Goal: Task Accomplishment & Management: Complete application form

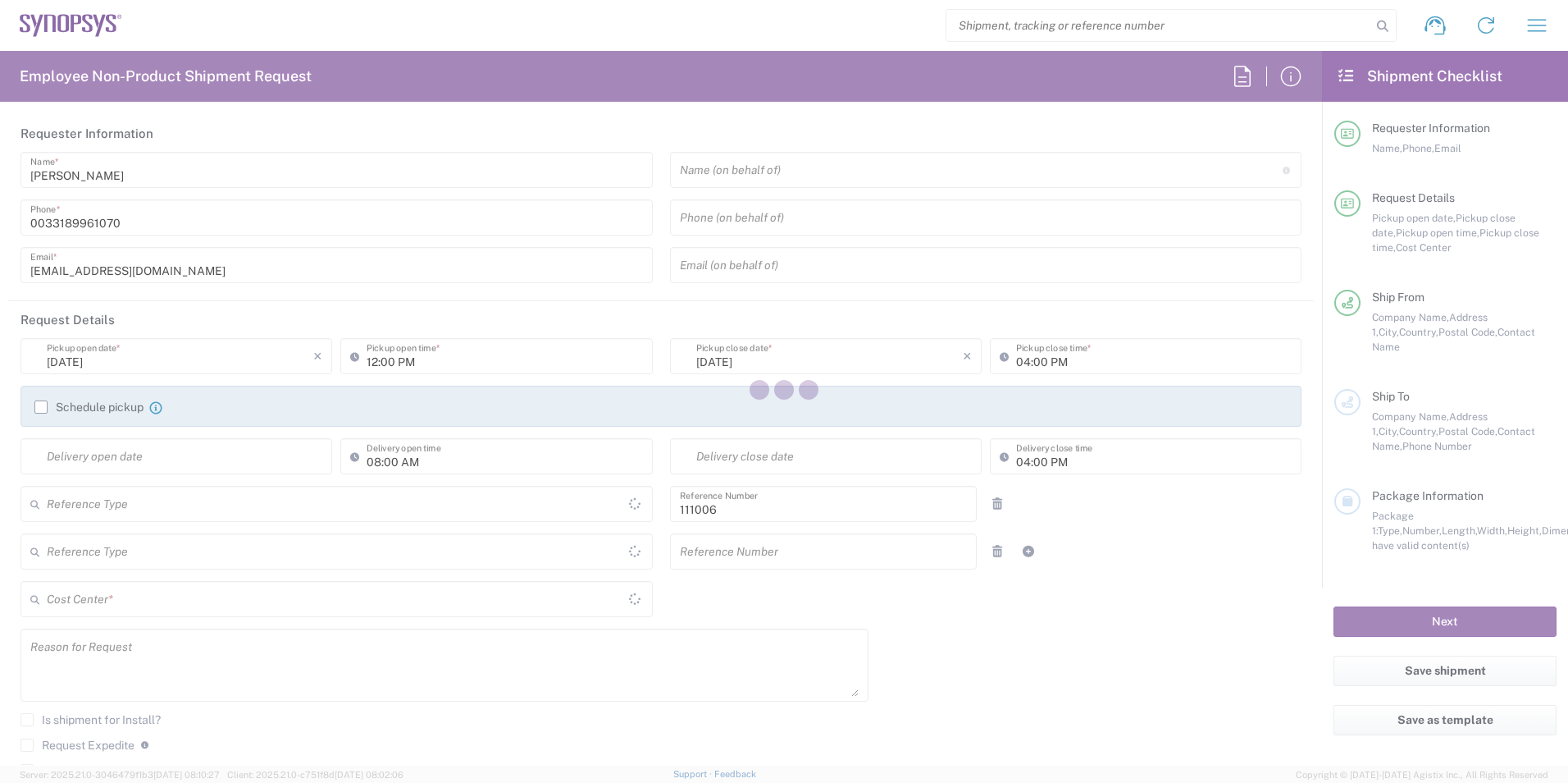
type input "Department"
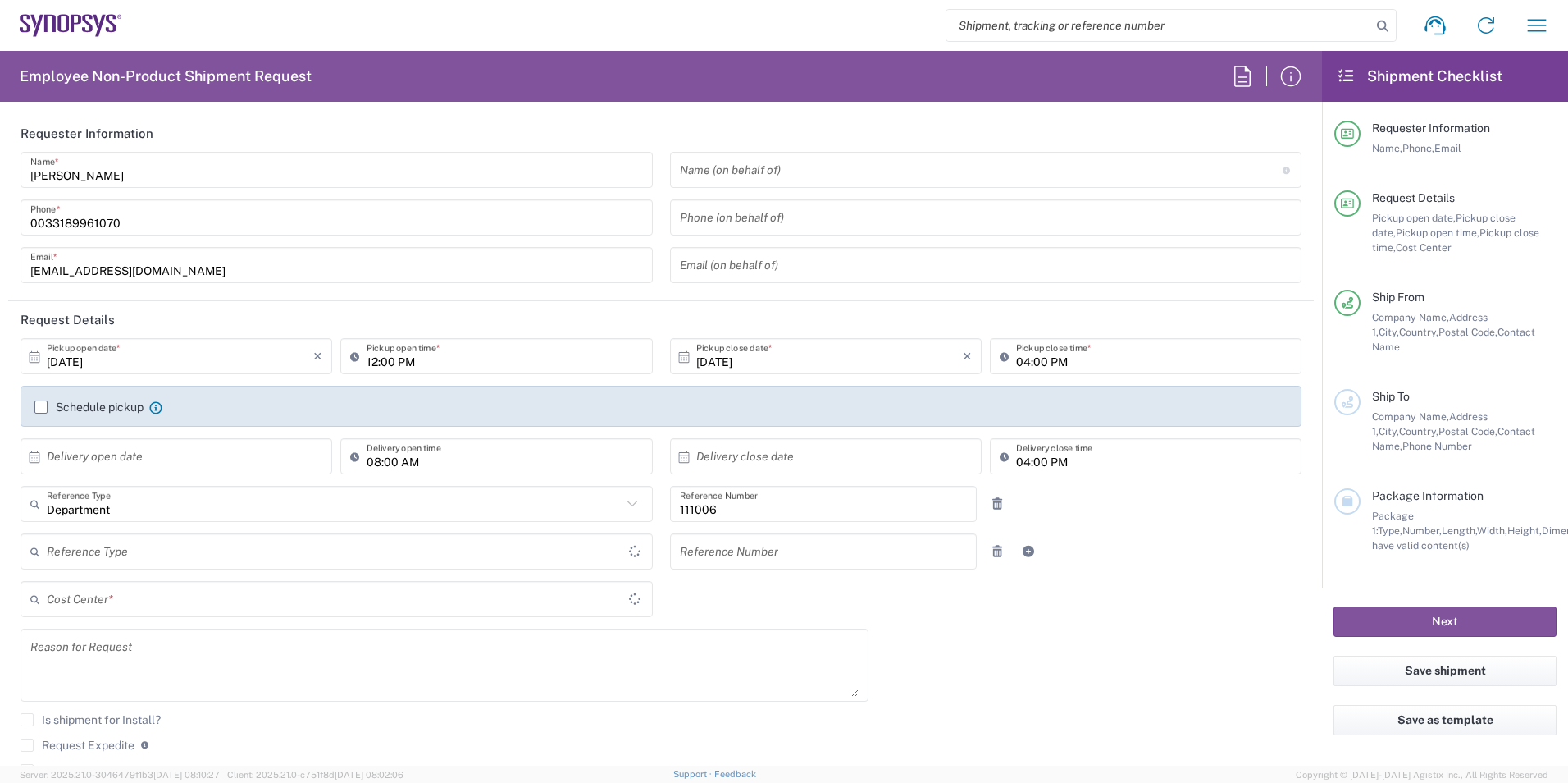
type input "[GEOGRAPHIC_DATA]"
type input "FR65, FIN, EVE, IT 111006"
type input "Delivered at Place"
type input "[GEOGRAPHIC_DATA]"
type input "Wissous/Rungis FR65"
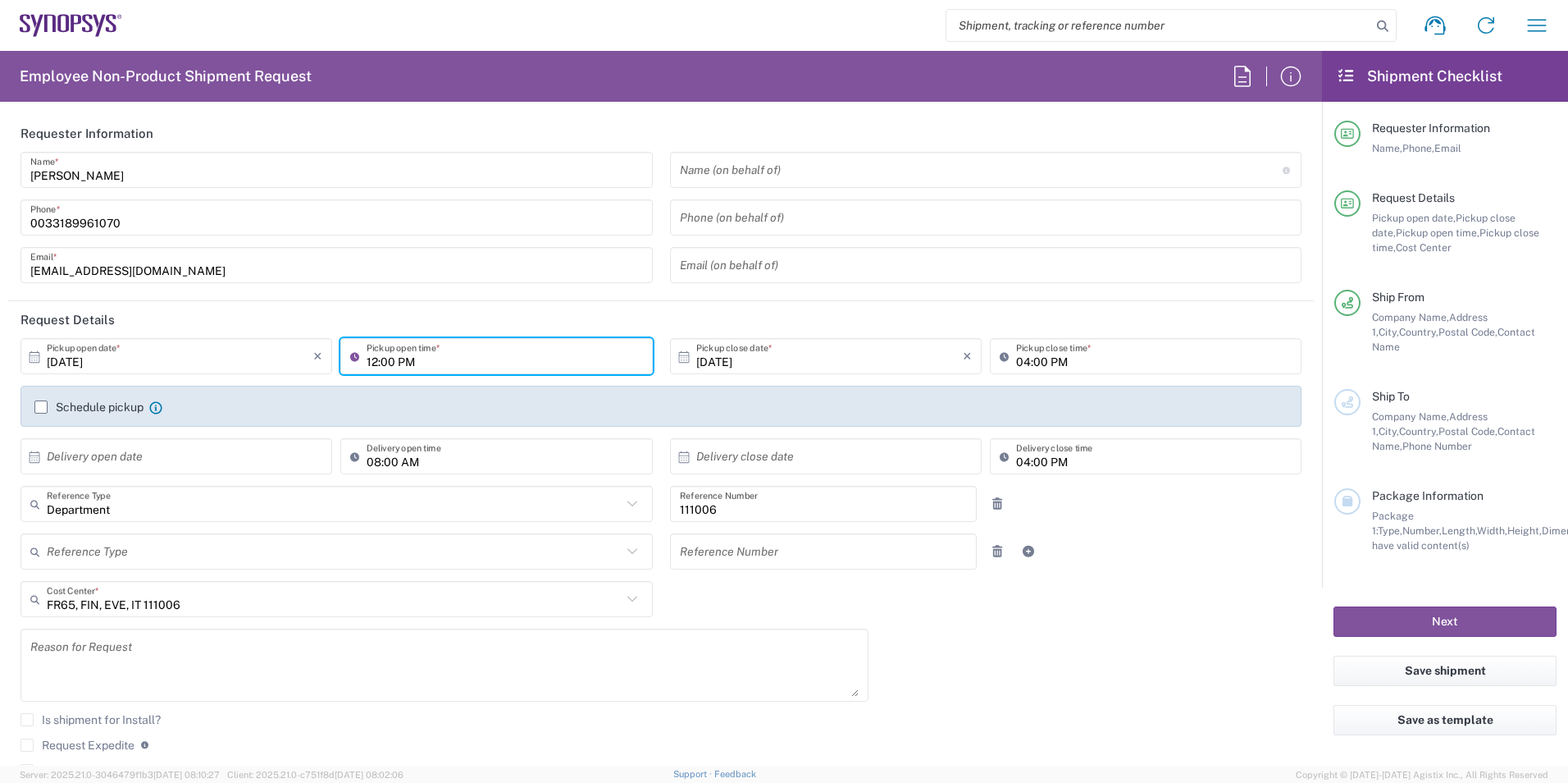
click at [378, 358] on input "12:00 PM" at bounding box center [504, 357] width 276 height 29
click at [430, 355] on input "12:00 PM" at bounding box center [504, 357] width 276 height 29
click at [486, 354] on input "12:00 PM" at bounding box center [504, 357] width 276 height 29
click at [375, 358] on input "12:00 PM" at bounding box center [504, 357] width 276 height 29
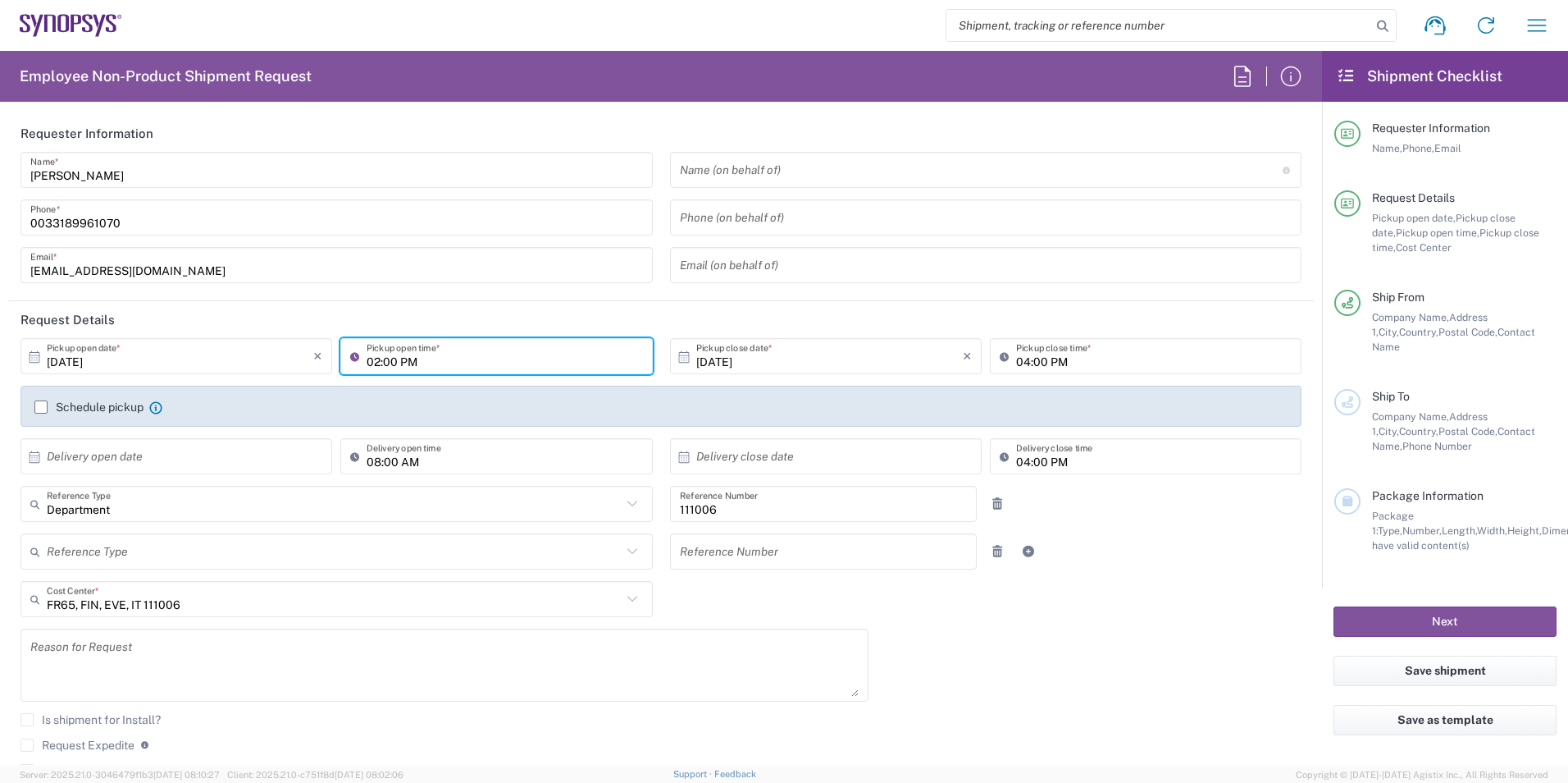
type input "02:00 PM"
click at [1108, 646] on div "[DATE] × Pickup open date * Cancel Apply 02:00 PM Pickup open time * [DATE] × P…" at bounding box center [661, 587] width 1298 height 501
click at [44, 411] on label "Schedule pickup" at bounding box center [89, 406] width 109 height 14
click at [41, 407] on input "Schedule pickup" at bounding box center [41, 407] width 0 height 0
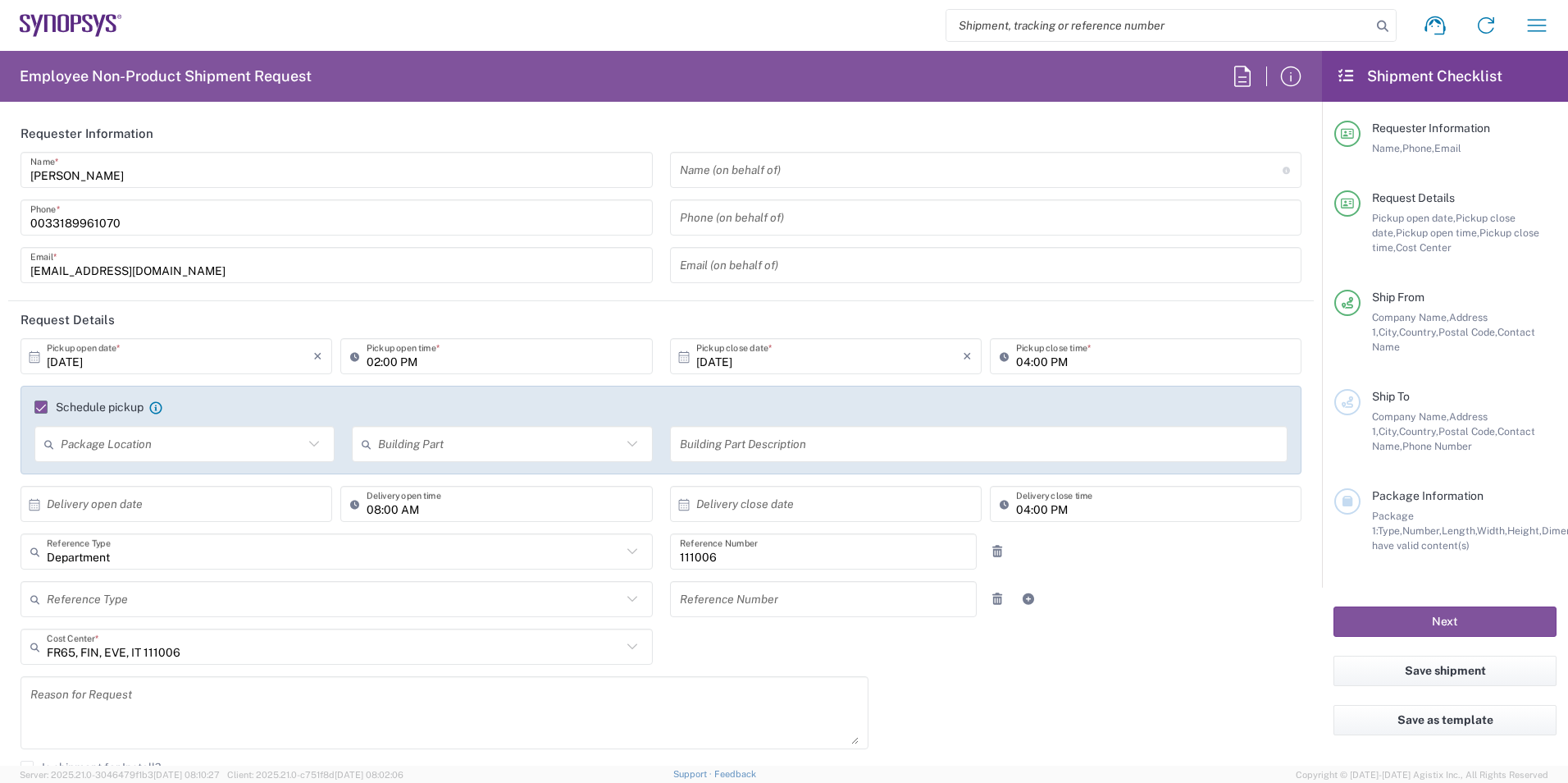
click at [174, 443] on input "text" at bounding box center [182, 444] width 242 height 29
click at [113, 539] on span "Rear" at bounding box center [183, 534] width 294 height 25
type input "Rear"
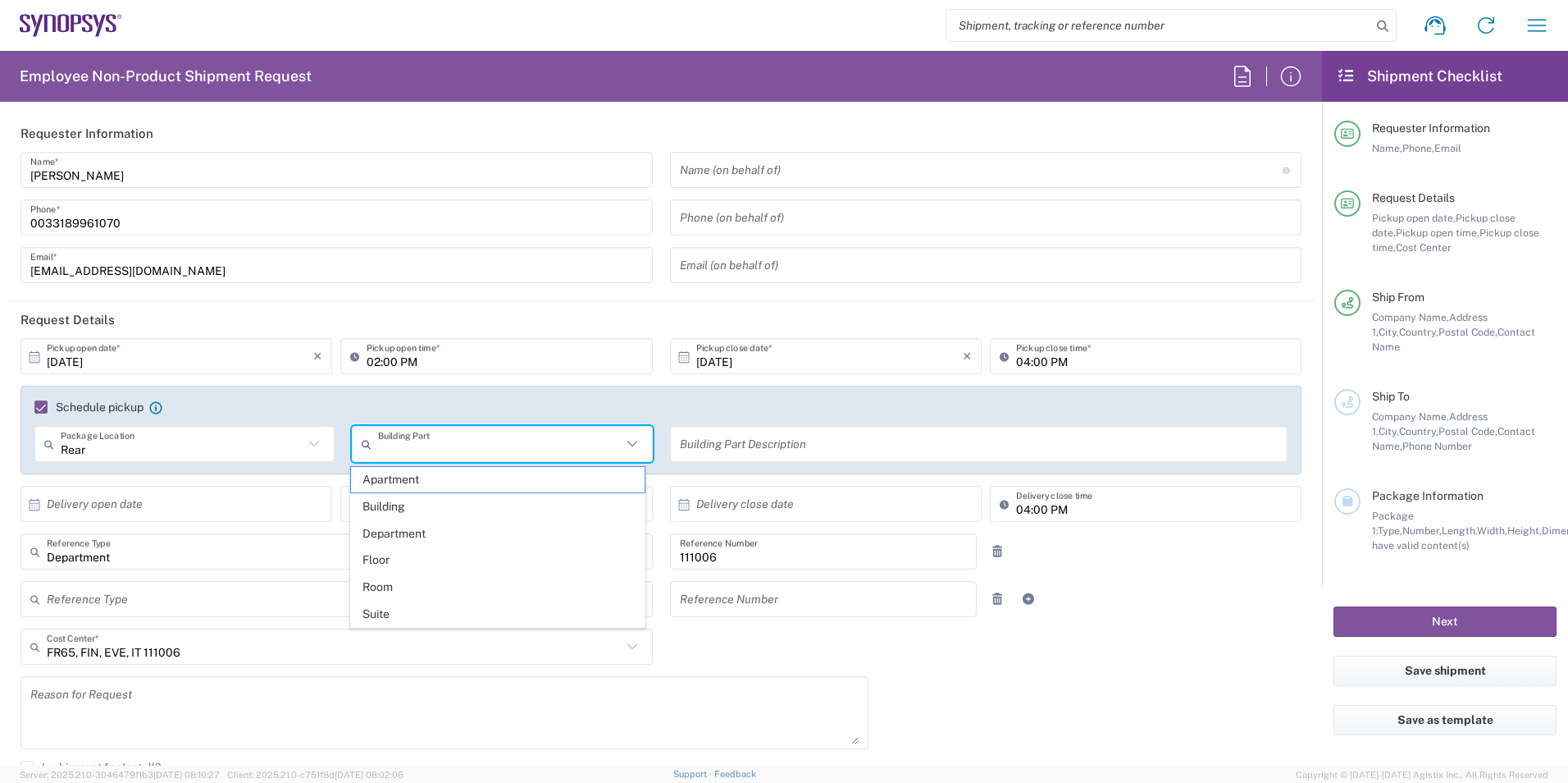
click at [442, 445] on input "text" at bounding box center [499, 444] width 242 height 29
click at [426, 503] on span "Building" at bounding box center [498, 507] width 294 height 25
type input "Building"
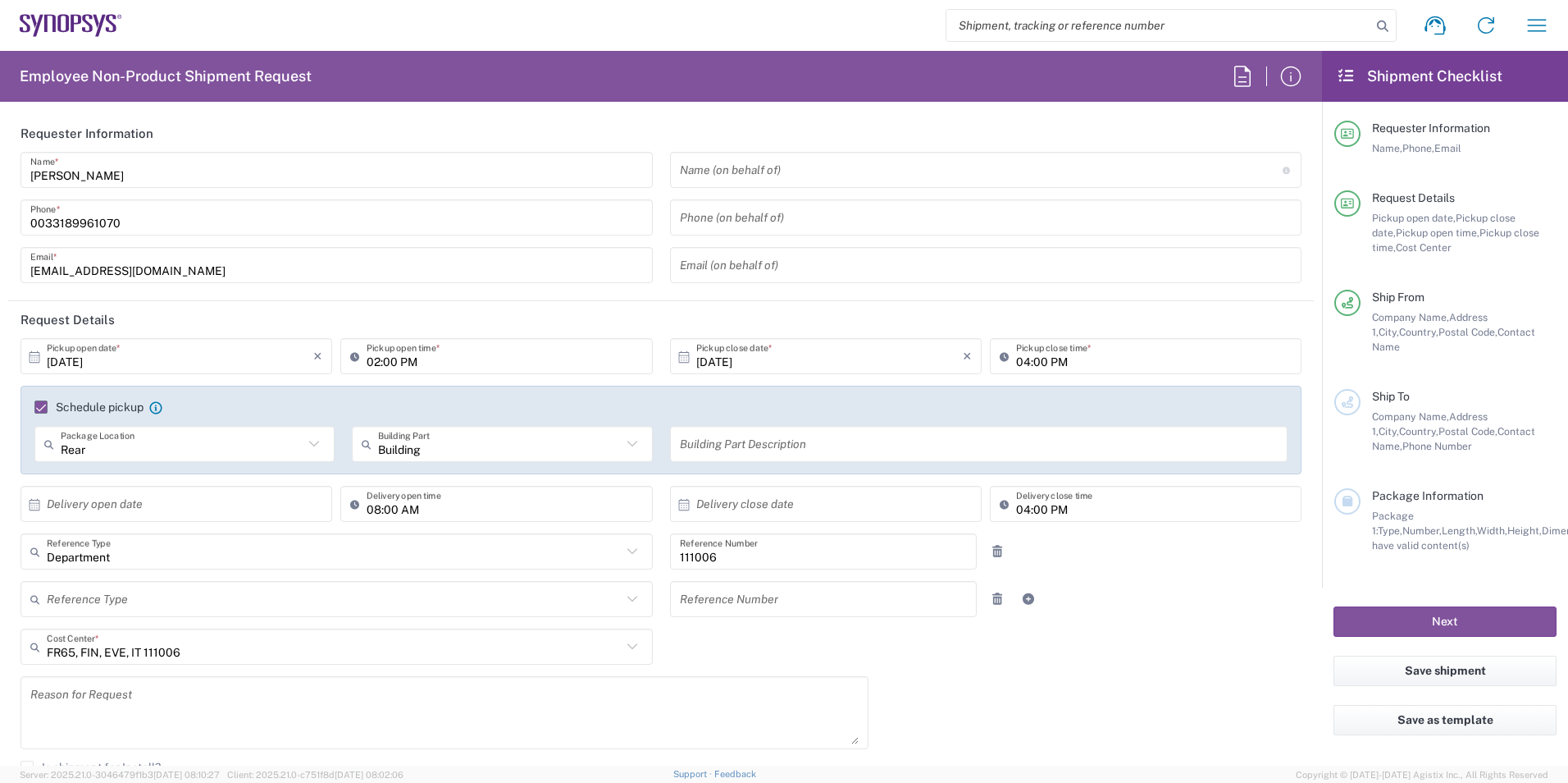
click at [737, 442] on input "text" at bounding box center [979, 444] width 599 height 29
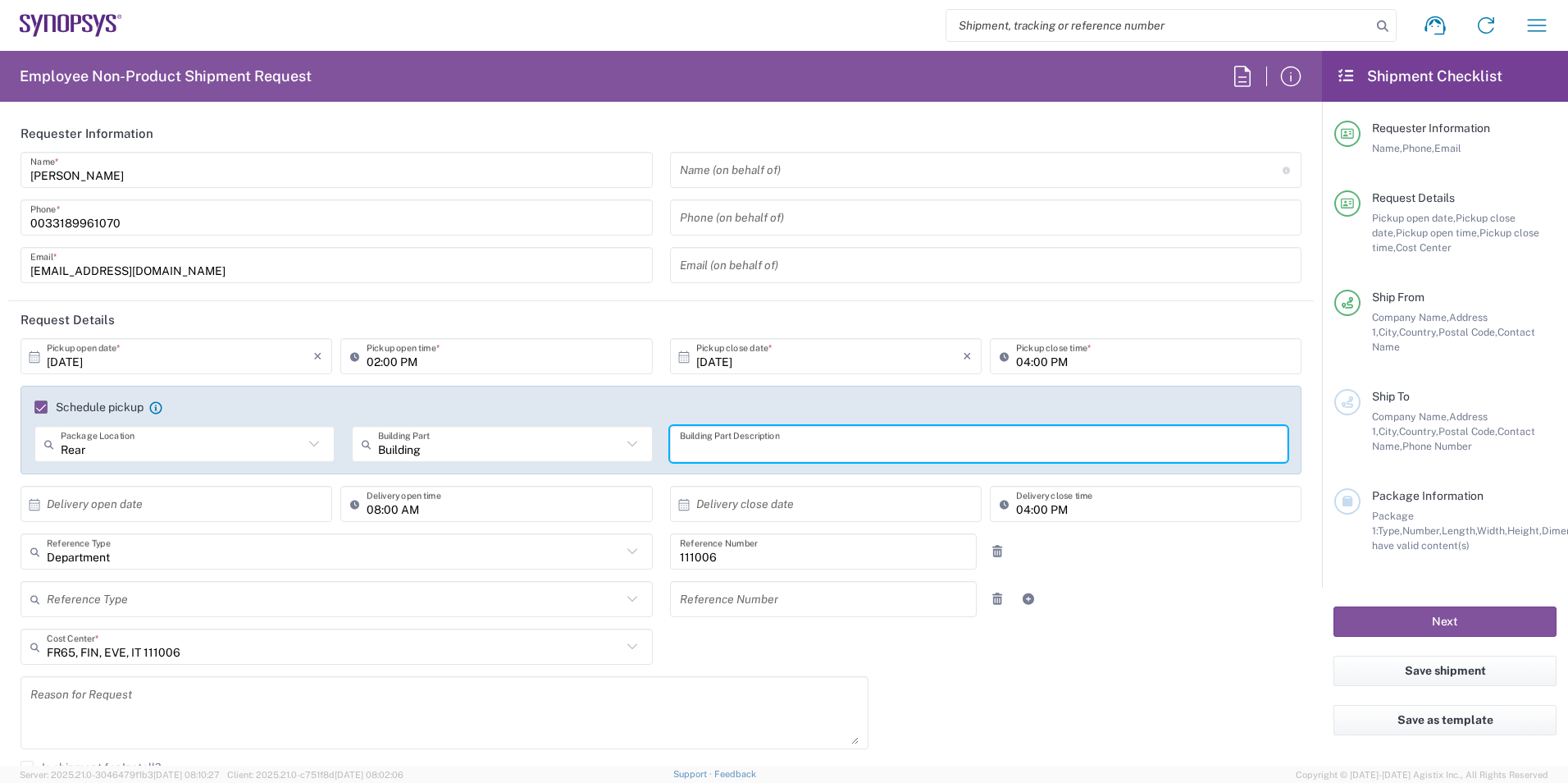
click at [1077, 679] on div "[DATE] × Pickup open date * Cancel Apply 02:00 PM Pickup open time * [DATE] × P…" at bounding box center [661, 611] width 1298 height 548
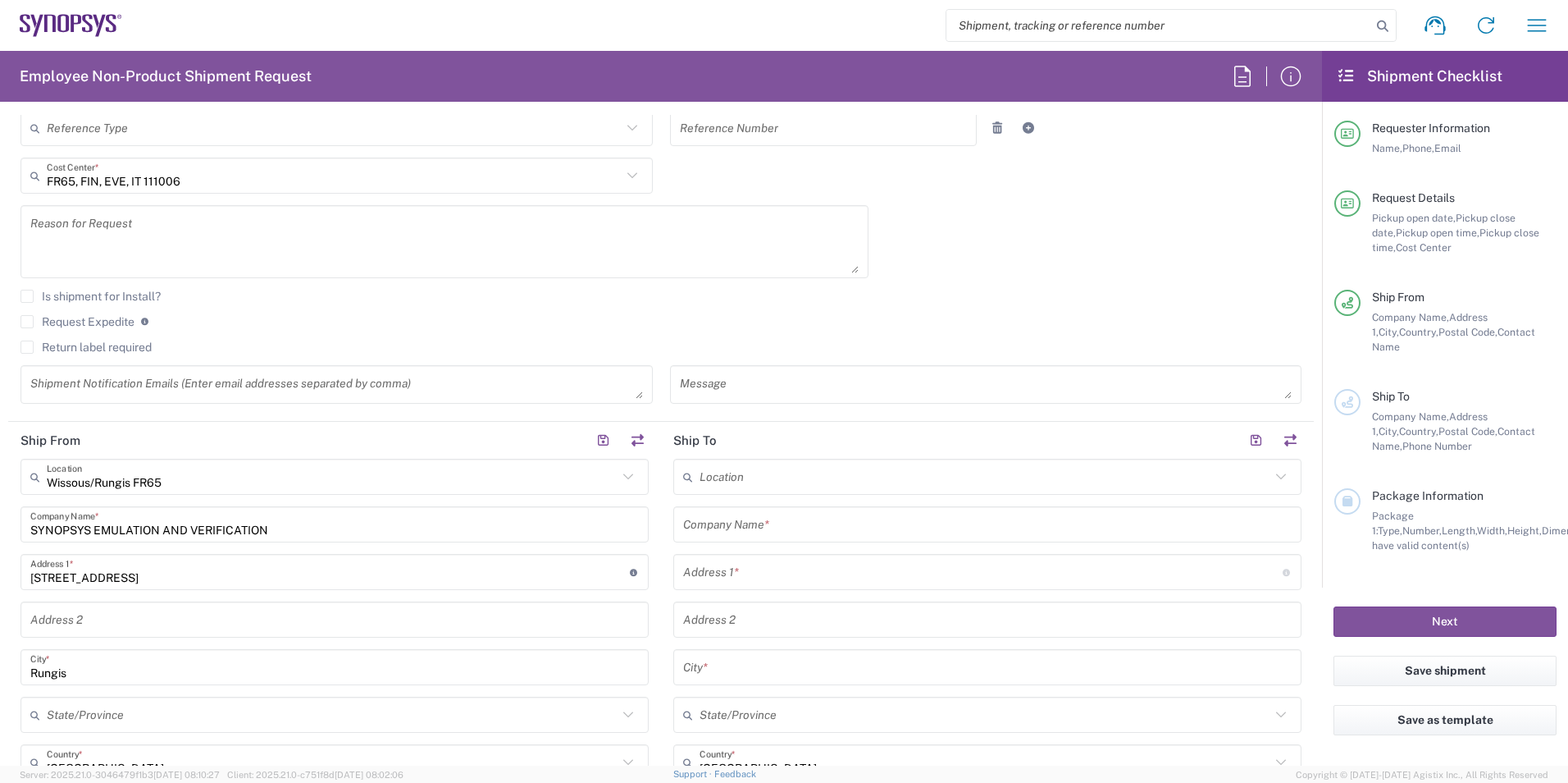
scroll to position [492, 0]
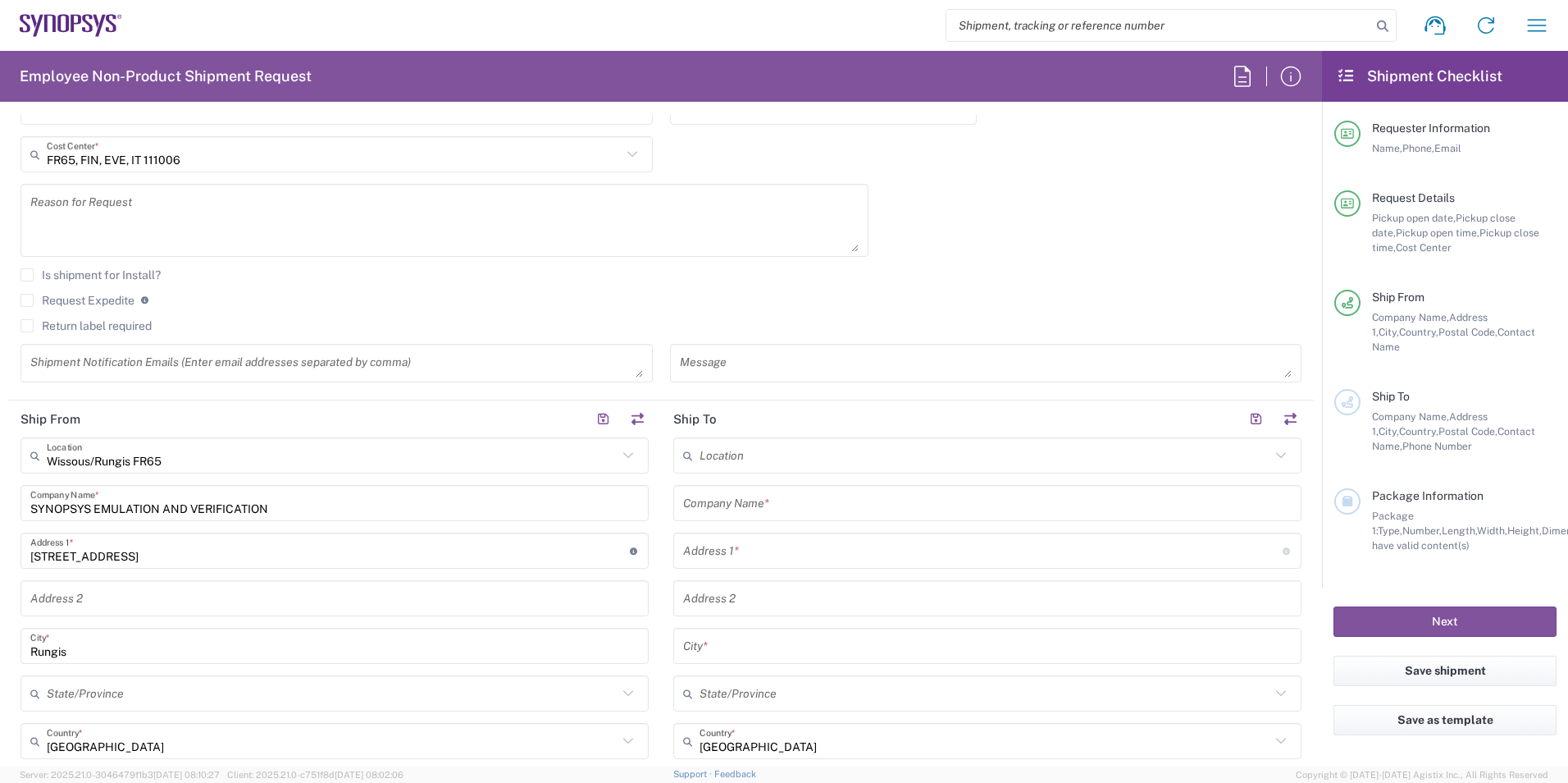
click at [54, 321] on label "Return label required" at bounding box center [86, 326] width 131 height 14
click at [27, 326] on input "Return label required" at bounding box center [27, 326] width 0 height 0
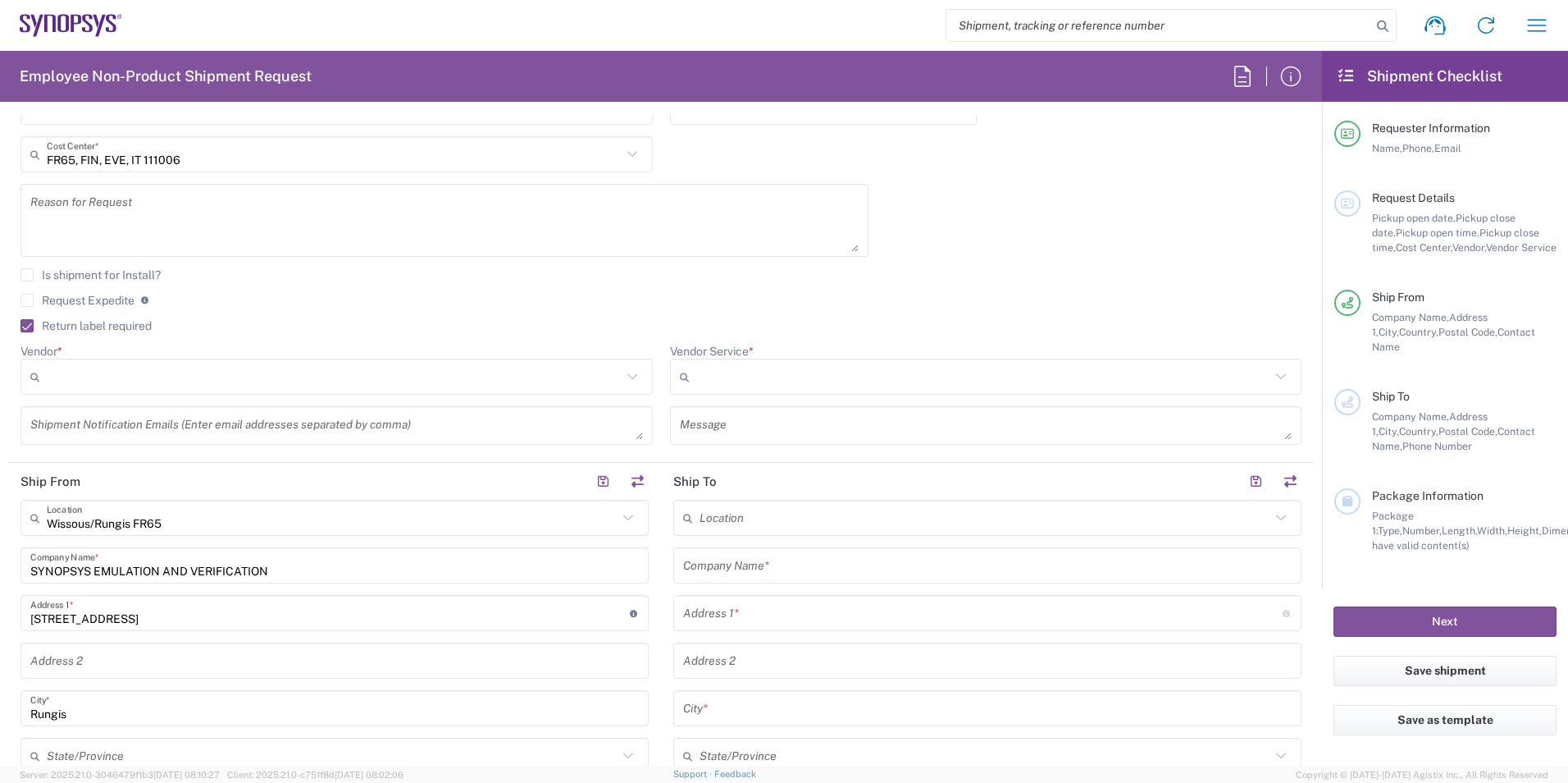
click at [327, 377] on input "Vendor *" at bounding box center [334, 377] width 575 height 26
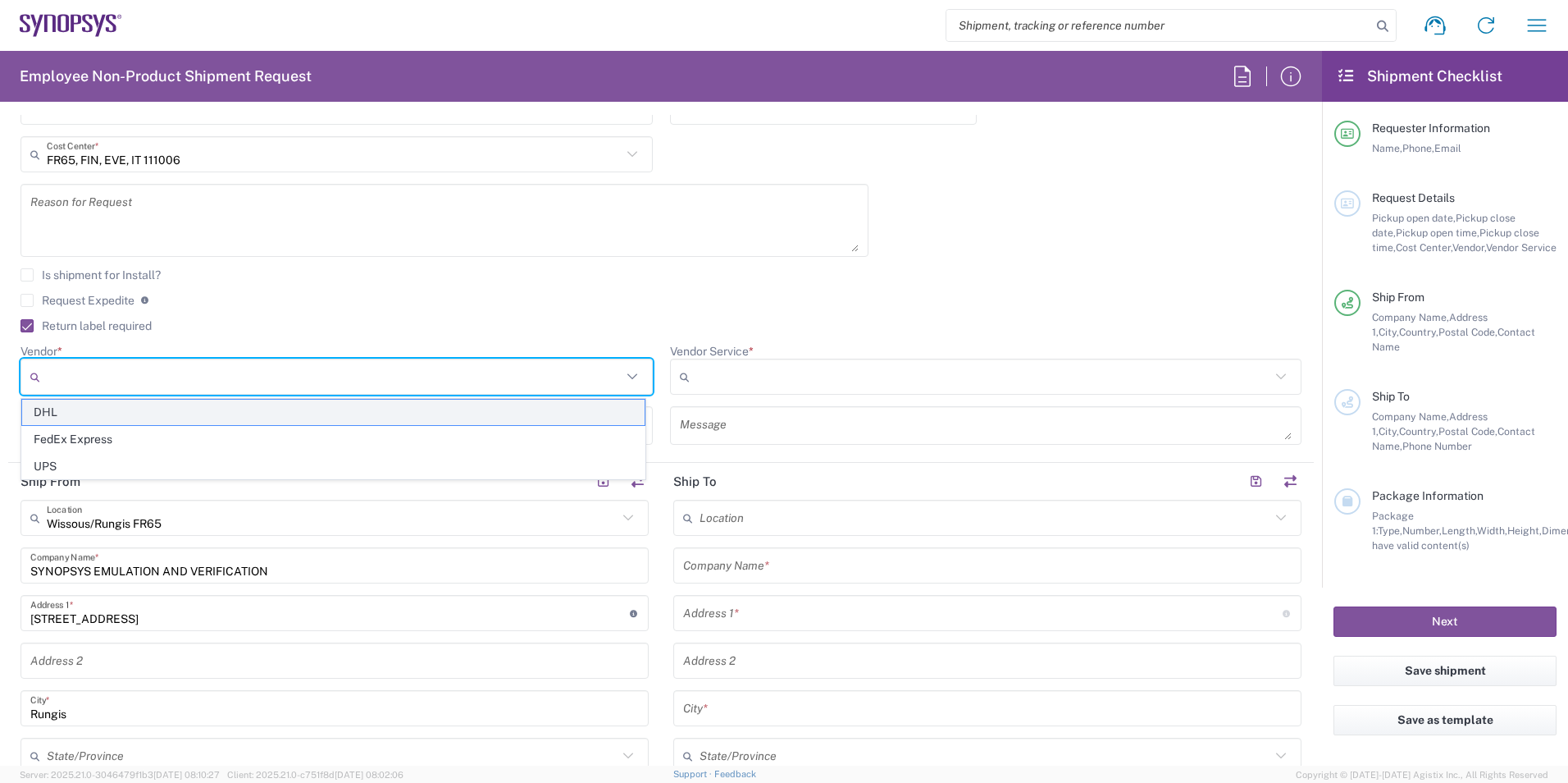
click at [242, 414] on span "DHL" at bounding box center [333, 412] width 622 height 25
type input "DHL"
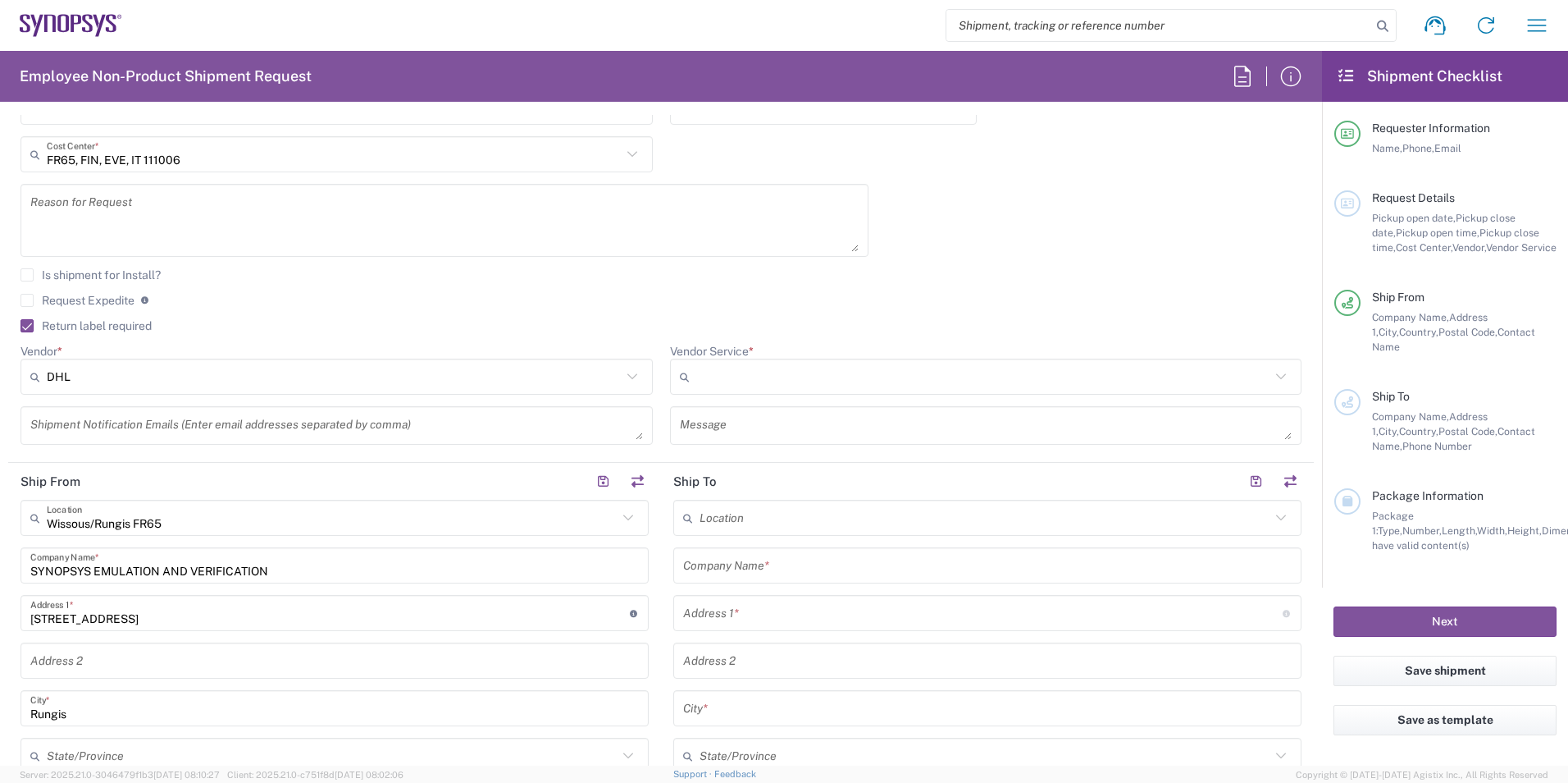
click at [774, 379] on input "Vendor Service *" at bounding box center [983, 377] width 575 height 26
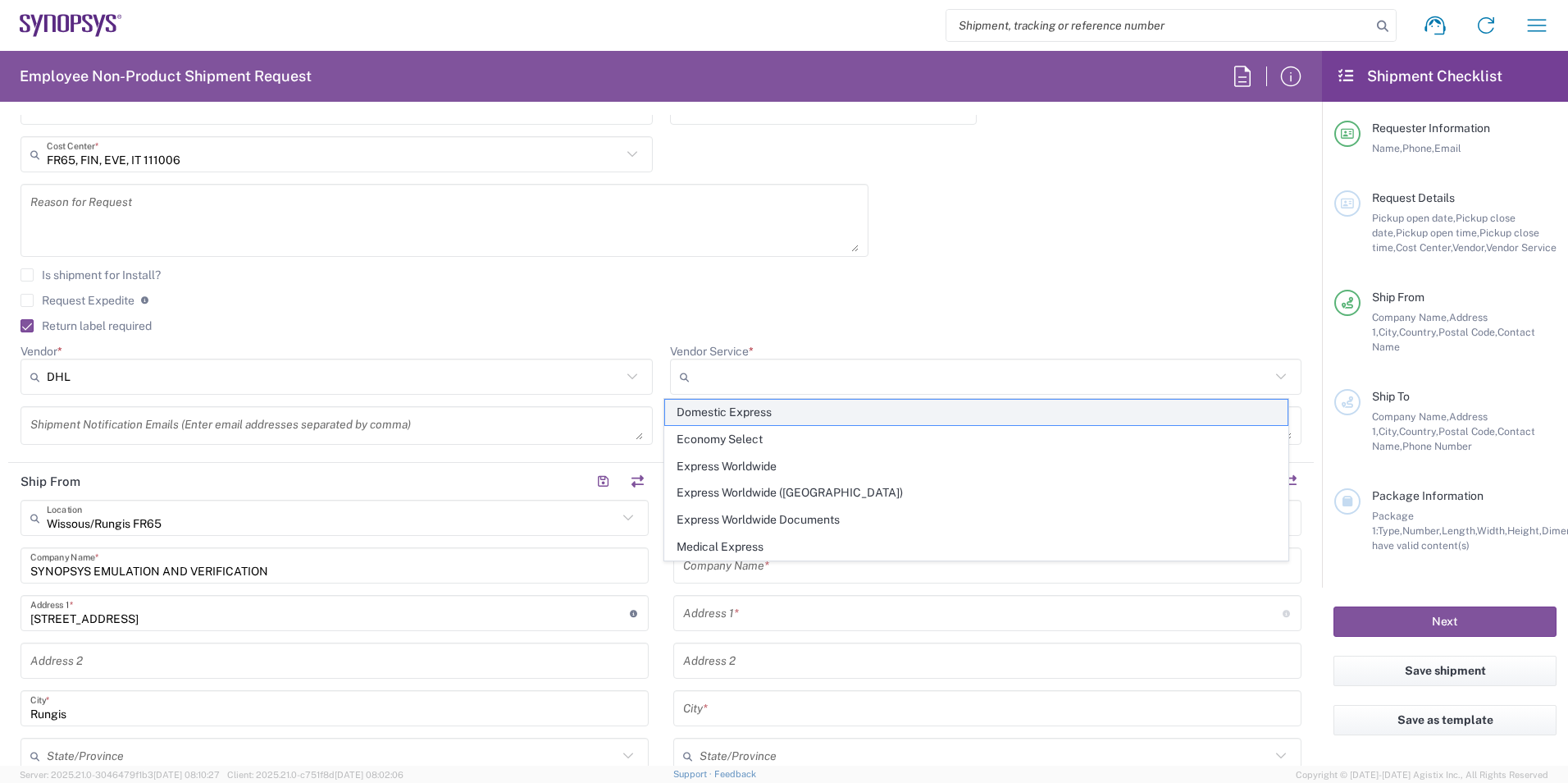
click at [752, 413] on span "Domestic Express" at bounding box center [976, 412] width 622 height 25
type input "Domestic Express"
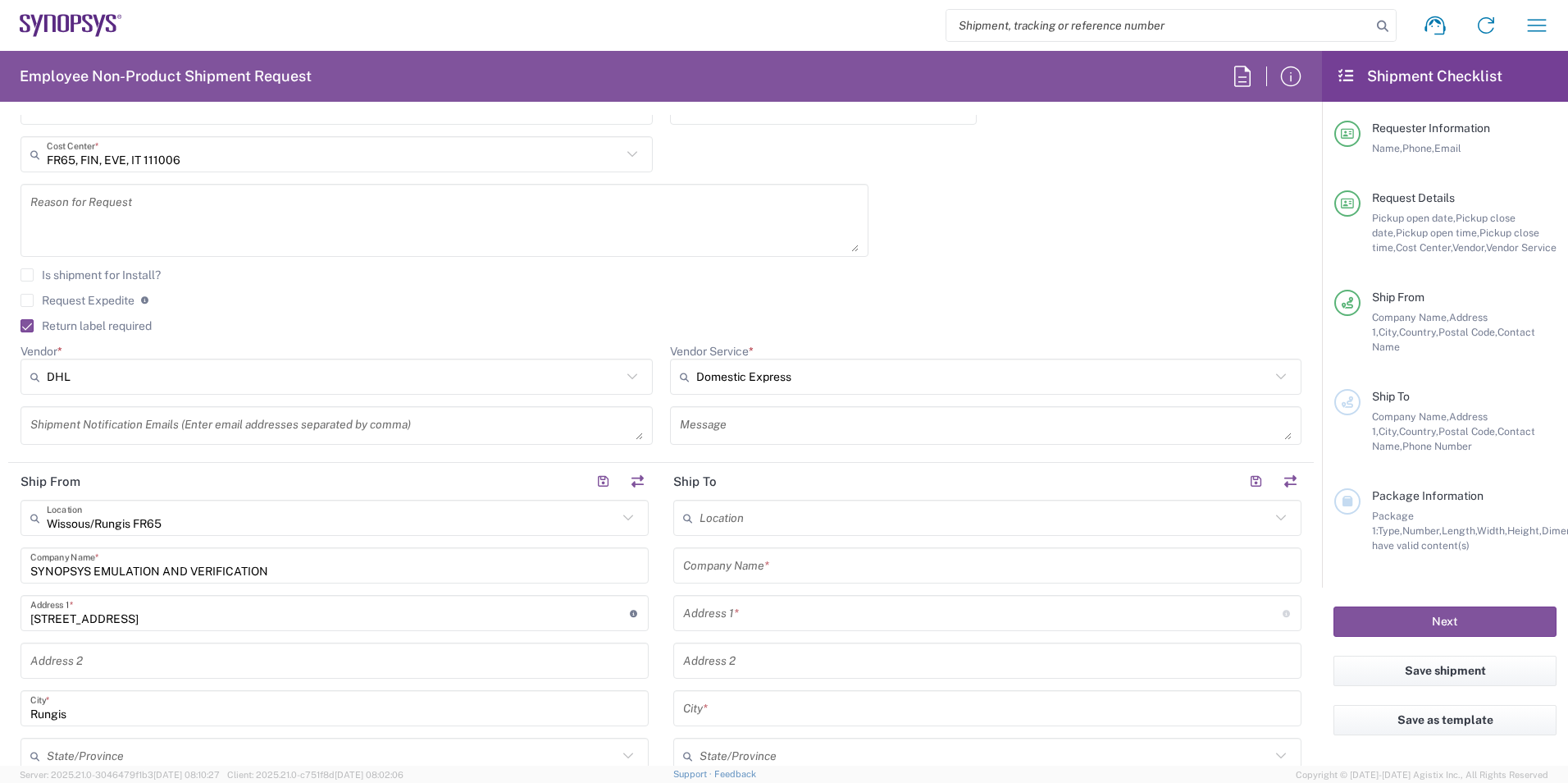
click at [486, 415] on textarea at bounding box center [337, 425] width 613 height 29
click at [6, 398] on form "Requester Information [PERSON_NAME] Name * [PHONE_NUMBER] Phone * [EMAIL_ADDRES…" at bounding box center [660, 440] width 1322 height 651
click at [170, 425] on textarea at bounding box center [337, 425] width 613 height 29
click at [367, 422] on textarea at bounding box center [337, 425] width 613 height 29
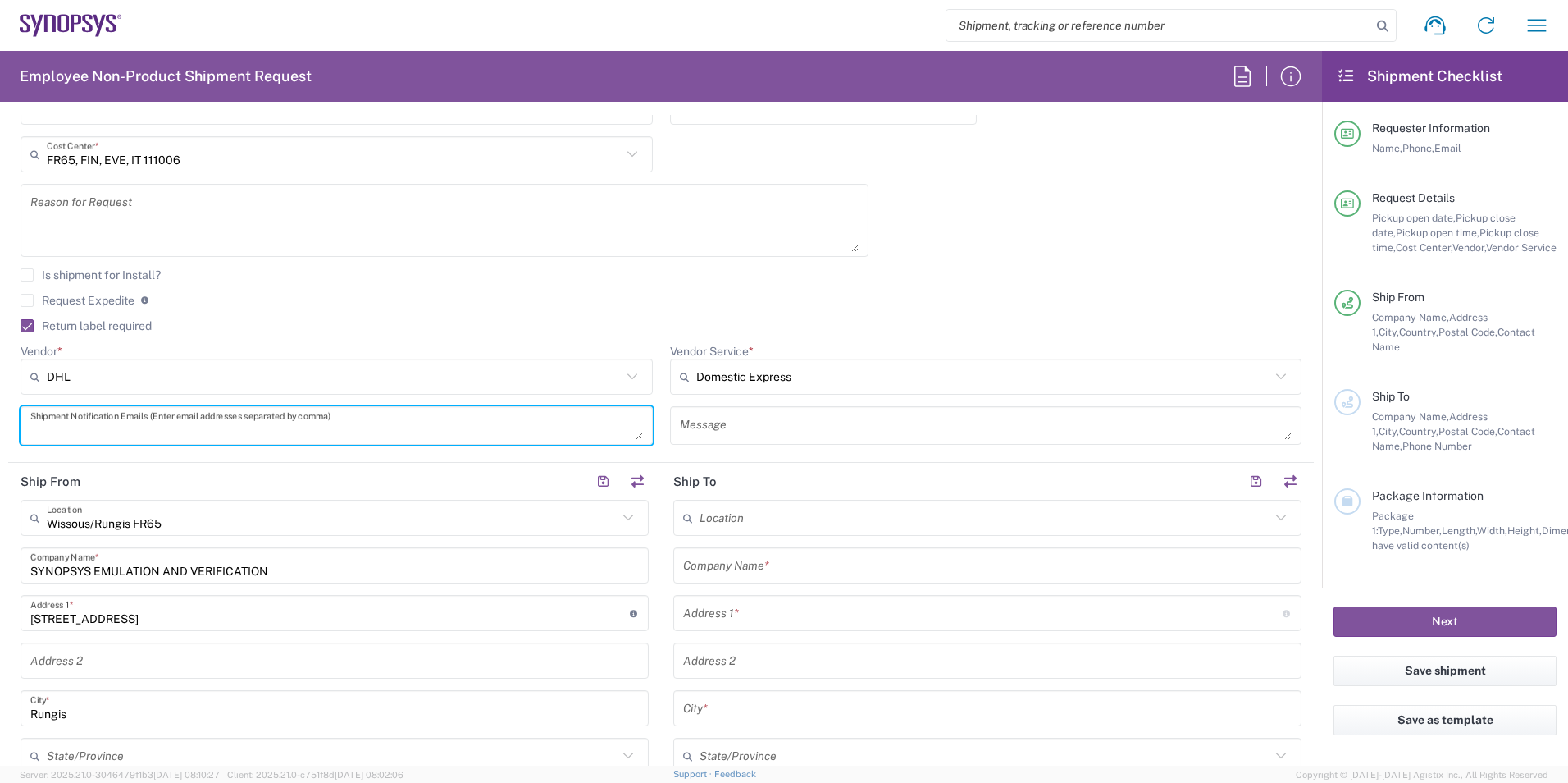
paste textarea "[EMAIL_ADDRESS][DOMAIN_NAME]"
click at [367, 422] on textarea "[EMAIL_ADDRESS][DOMAIN_NAME]" at bounding box center [337, 425] width 613 height 29
paste textarea "[EMAIL_ADDRESS][DOMAIN_NAME]"
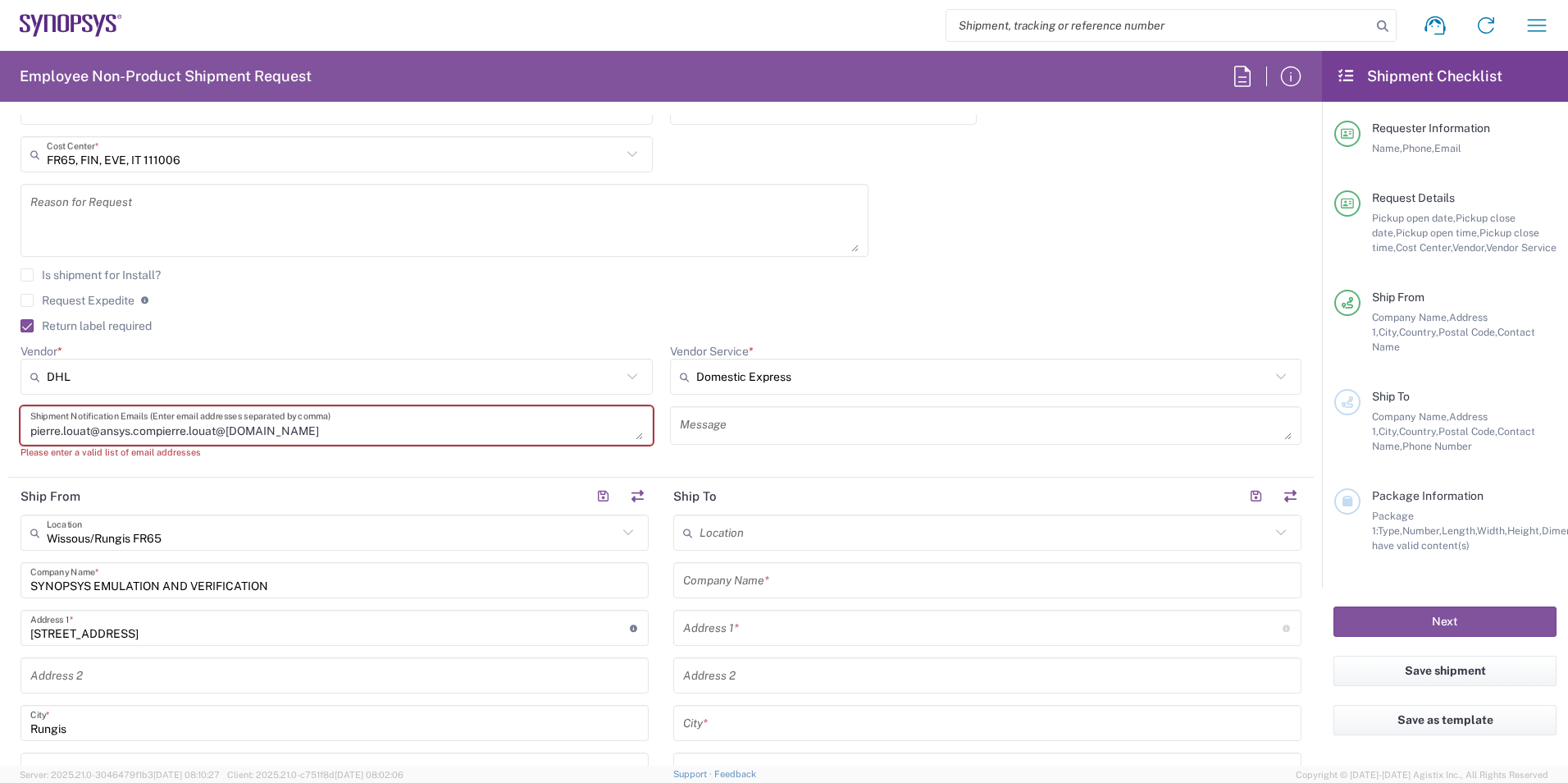
click at [337, 442] on div "pierre.louat@ansys.compierre.louat@[DOMAIN_NAME] Shipment Notification Emails (…" at bounding box center [337, 425] width 632 height 39
click at [355, 425] on textarea "pierre.louat@ansys.compierre.louat@[DOMAIN_NAME]" at bounding box center [337, 425] width 613 height 29
paste textarea "[EMAIL_ADDRESS][DOMAIN_NAME]"
type textarea "pierre.louat@ansys.compierre.louat@[DOMAIN_NAME] [DOMAIN_NAME][EMAIL_ADDRESS][D…"
click at [755, 427] on textarea at bounding box center [985, 425] width 613 height 29
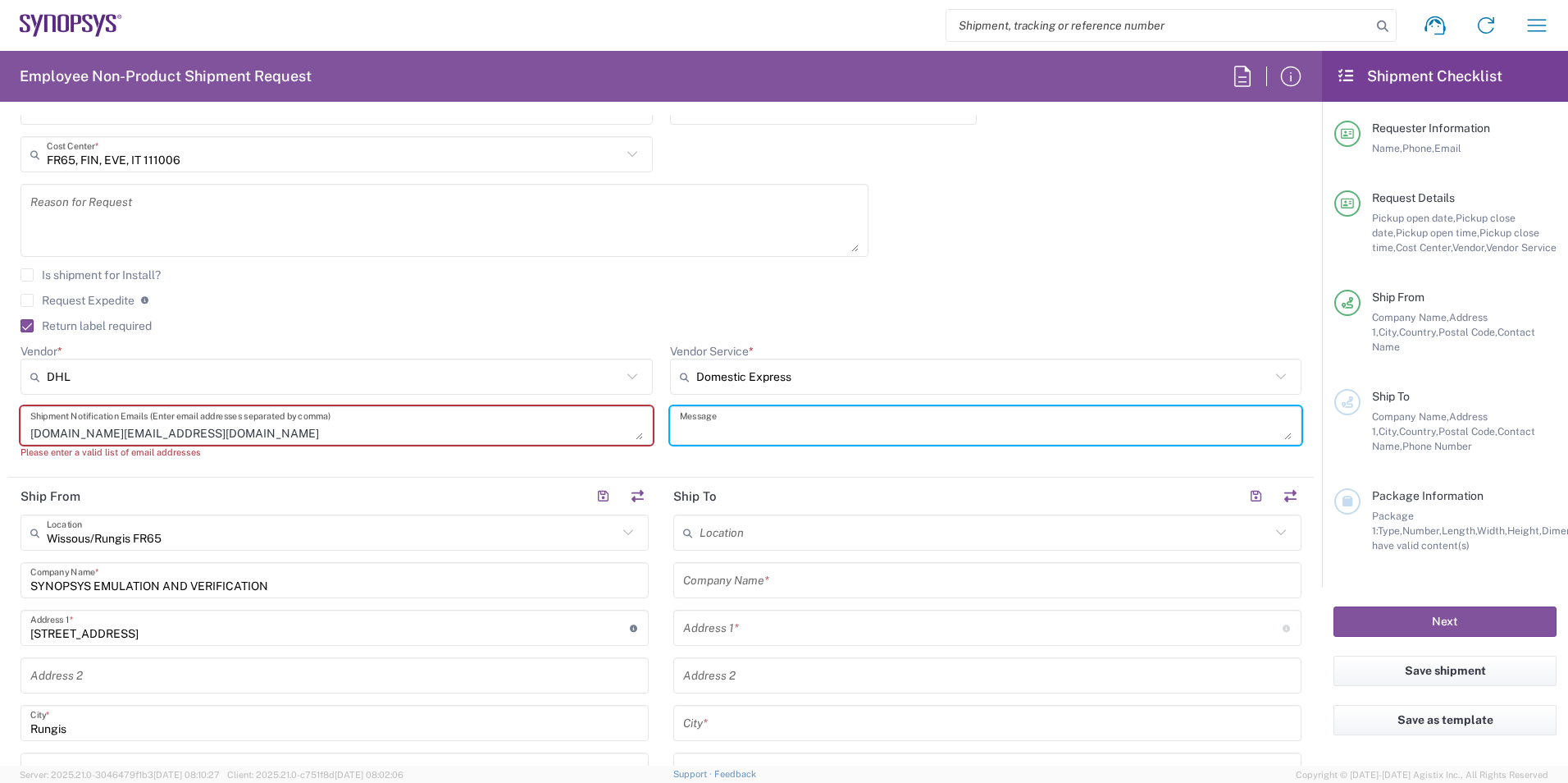
drag, startPoint x: 407, startPoint y: 486, endPoint x: 451, endPoint y: 469, distance: 47.2
click at [409, 486] on header "Ship From" at bounding box center [334, 495] width 652 height 37
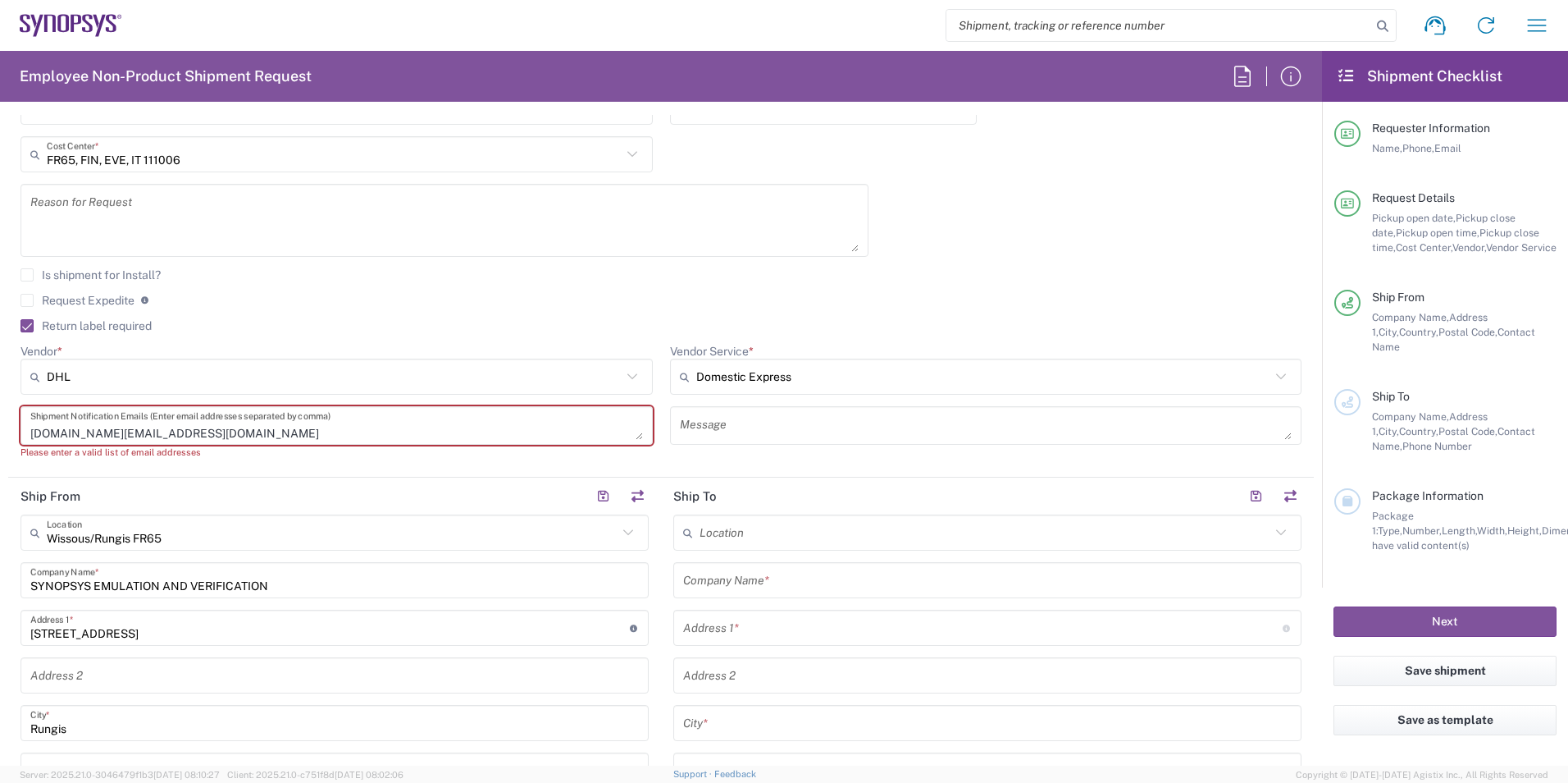
scroll to position [0, 0]
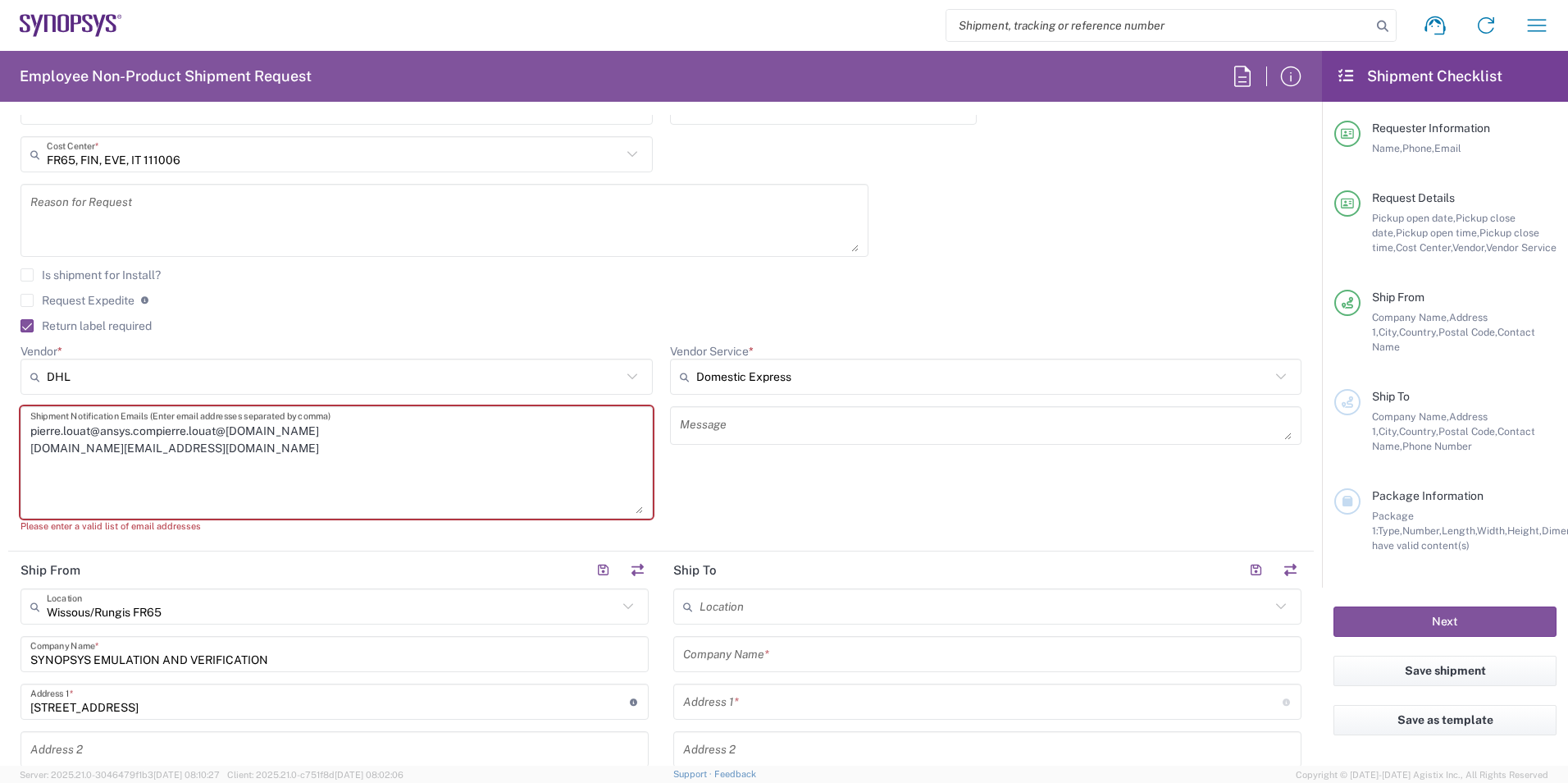
drag, startPoint x: 634, startPoint y: 436, endPoint x: 664, endPoint y: 526, distance: 94.9
click at [671, 530] on div "[DATE] × Pickup open date * Cancel Apply 02:00 PM Pickup open time * [DATE] × P…" at bounding box center [661, 196] width 1298 height 699
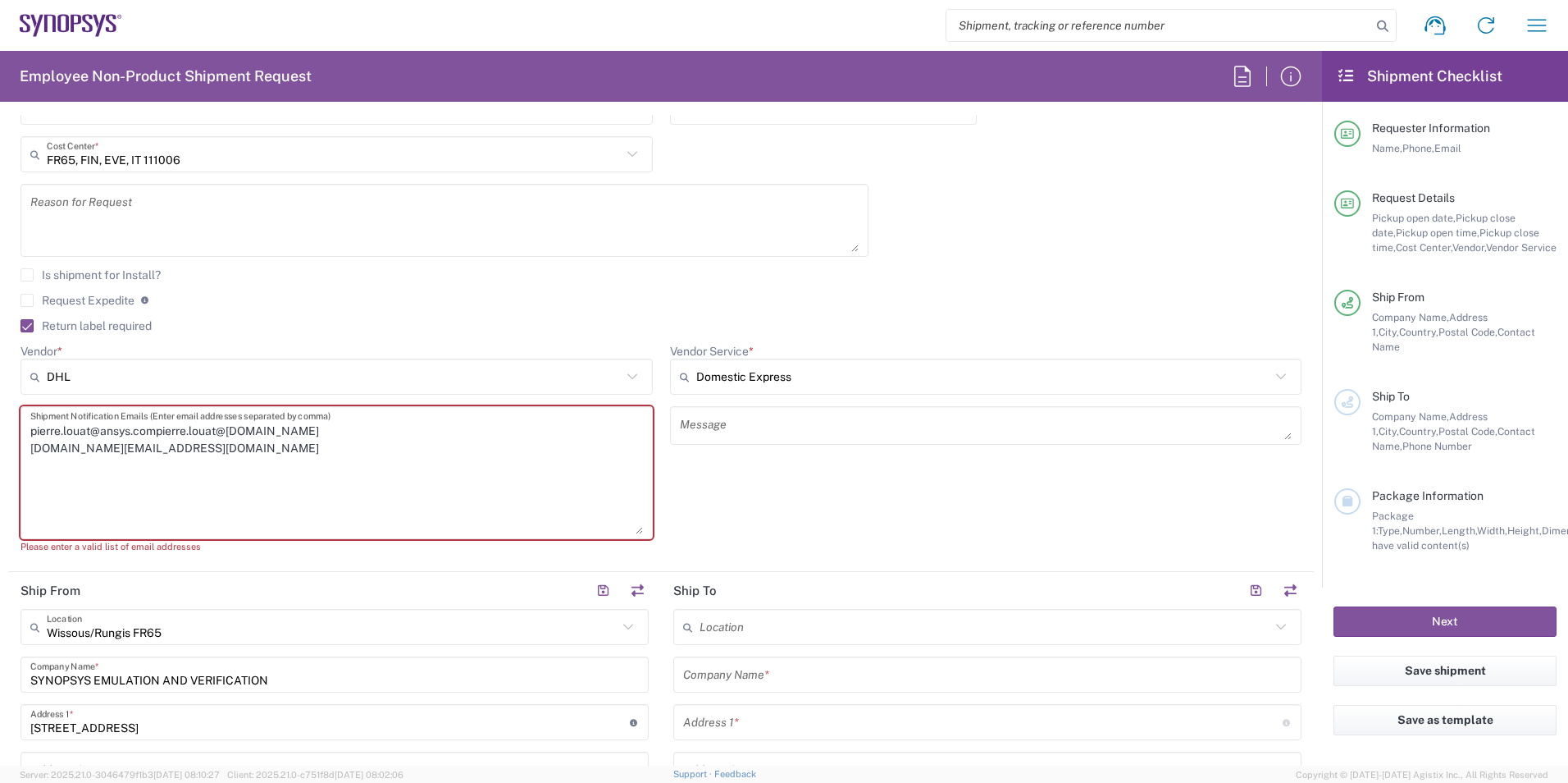
drag, startPoint x: 327, startPoint y: 470, endPoint x: -4, endPoint y: 350, distance: 352.1
click at [0, 350] on html "Shipment request Shipment tracking Employee non-product shipment request My shi…" at bounding box center [784, 391] width 1568 height 783
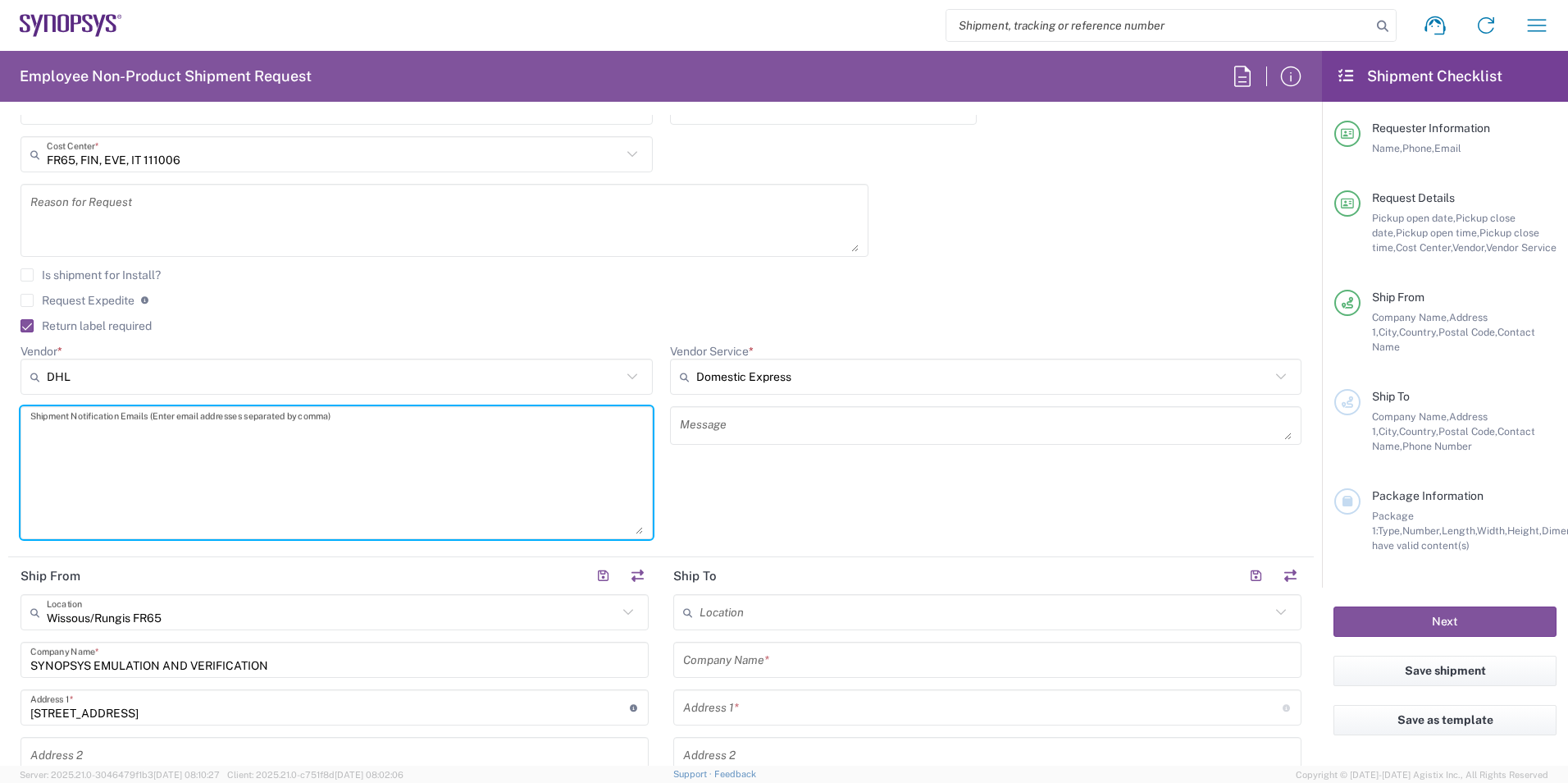
paste textarea "[EMAIL_ADDRESS][DOMAIN_NAME]"
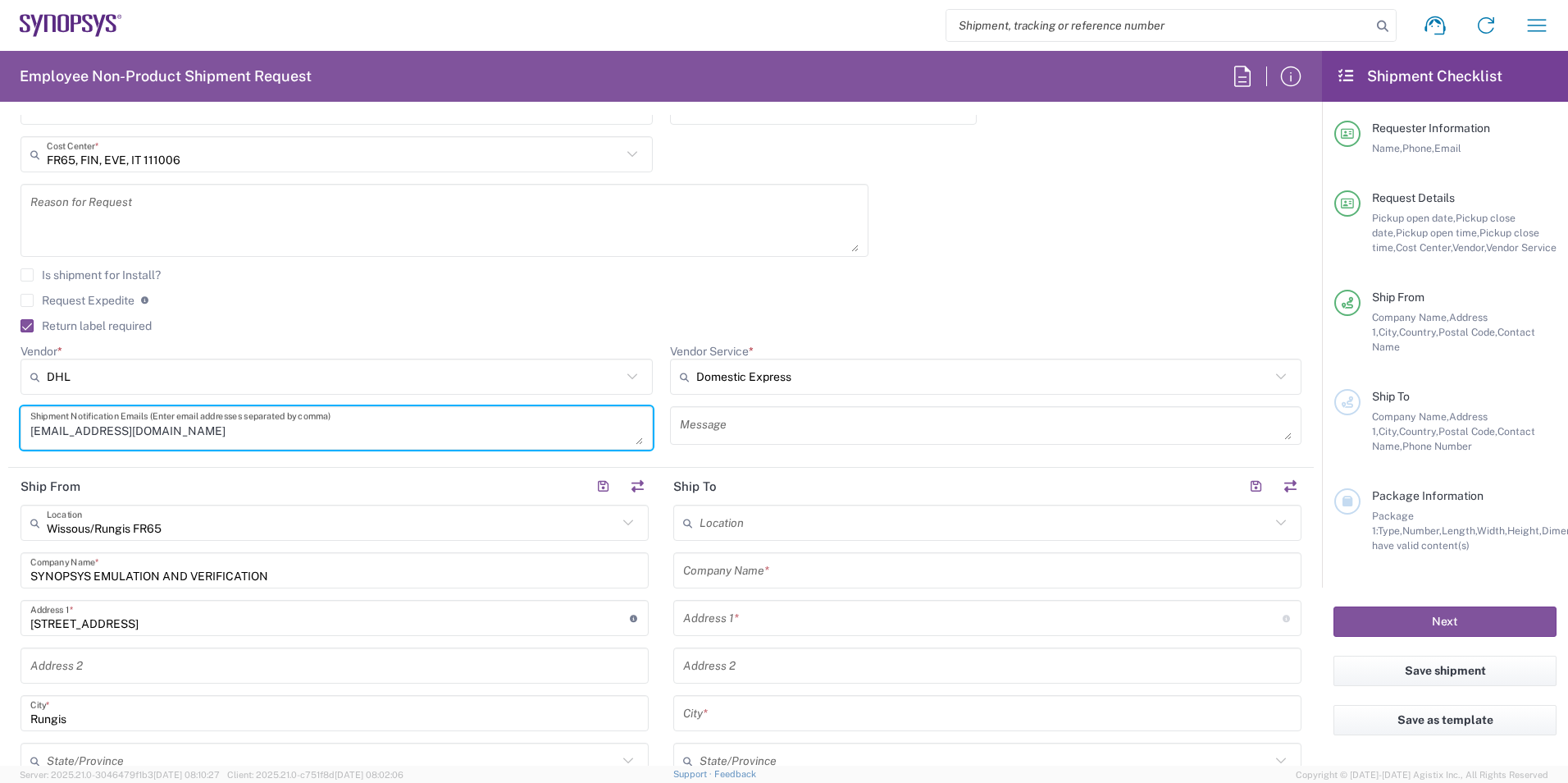
drag, startPoint x: 635, startPoint y: 531, endPoint x: 574, endPoint y: 443, distance: 107.1
click at [574, 443] on textarea "[EMAIL_ADDRESS][DOMAIN_NAME]" at bounding box center [337, 427] width 613 height 33
type textarea "[EMAIL_ADDRESS][DOMAIN_NAME]"
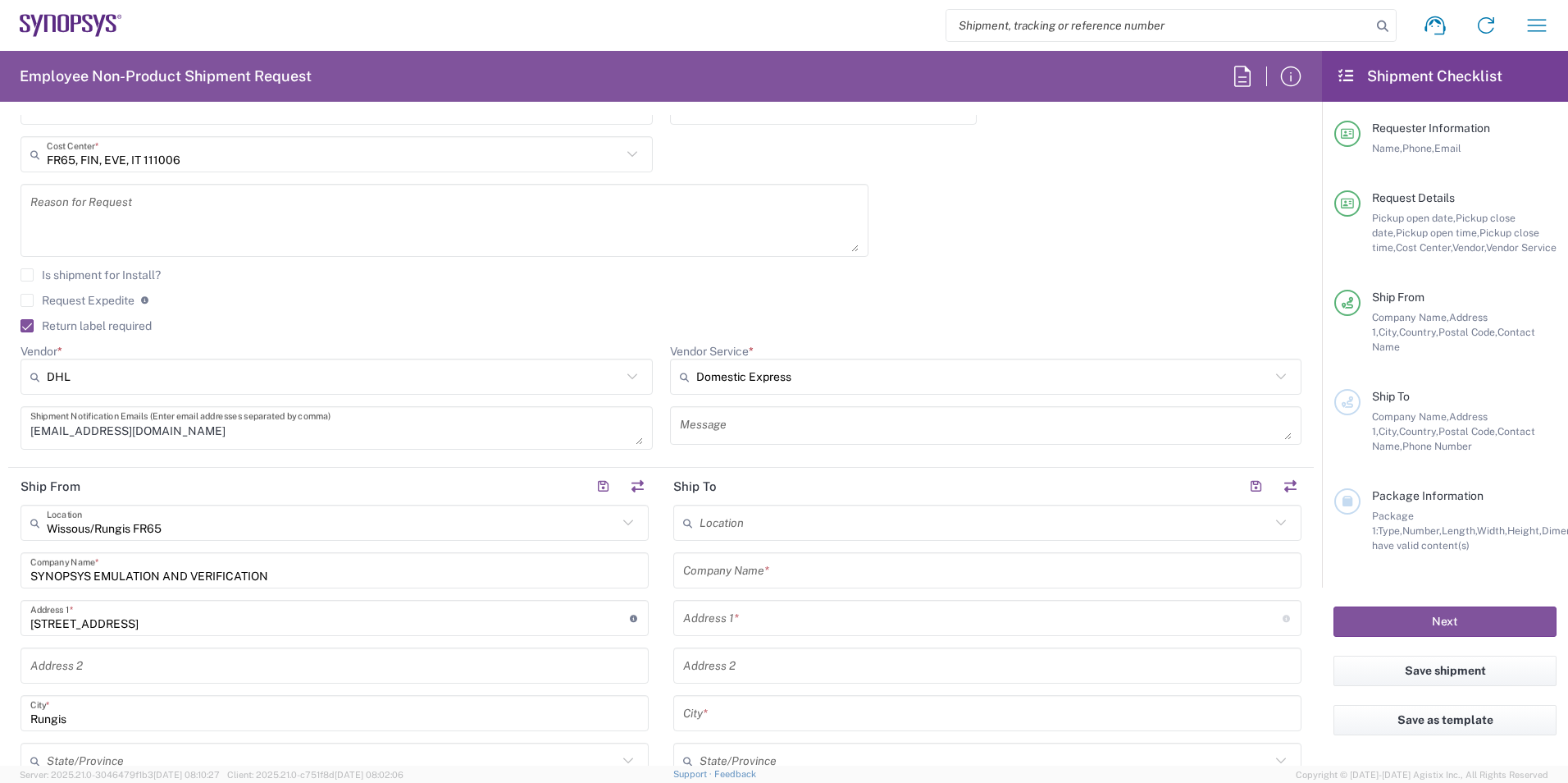
click at [432, 479] on header "Ship From" at bounding box center [334, 486] width 652 height 37
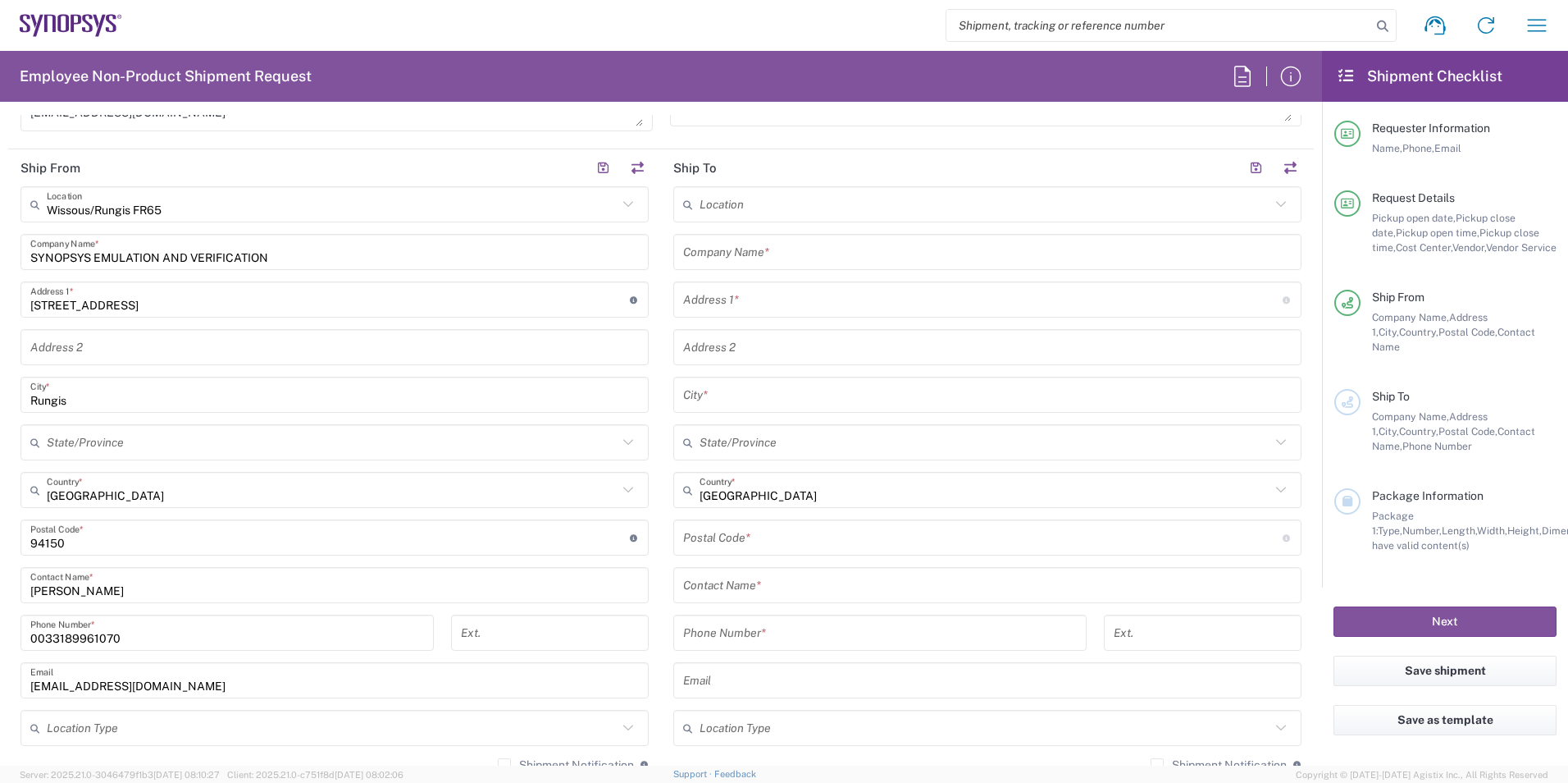
scroll to position [820, 0]
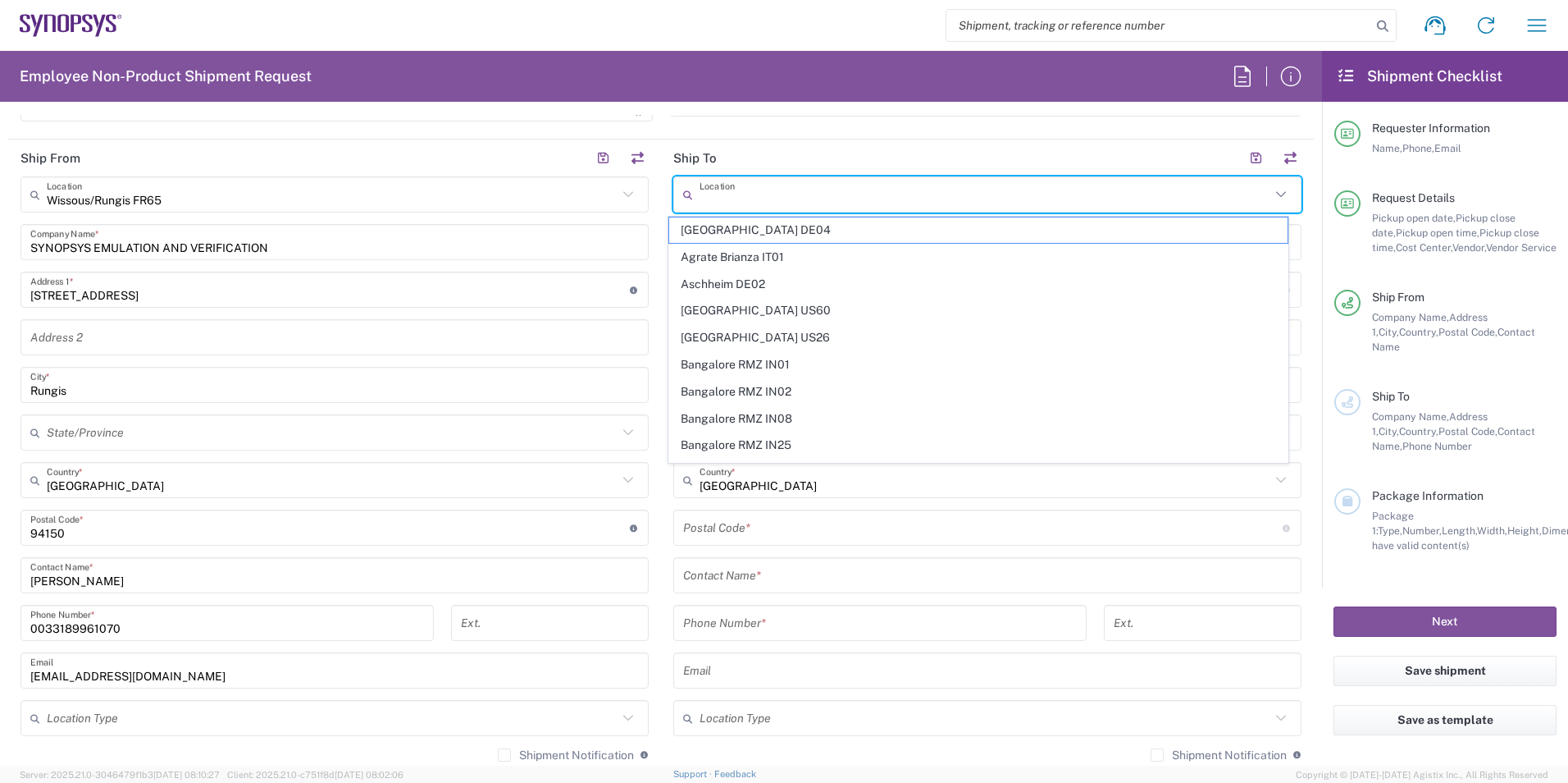
click at [731, 196] on input "text" at bounding box center [984, 195] width 571 height 29
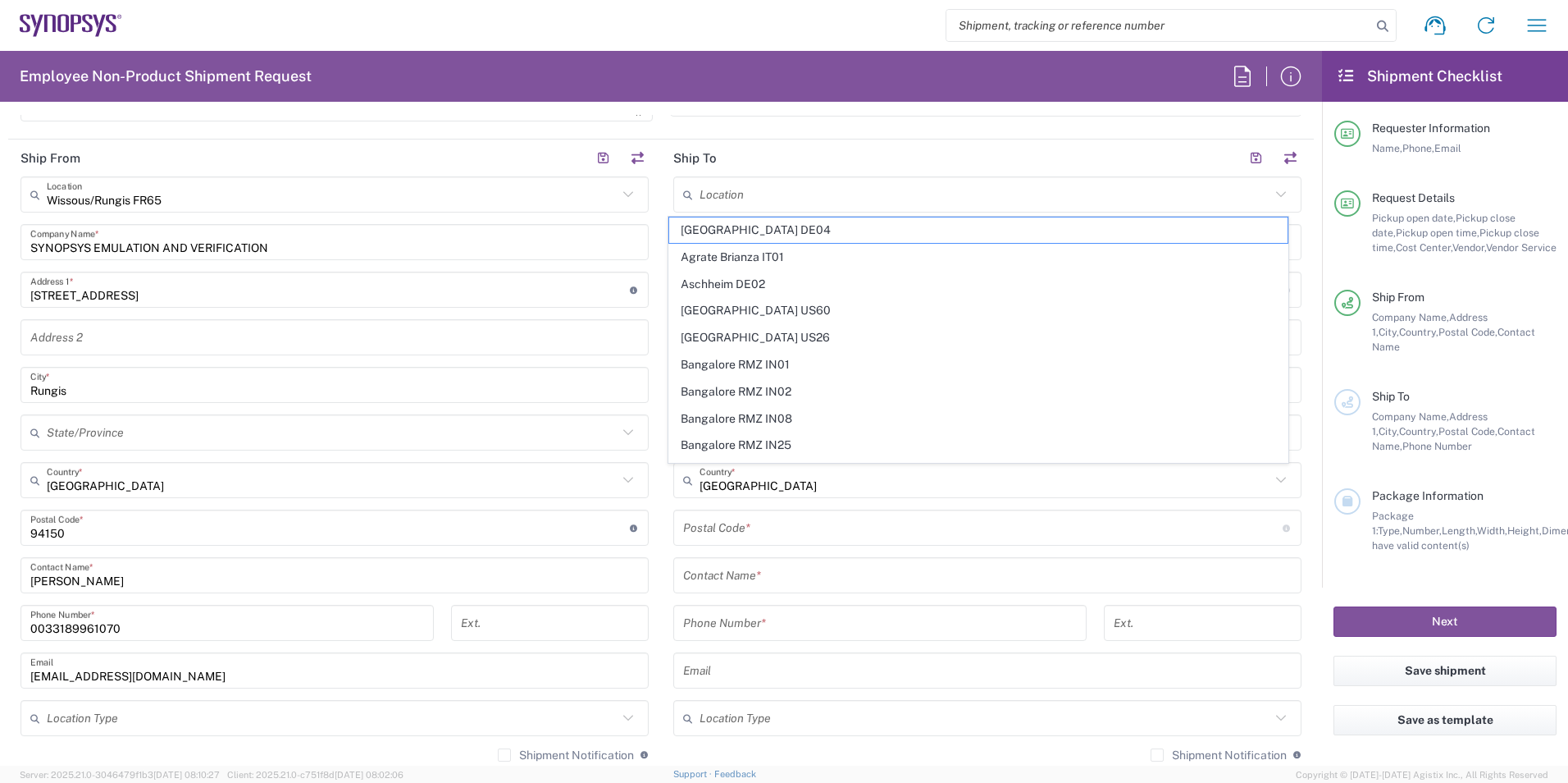
click at [859, 199] on input "text" at bounding box center [984, 195] width 571 height 29
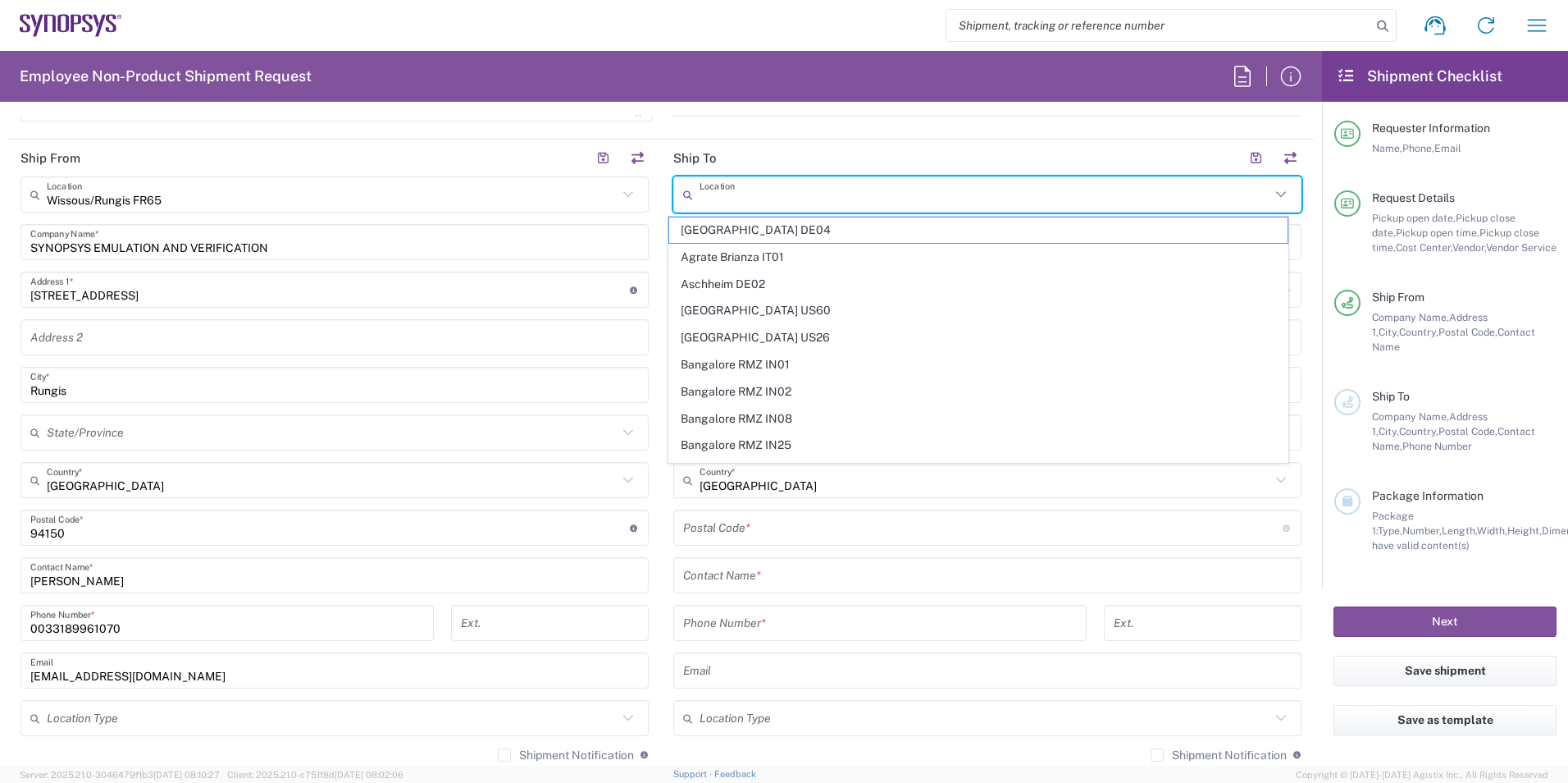
click at [1297, 317] on main "Location [GEOGRAPHIC_DATA] DE04 Agrate Brianza IT01 [GEOGRAPHIC_DATA] DE02 [GEO…" at bounding box center [987, 520] width 652 height 689
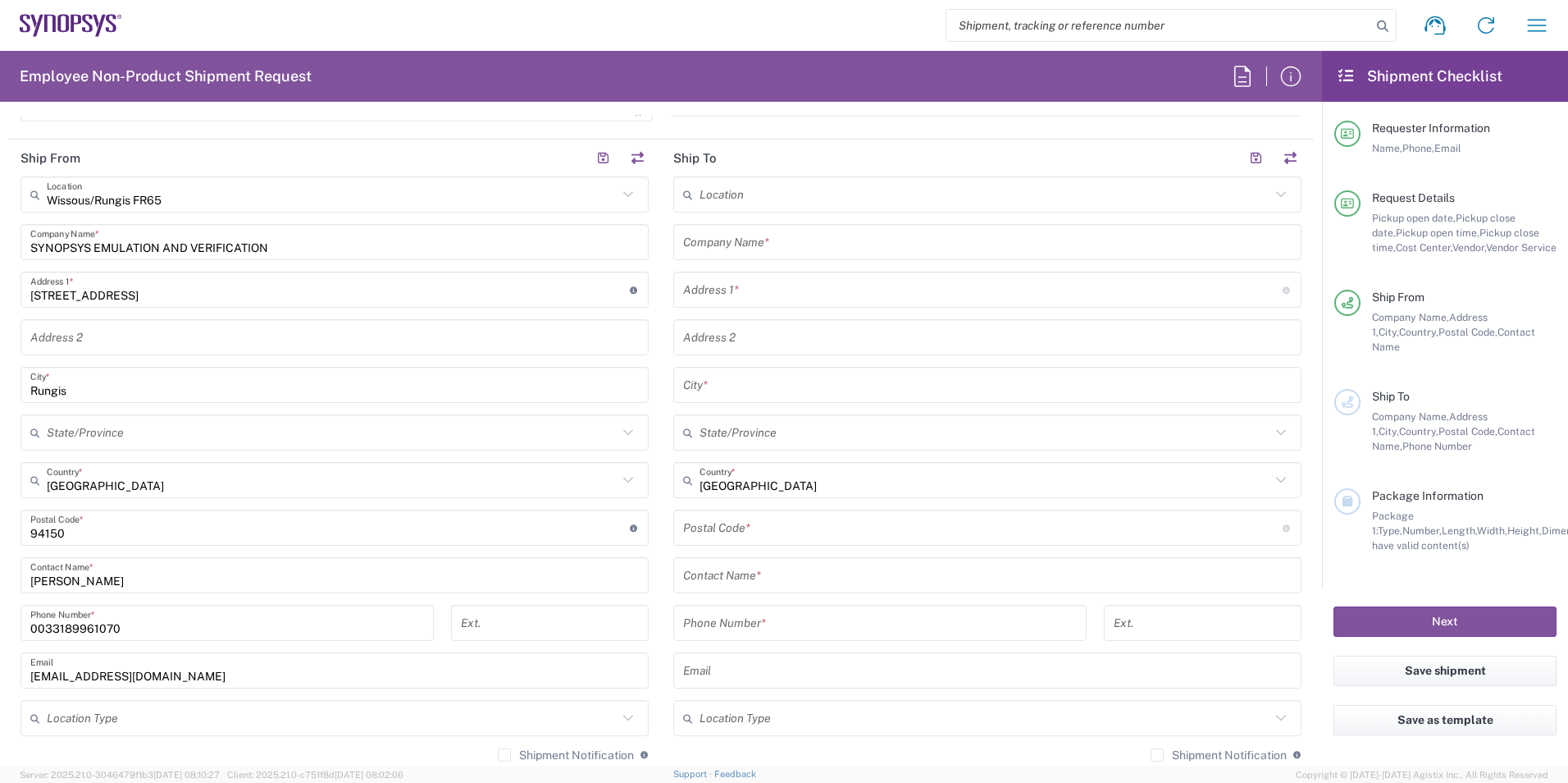
click at [886, 236] on input "text" at bounding box center [987, 243] width 609 height 29
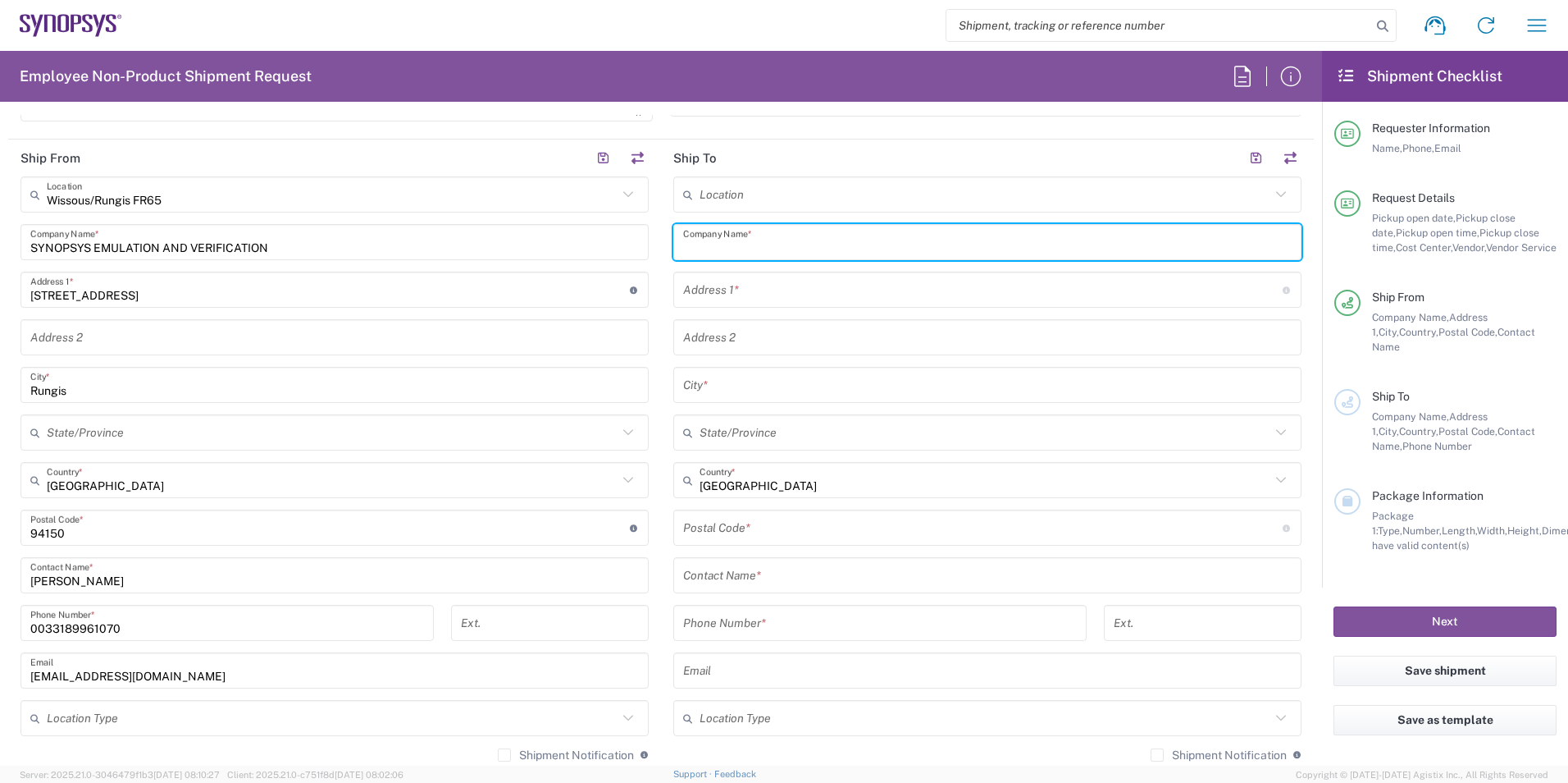
paste input "ANSYS France Immeuble le Patio"
type input "ANSYS France Immeuble le Patio"
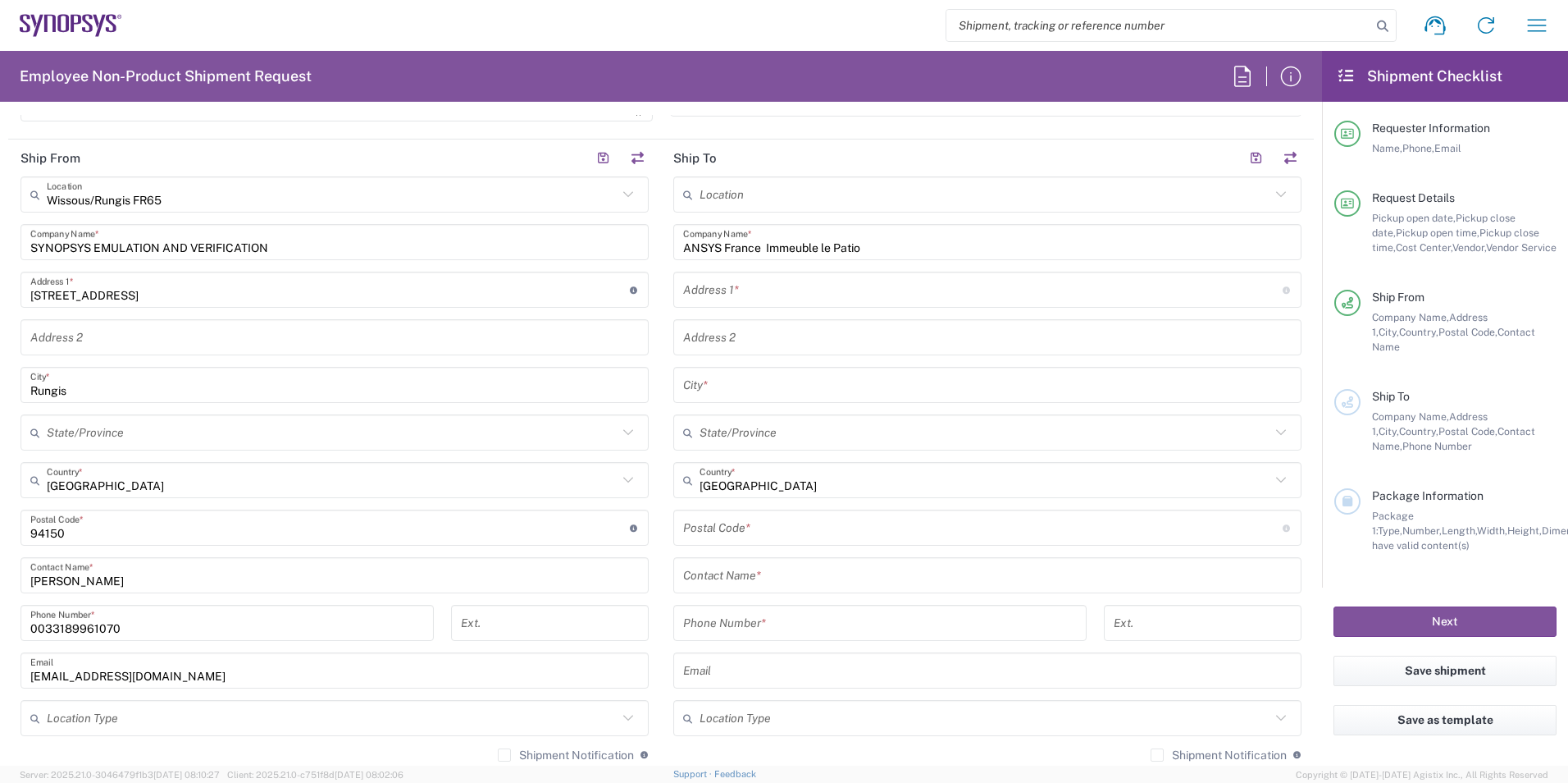
click at [766, 294] on input "text" at bounding box center [983, 291] width 600 height 29
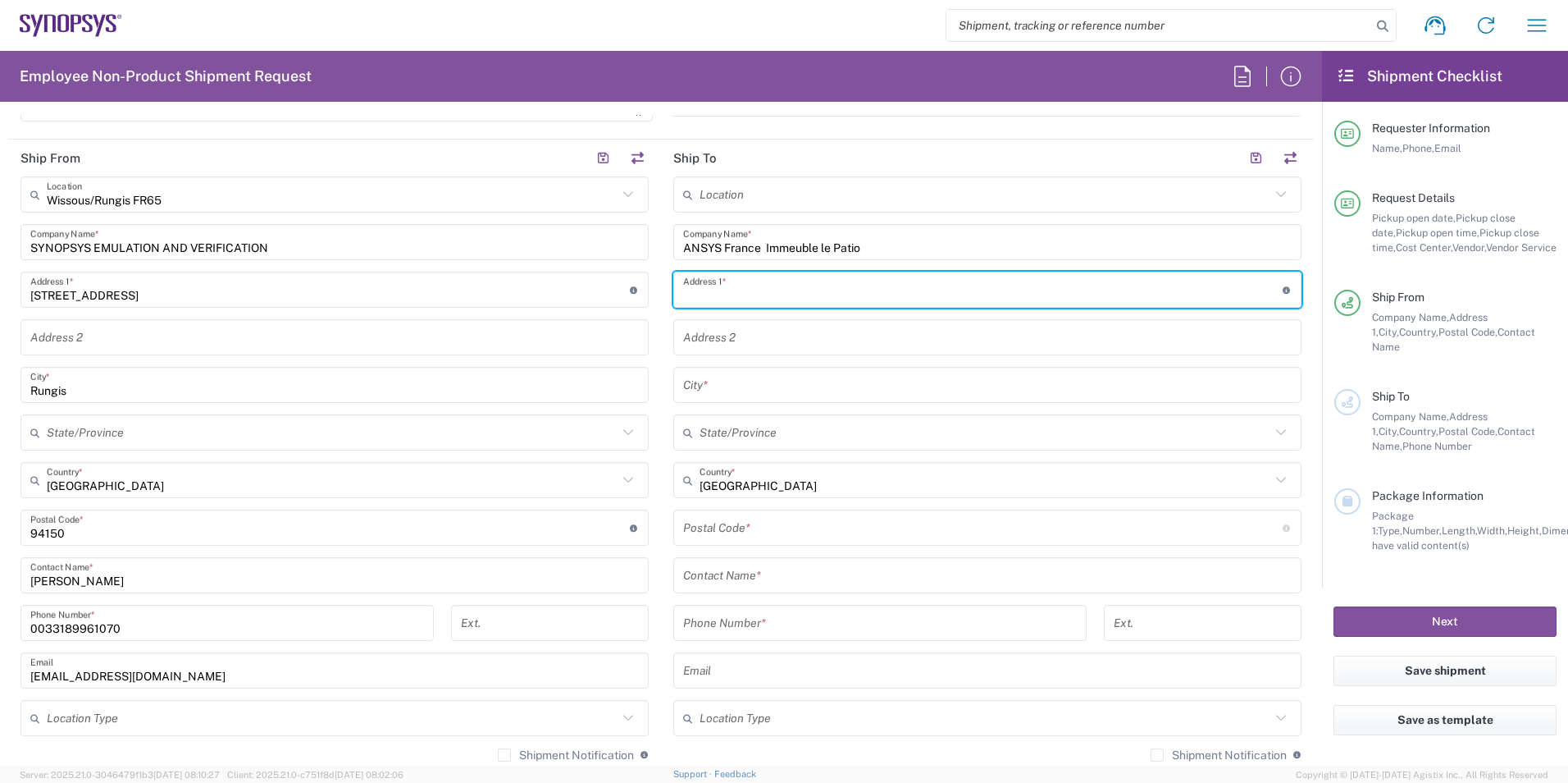
paste input "[STREET_ADDRESS][PERSON_NAME]"
type input "[STREET_ADDRESS][PERSON_NAME]"
click at [930, 377] on input "text" at bounding box center [987, 386] width 609 height 29
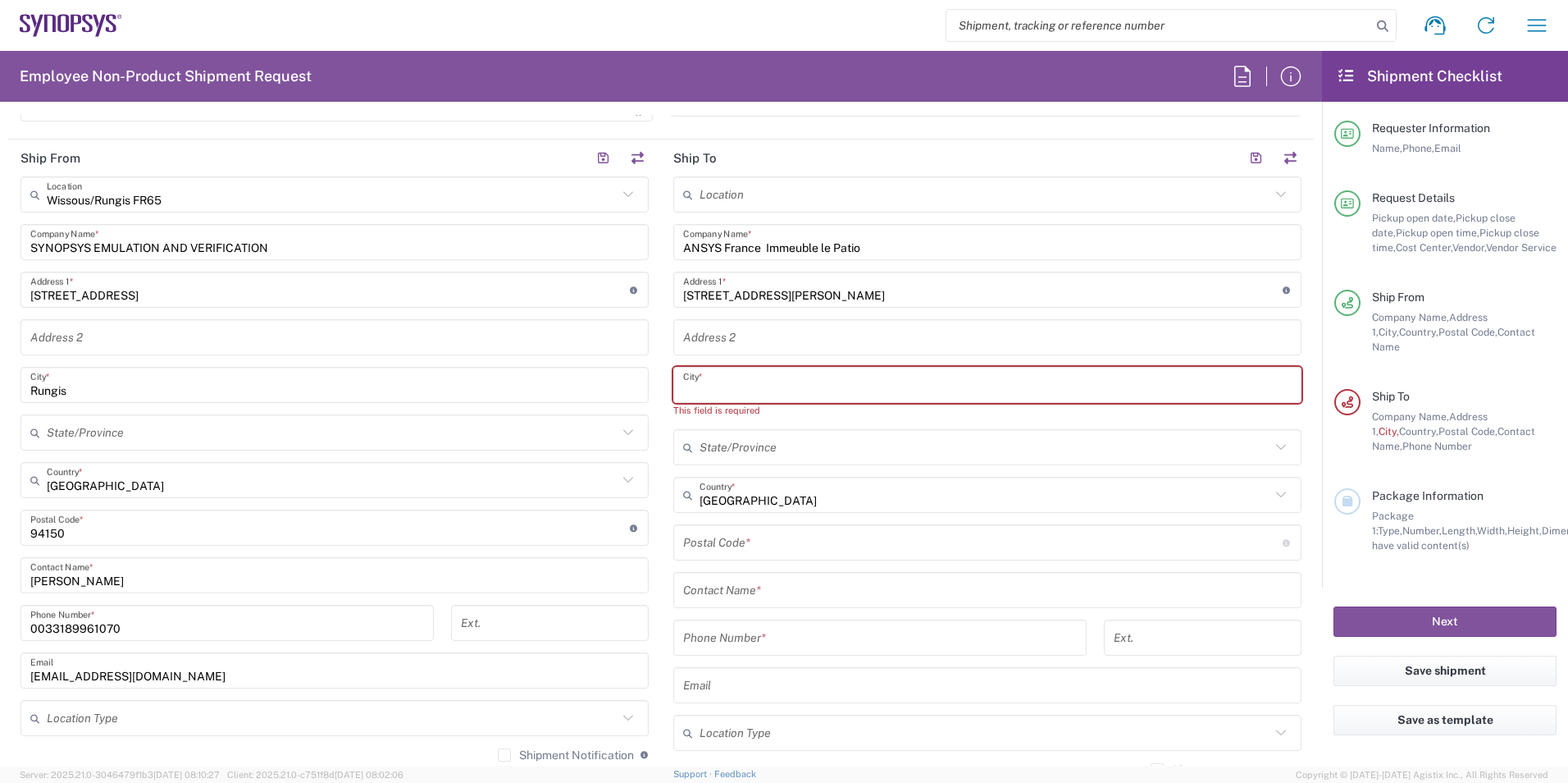
click at [797, 385] on input "text" at bounding box center [987, 386] width 609 height 29
paste input "[GEOGRAPHIC_DATA]"
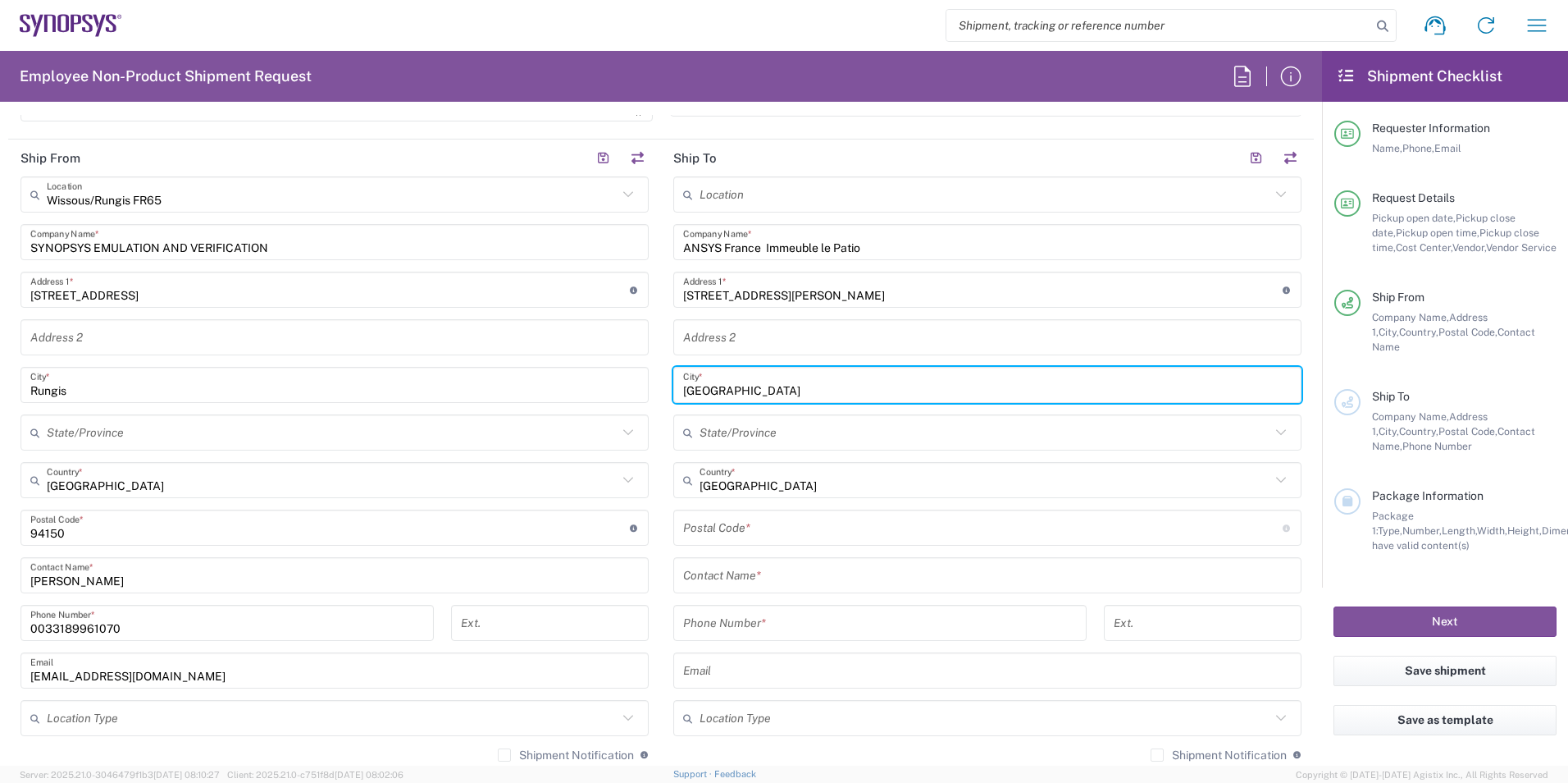
type input "[GEOGRAPHIC_DATA]"
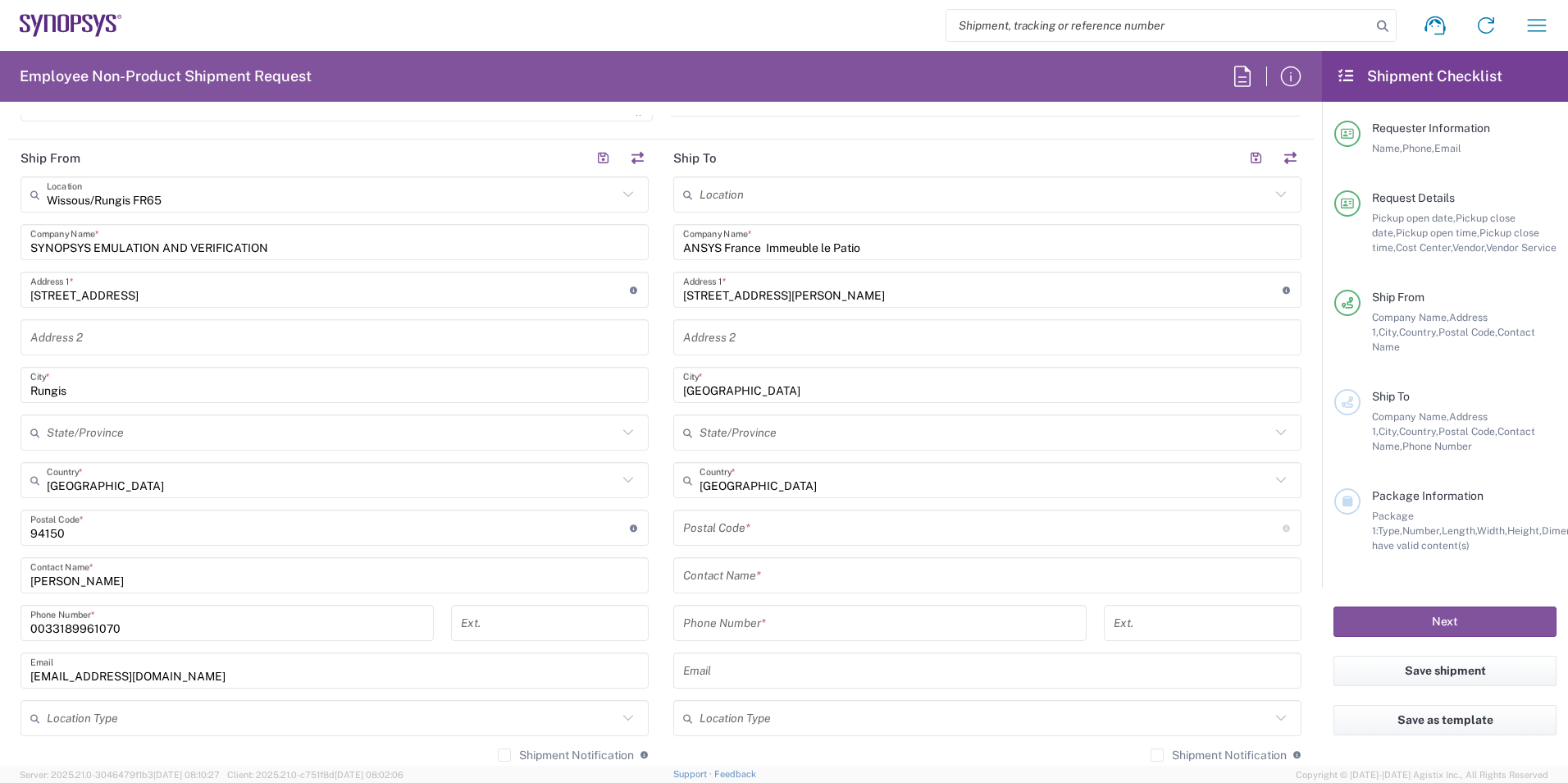
click at [810, 518] on input "undefined" at bounding box center [983, 528] width 600 height 29
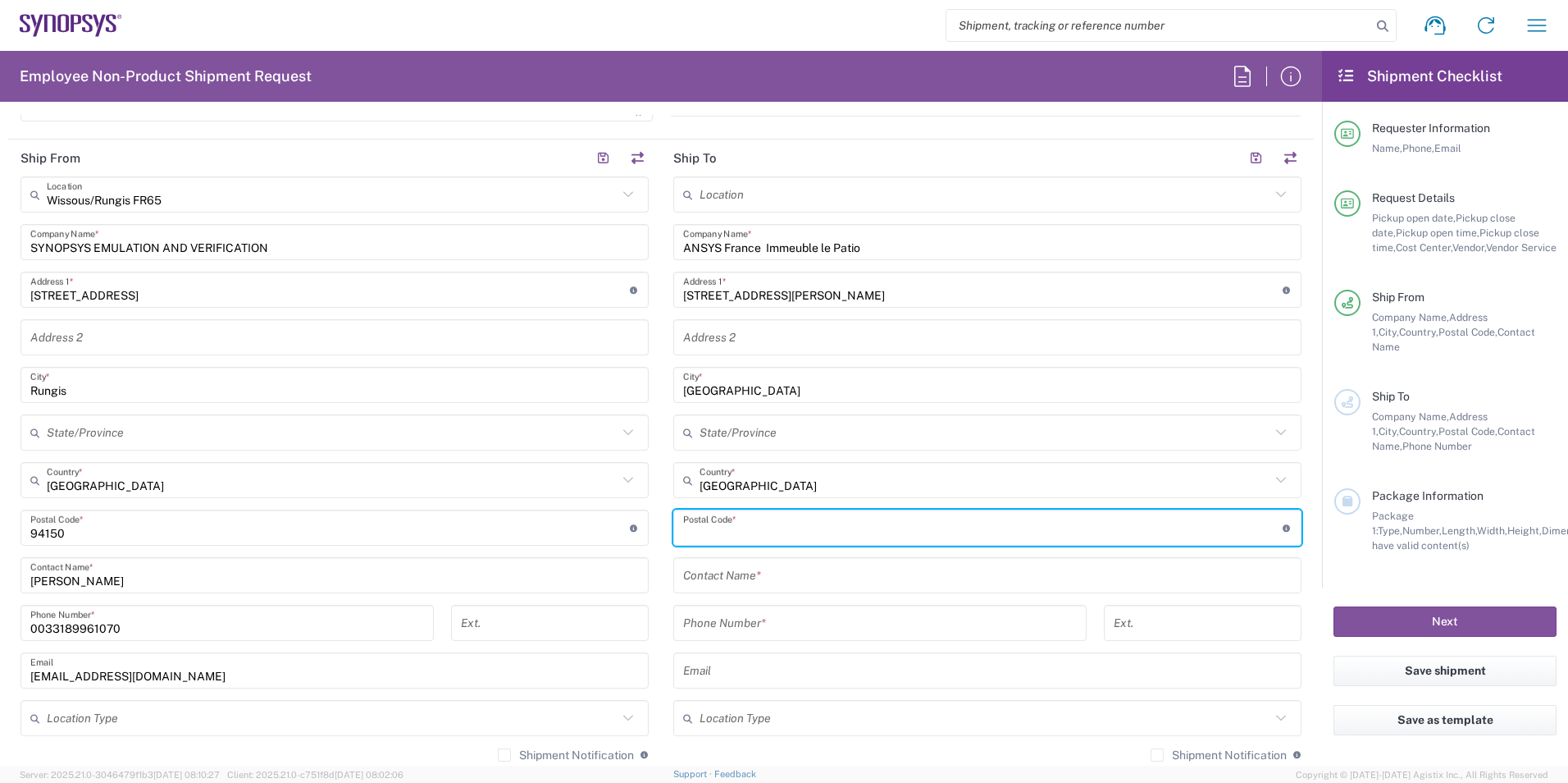
paste input "69100"
type input "69100"
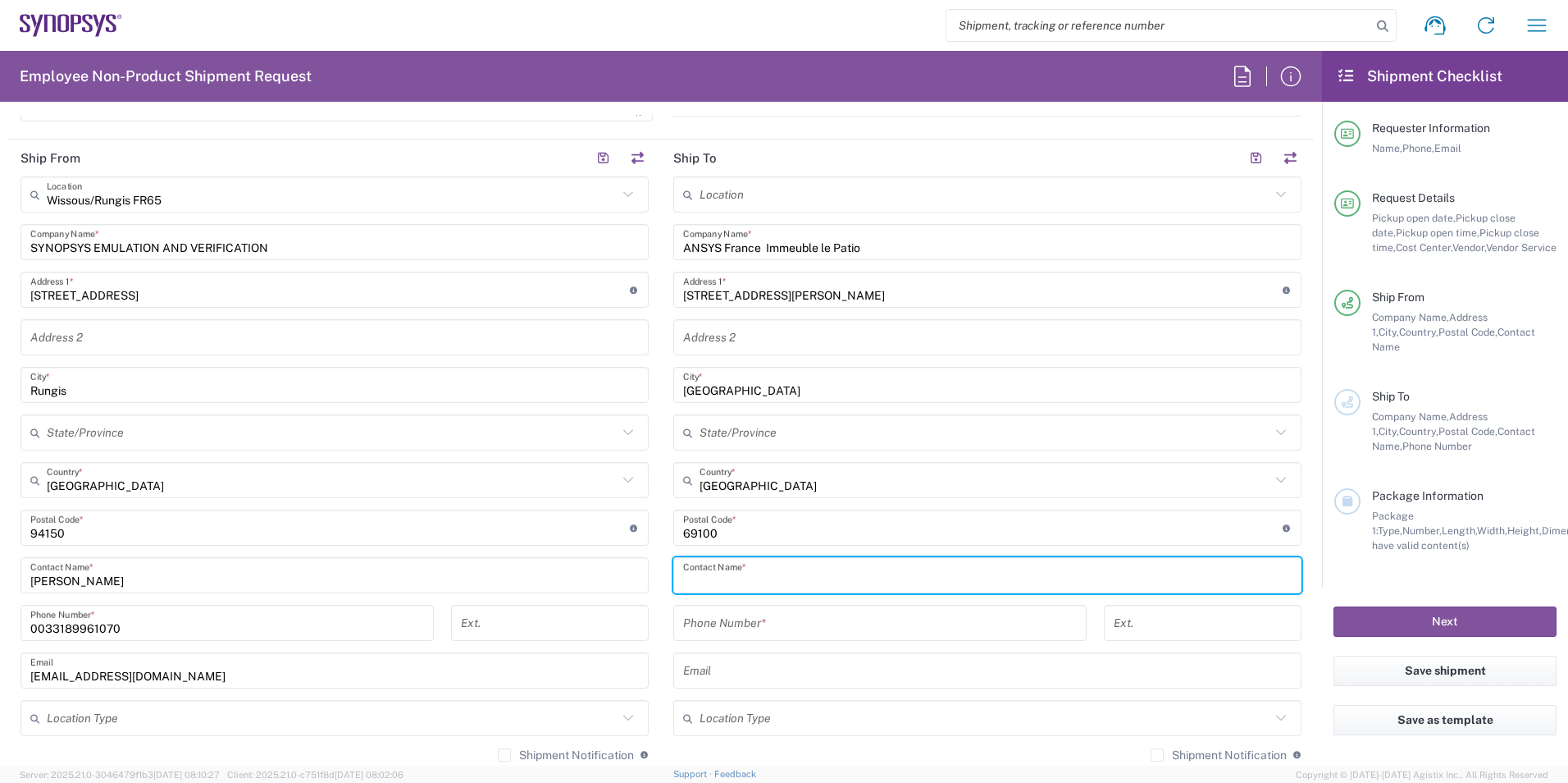
click at [778, 568] on input "text" at bounding box center [987, 576] width 609 height 29
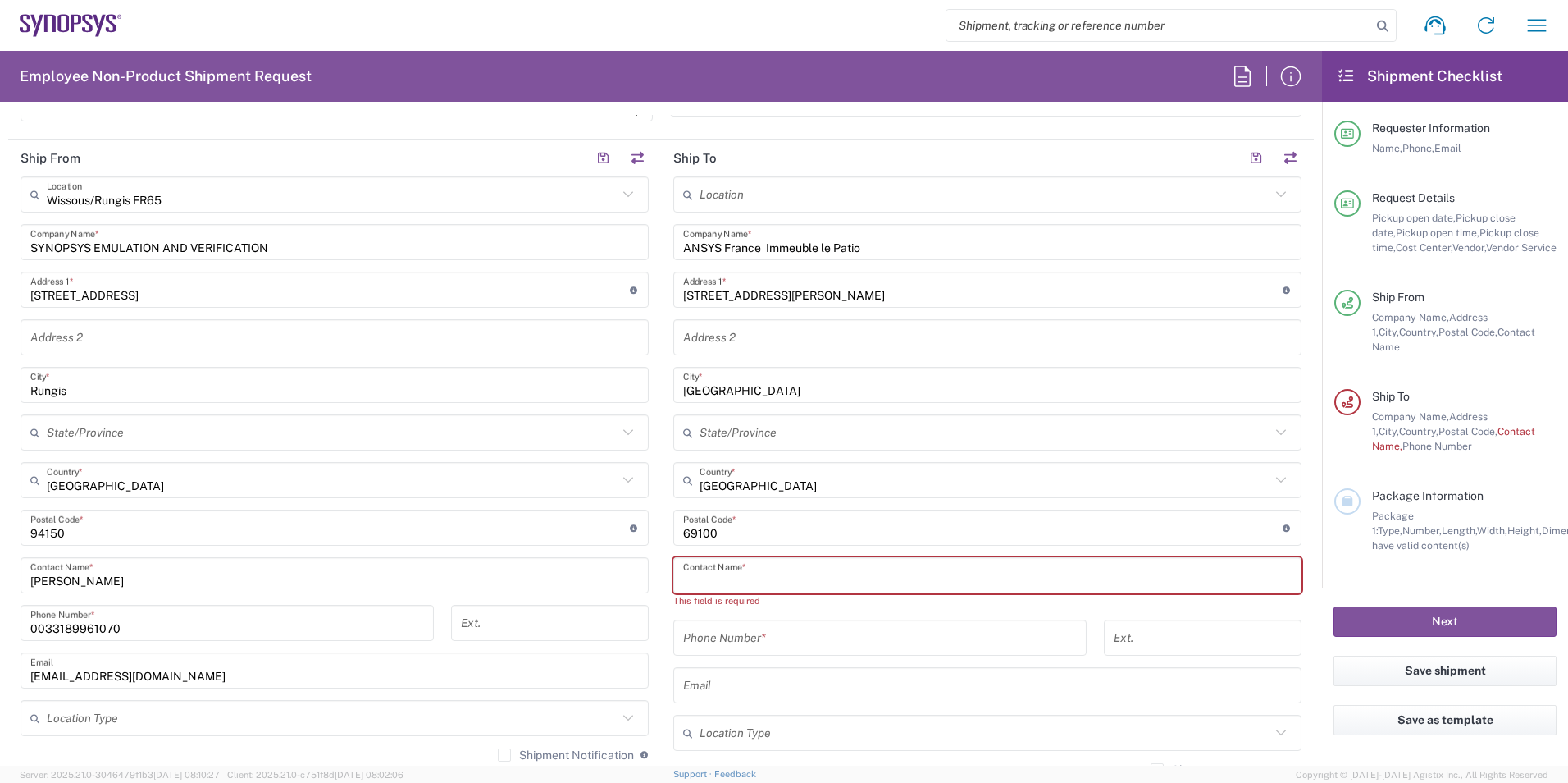
click at [748, 566] on input "text" at bounding box center [987, 576] width 609 height 29
paste input "[PERSON_NAME]"
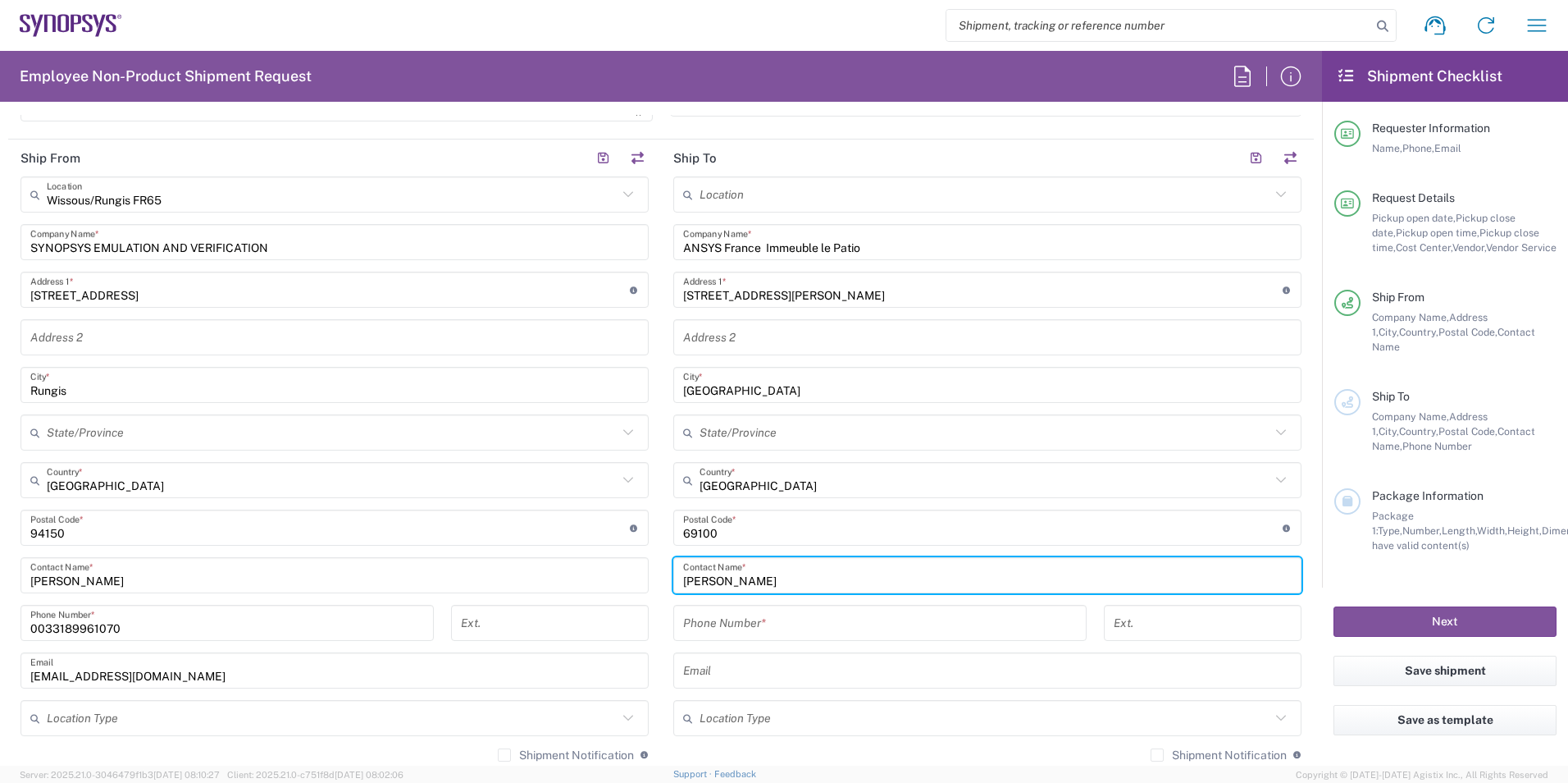
type input "[PERSON_NAME]"
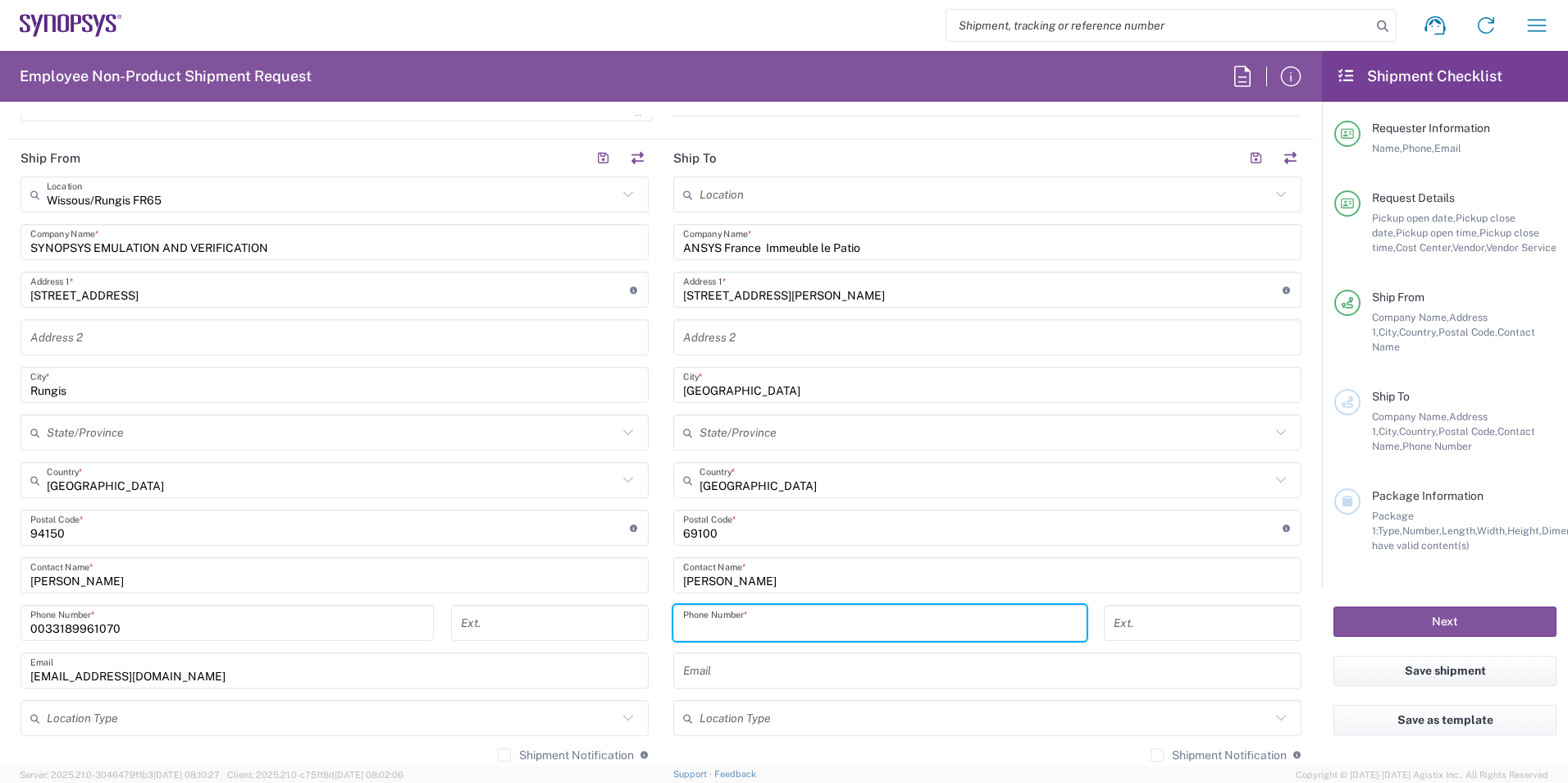
click at [748, 617] on input "tel" at bounding box center [879, 624] width 394 height 29
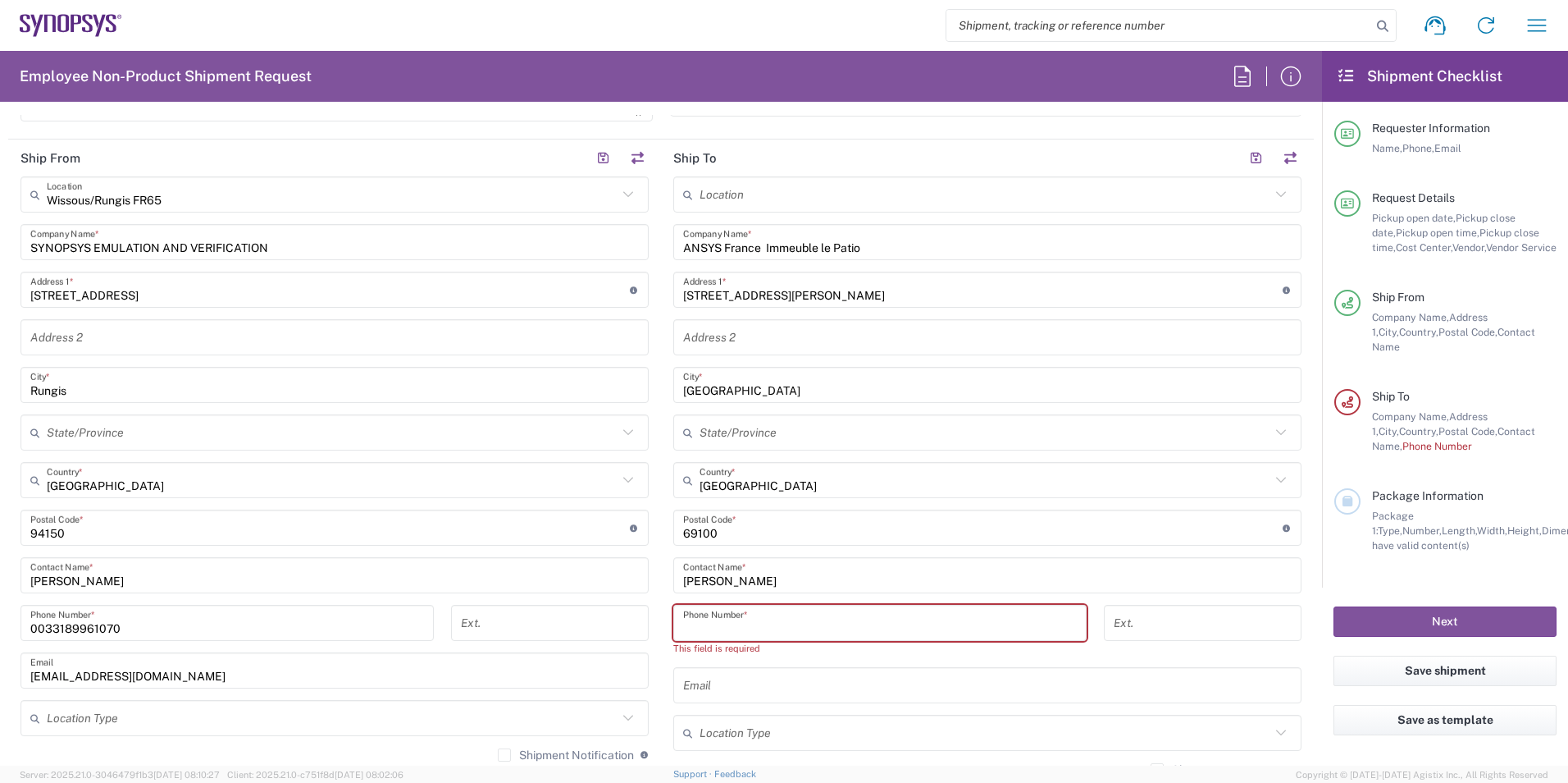
click at [812, 625] on input "tel" at bounding box center [879, 624] width 394 height 29
paste input "06 46 66 72 10"
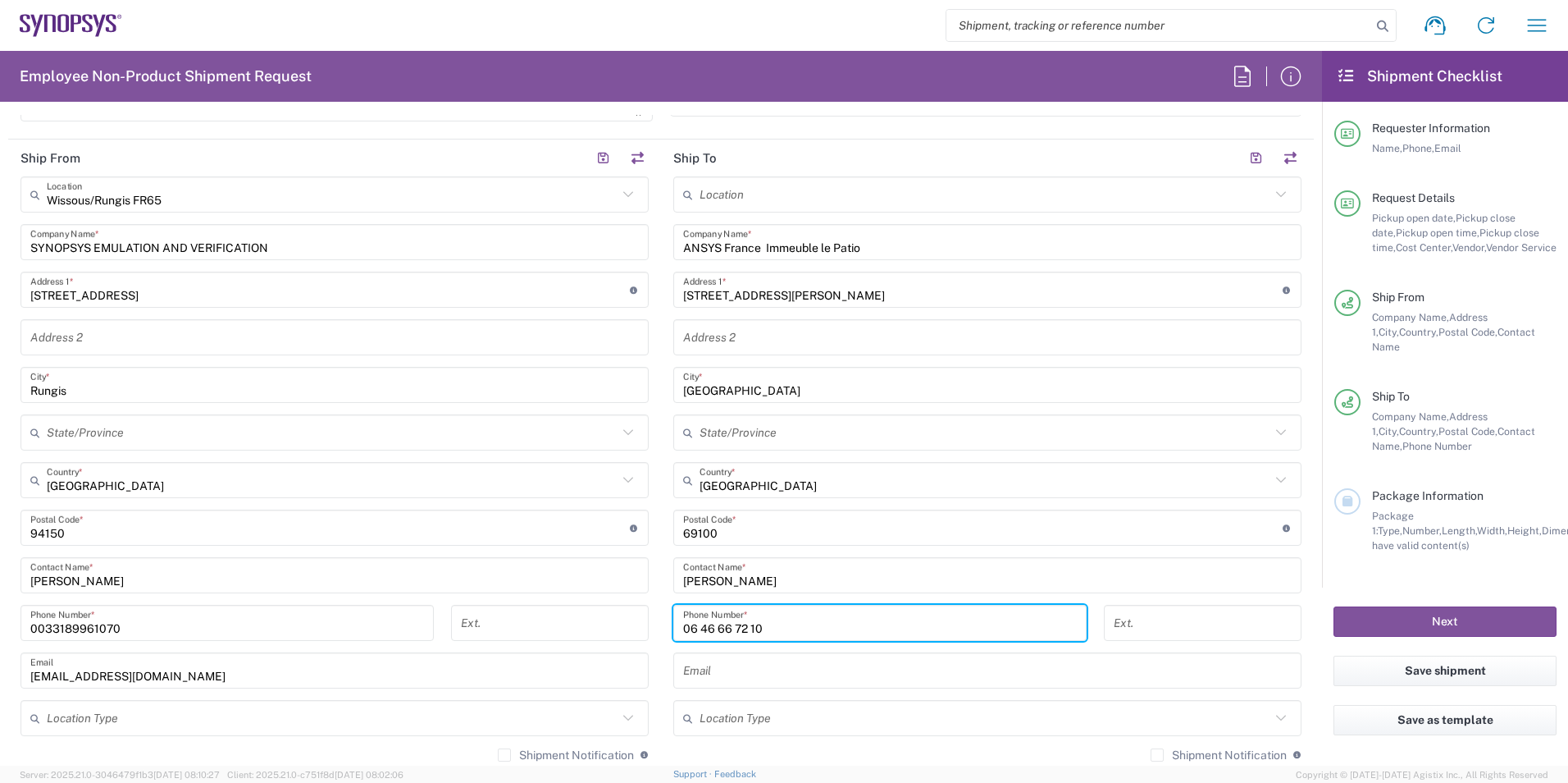
type input "06 46 66 72 10"
click at [813, 666] on input "text" at bounding box center [987, 671] width 609 height 29
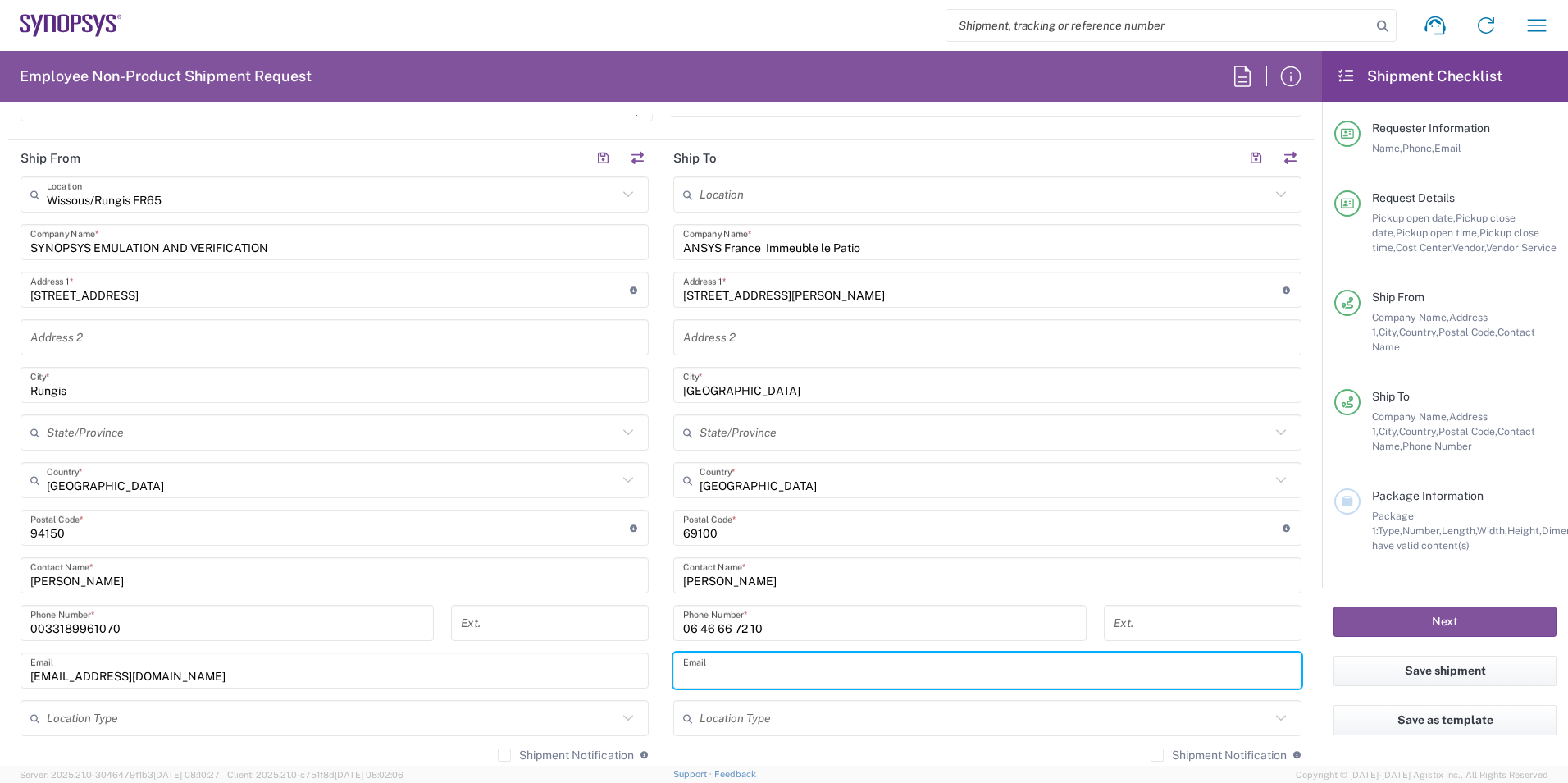
paste input "[EMAIL_ADDRESS][DOMAIN_NAME]"
type input "[EMAIL_ADDRESS][DOMAIN_NAME]"
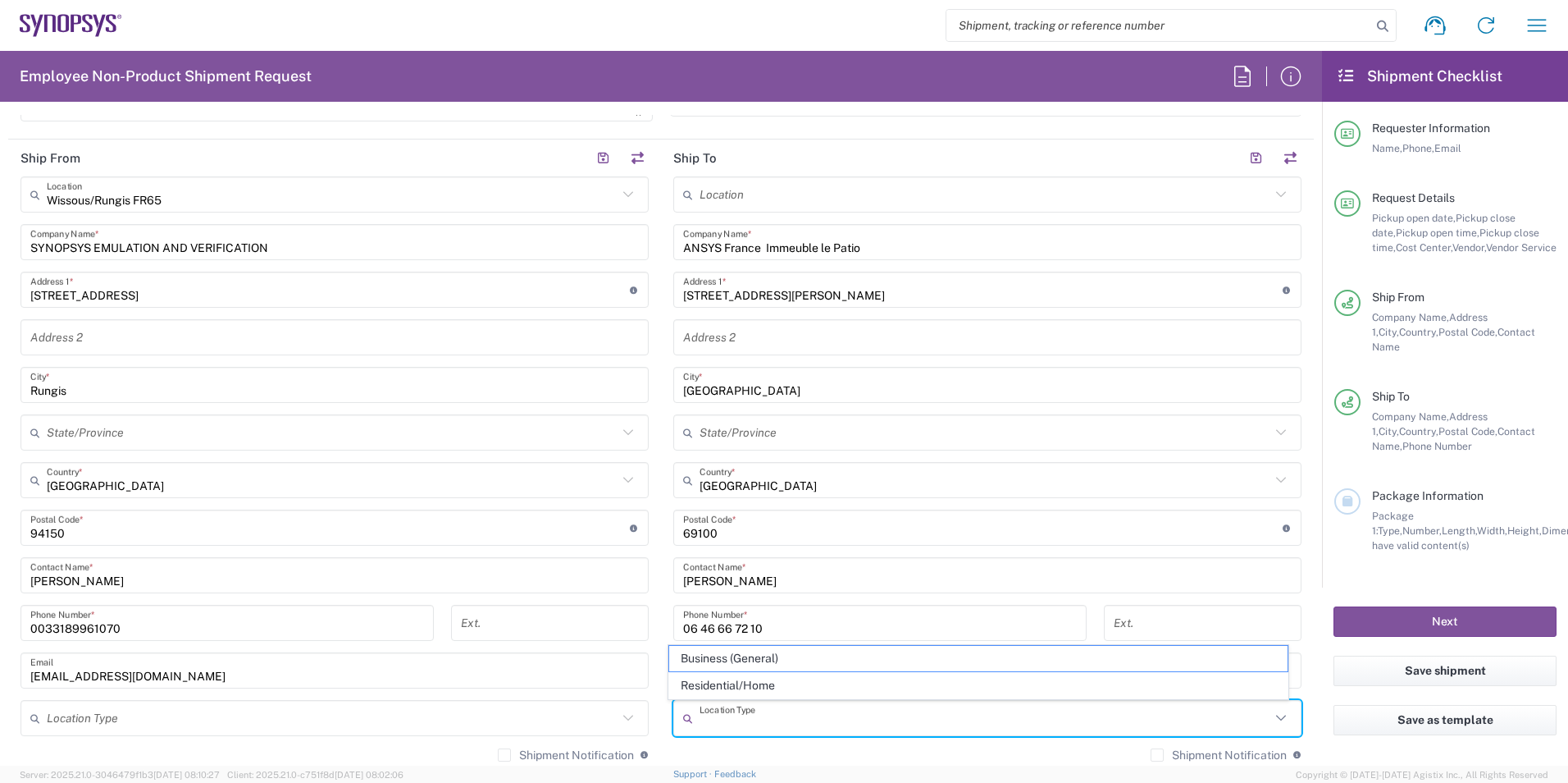
click at [1069, 719] on input "text" at bounding box center [984, 719] width 571 height 29
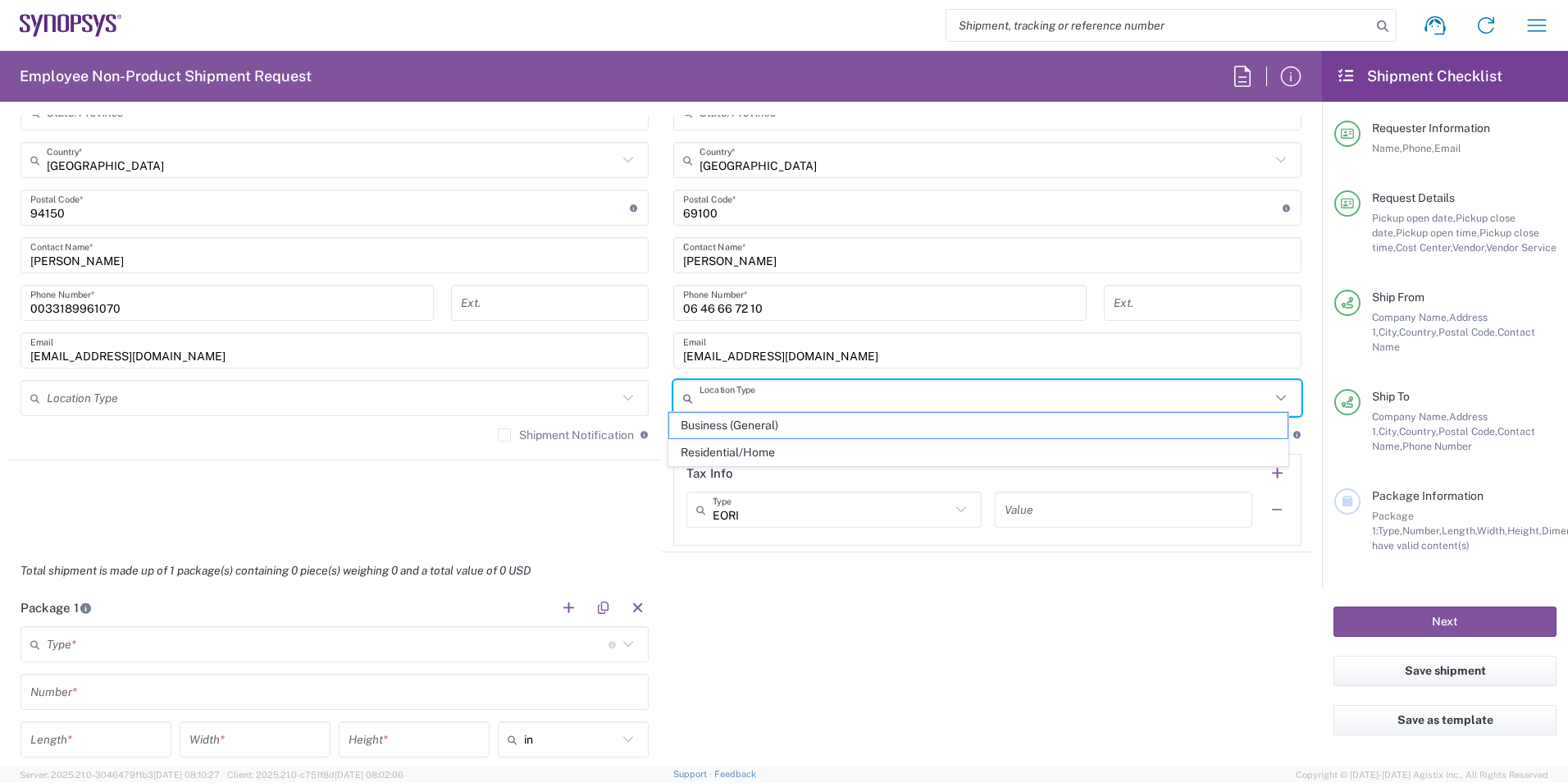
scroll to position [1149, 0]
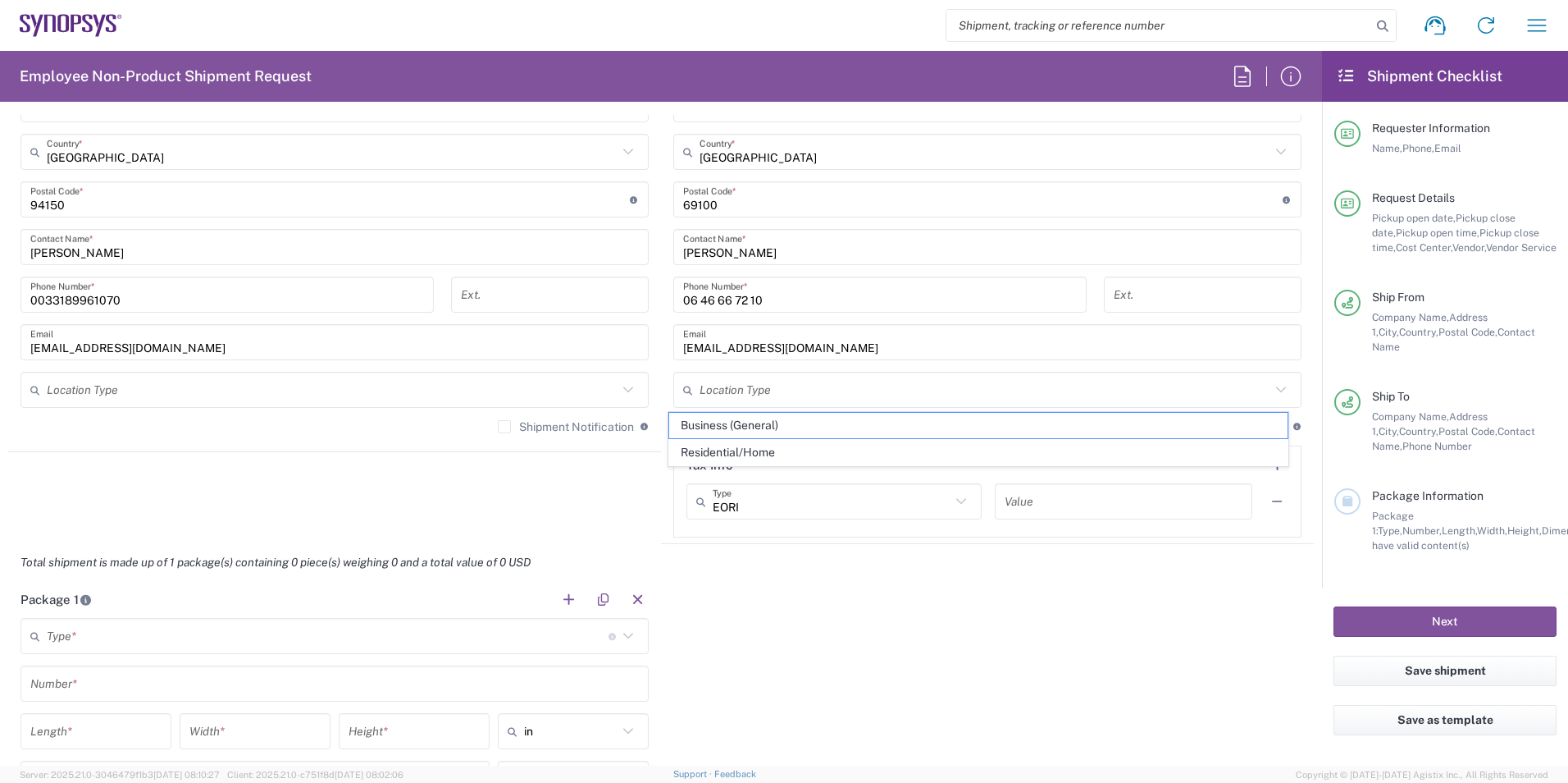
click at [1003, 612] on div "Package 1 Type * Material used to package goods Bale(s) Basket(s) Bolt(s) Bottl…" at bounding box center [660, 734] width 1306 height 307
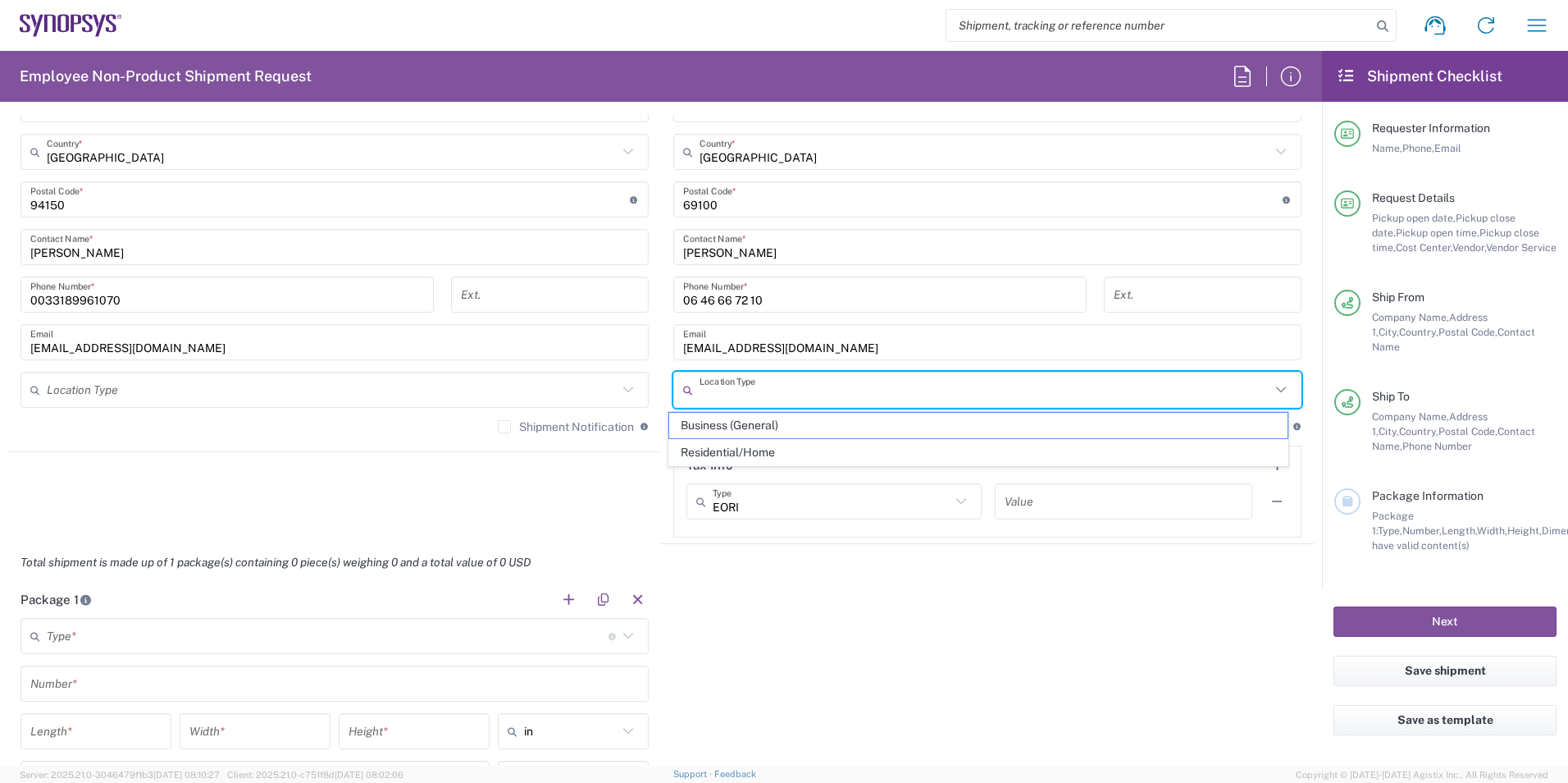
click at [937, 389] on input "text" at bounding box center [984, 390] width 571 height 29
click at [796, 423] on span "Business (General)" at bounding box center [979, 425] width 619 height 25
type input "Business (General)"
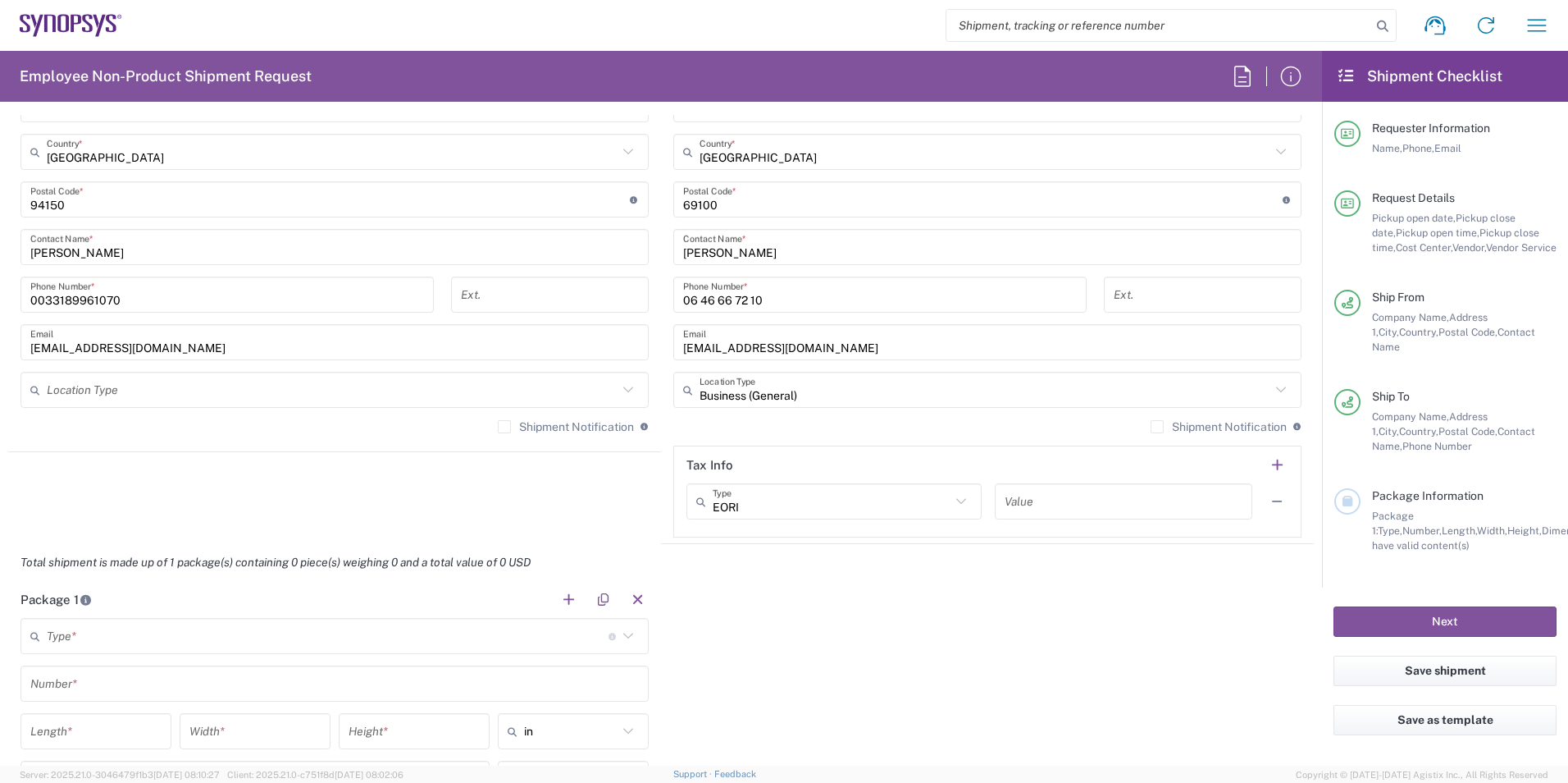
click at [811, 614] on div "Package 1 Type * Material used to package goods Bale(s) Basket(s) Bolt(s) Bottl…" at bounding box center [660, 734] width 1306 height 307
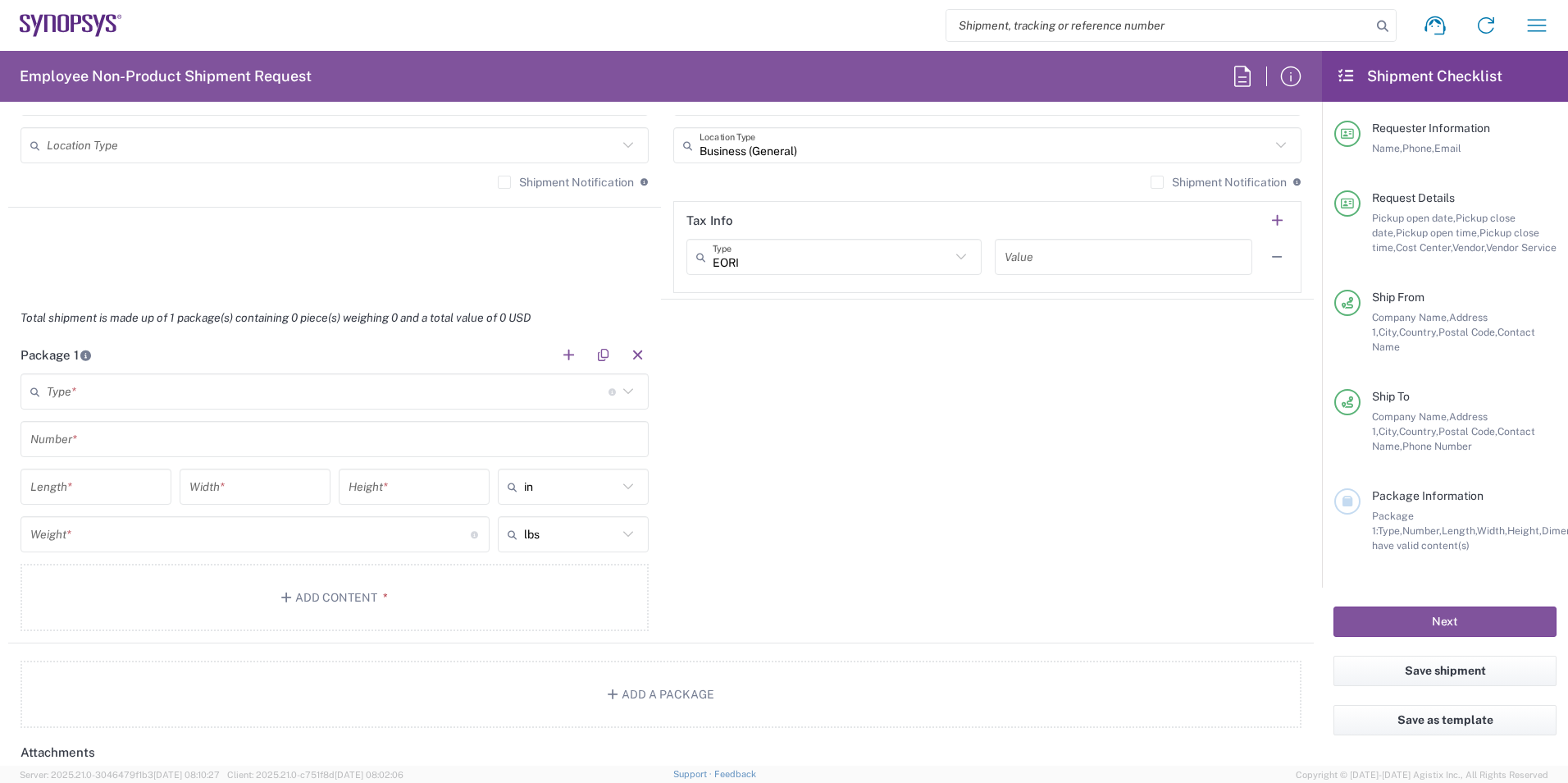
scroll to position [1395, 0]
click at [625, 387] on icon at bounding box center [628, 390] width 22 height 22
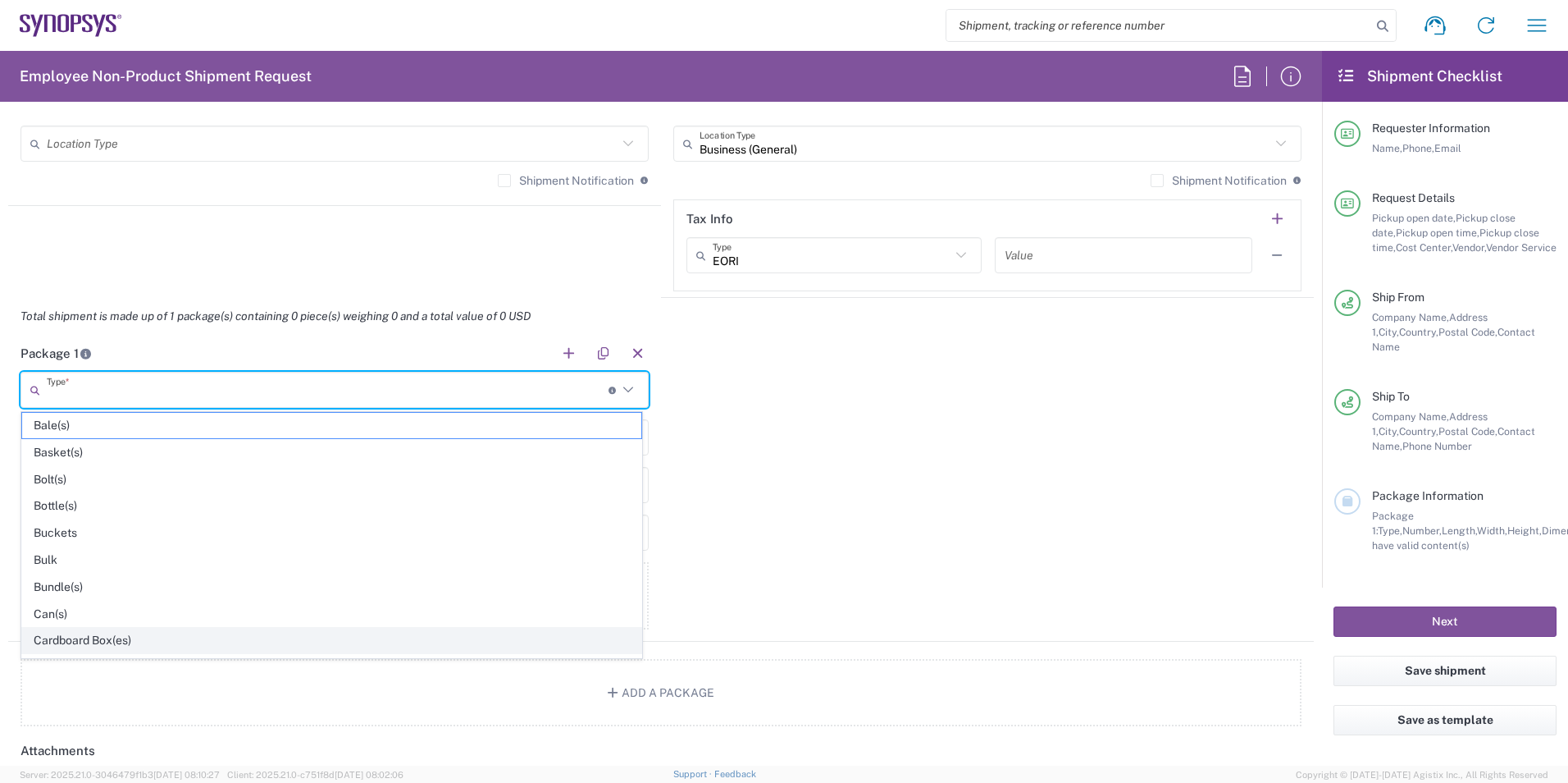
click at [243, 631] on span "Cardboard Box(es)" at bounding box center [331, 640] width 619 height 25
type input "Cardboard Box(es)"
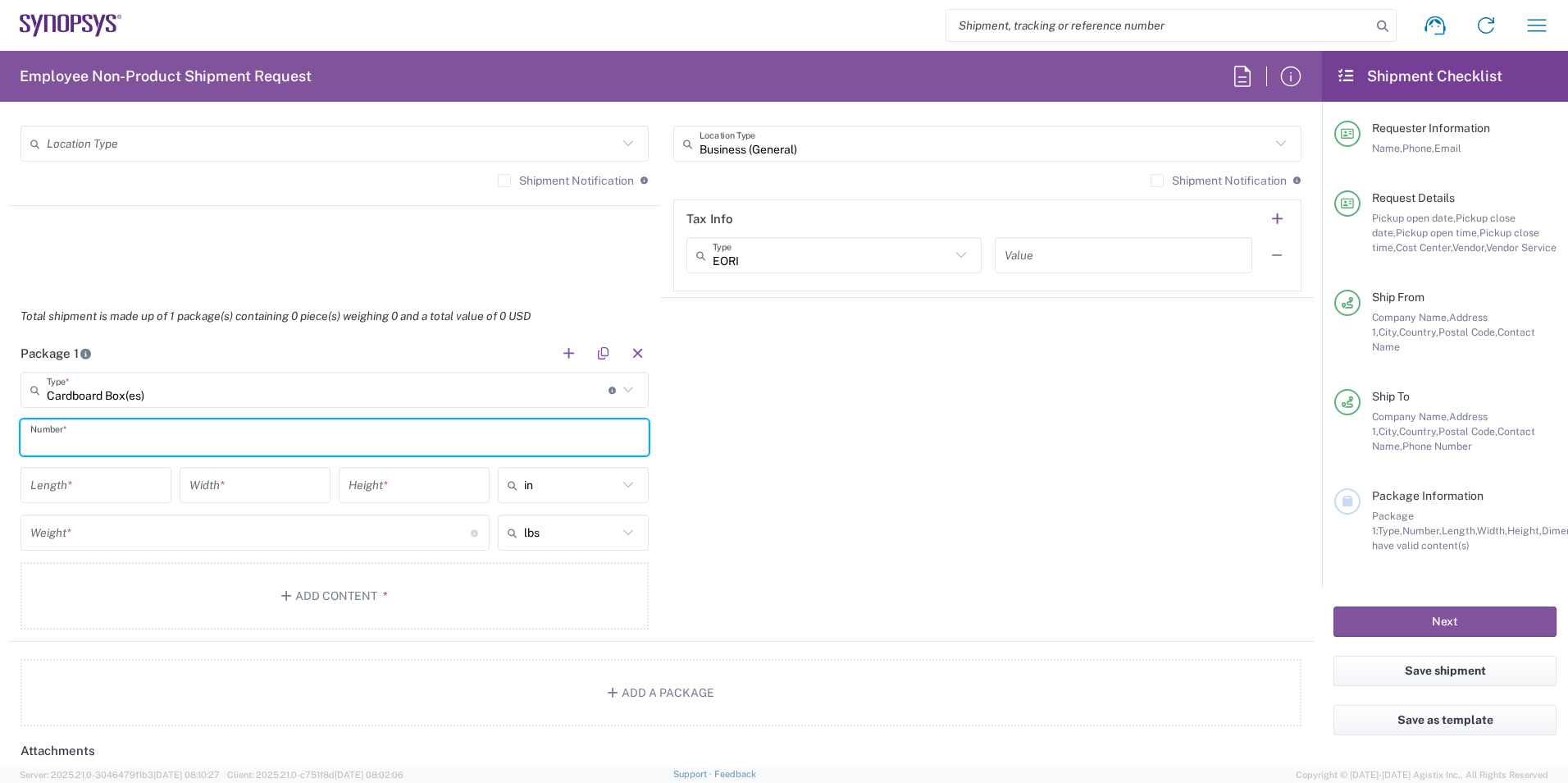
click at [339, 434] on input "text" at bounding box center [335, 438] width 609 height 29
type input "1"
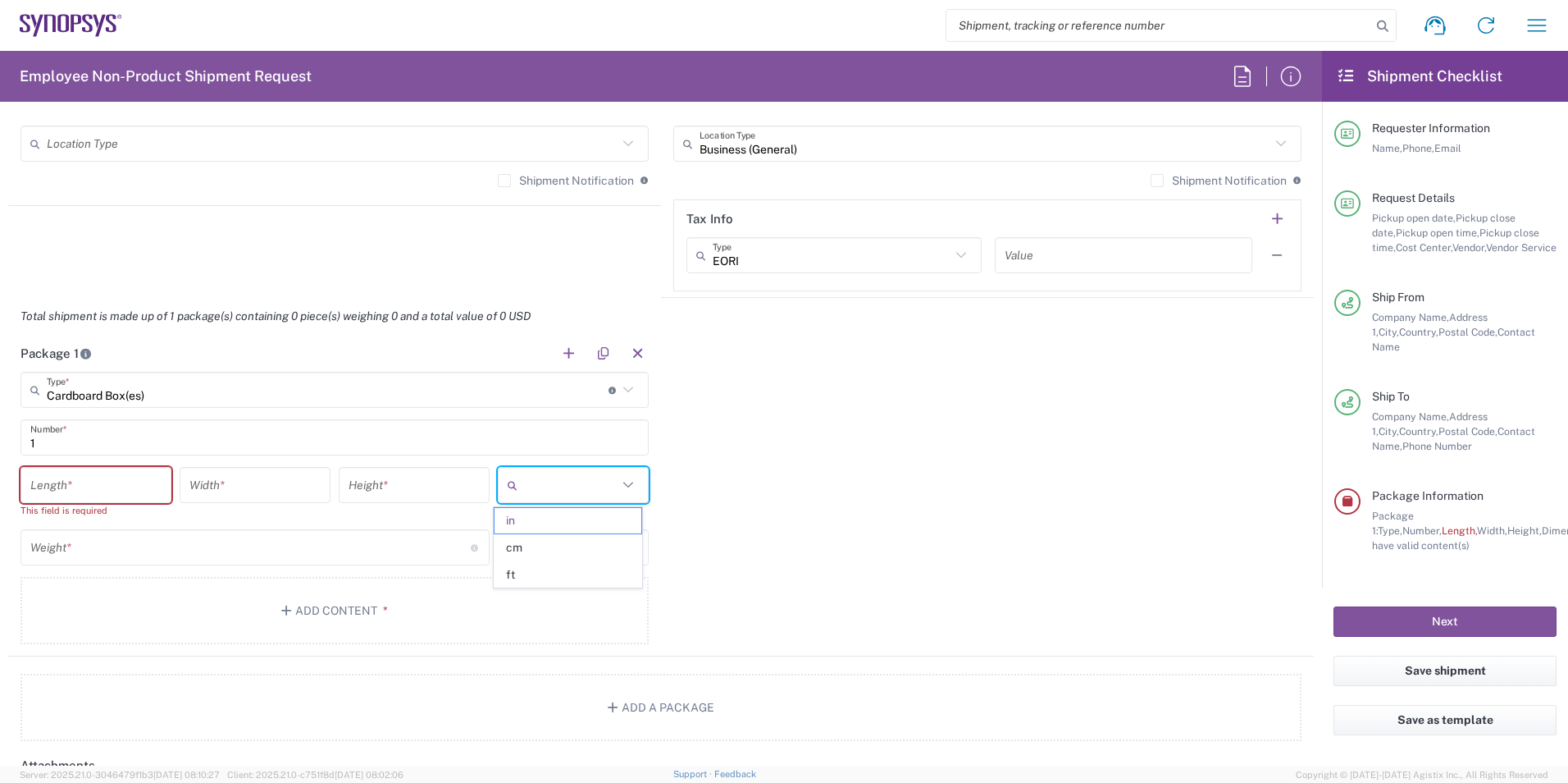
click at [592, 480] on input "text" at bounding box center [570, 484] width 93 height 26
click at [571, 540] on span "cm" at bounding box center [567, 548] width 146 height 25
type input "cm"
click at [128, 480] on input "number" at bounding box center [96, 485] width 131 height 29
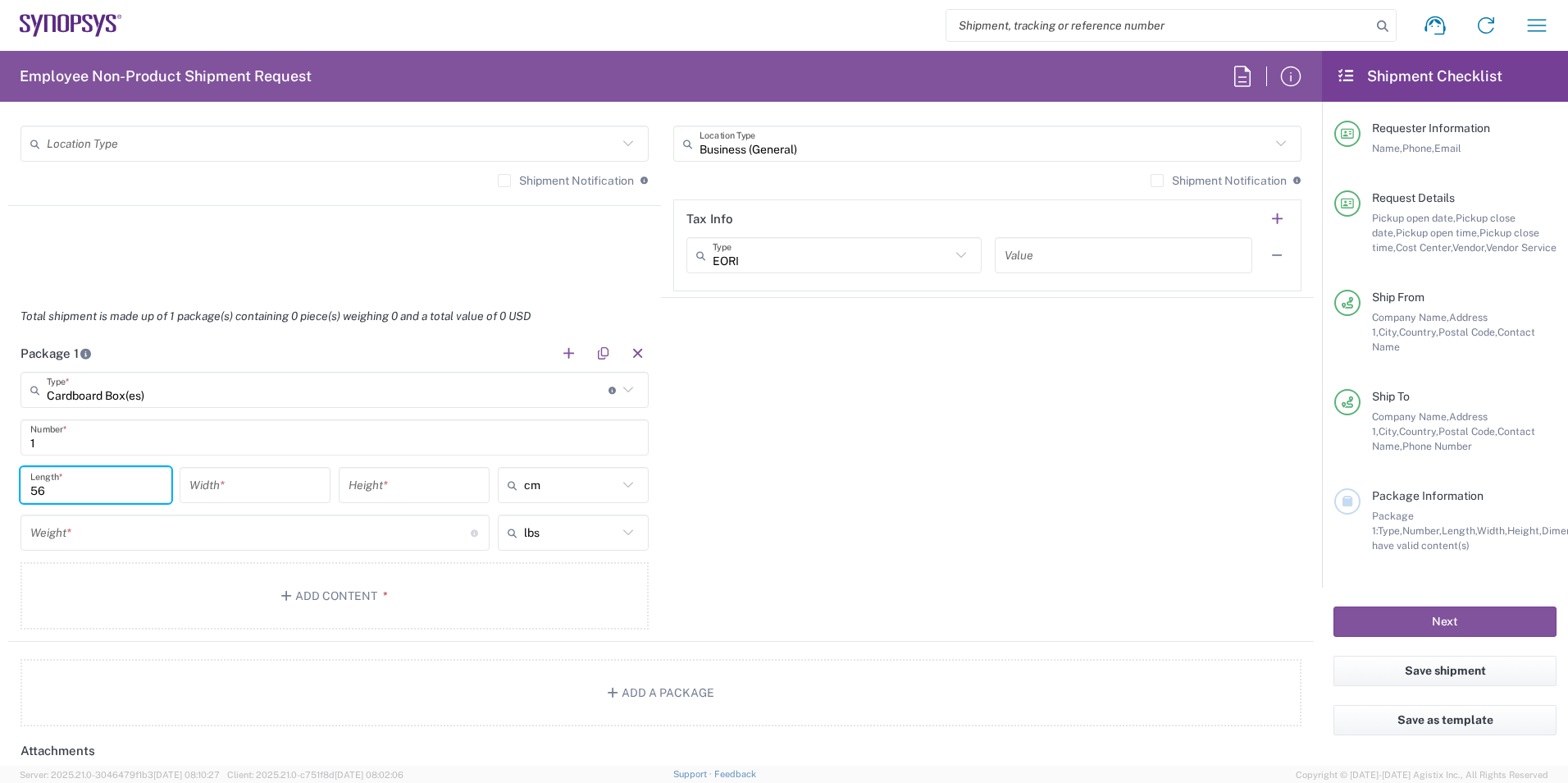
type input "56"
type input "7"
type input "cm"
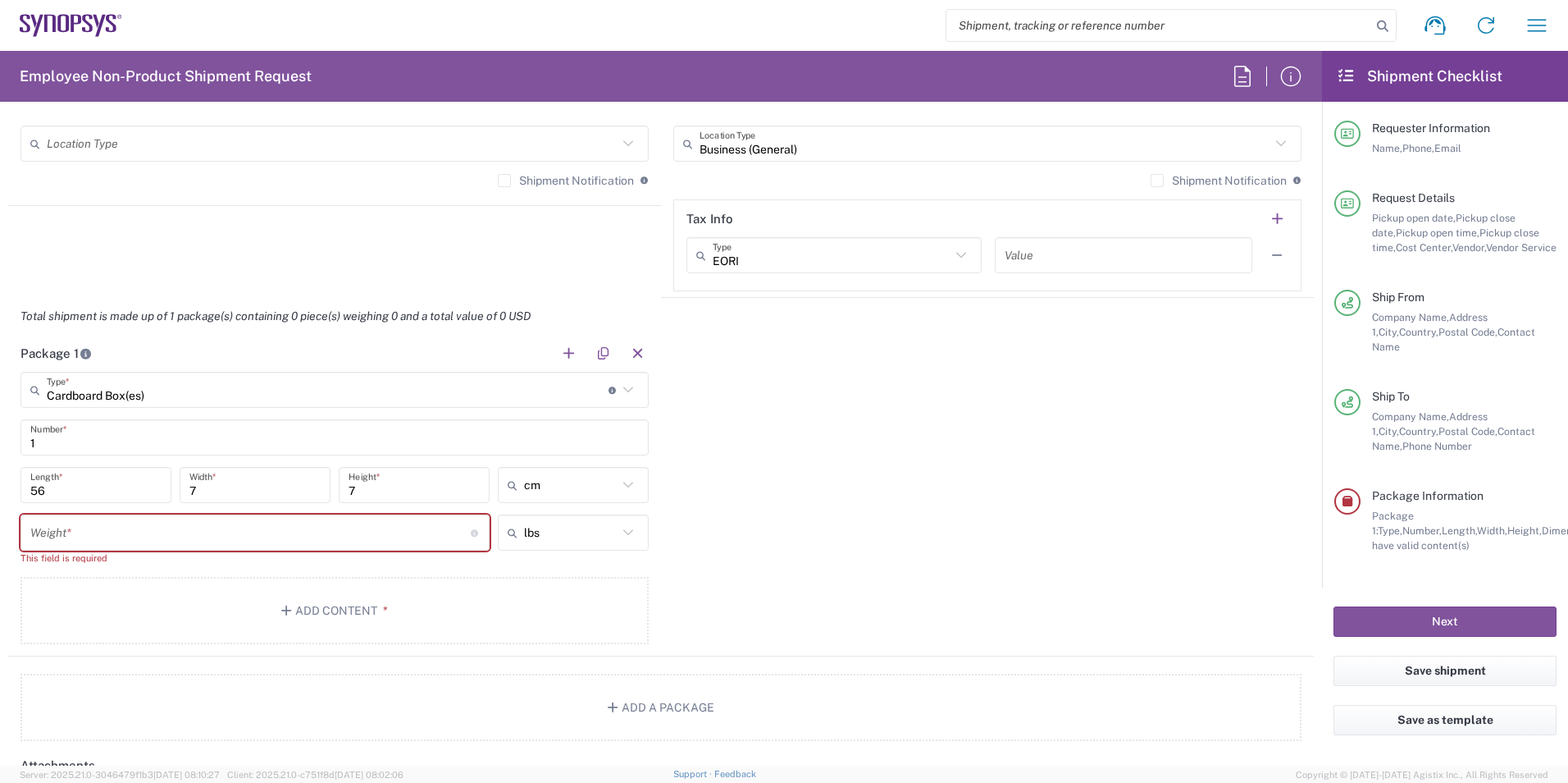
click at [124, 530] on input "number" at bounding box center [251, 533] width 441 height 29
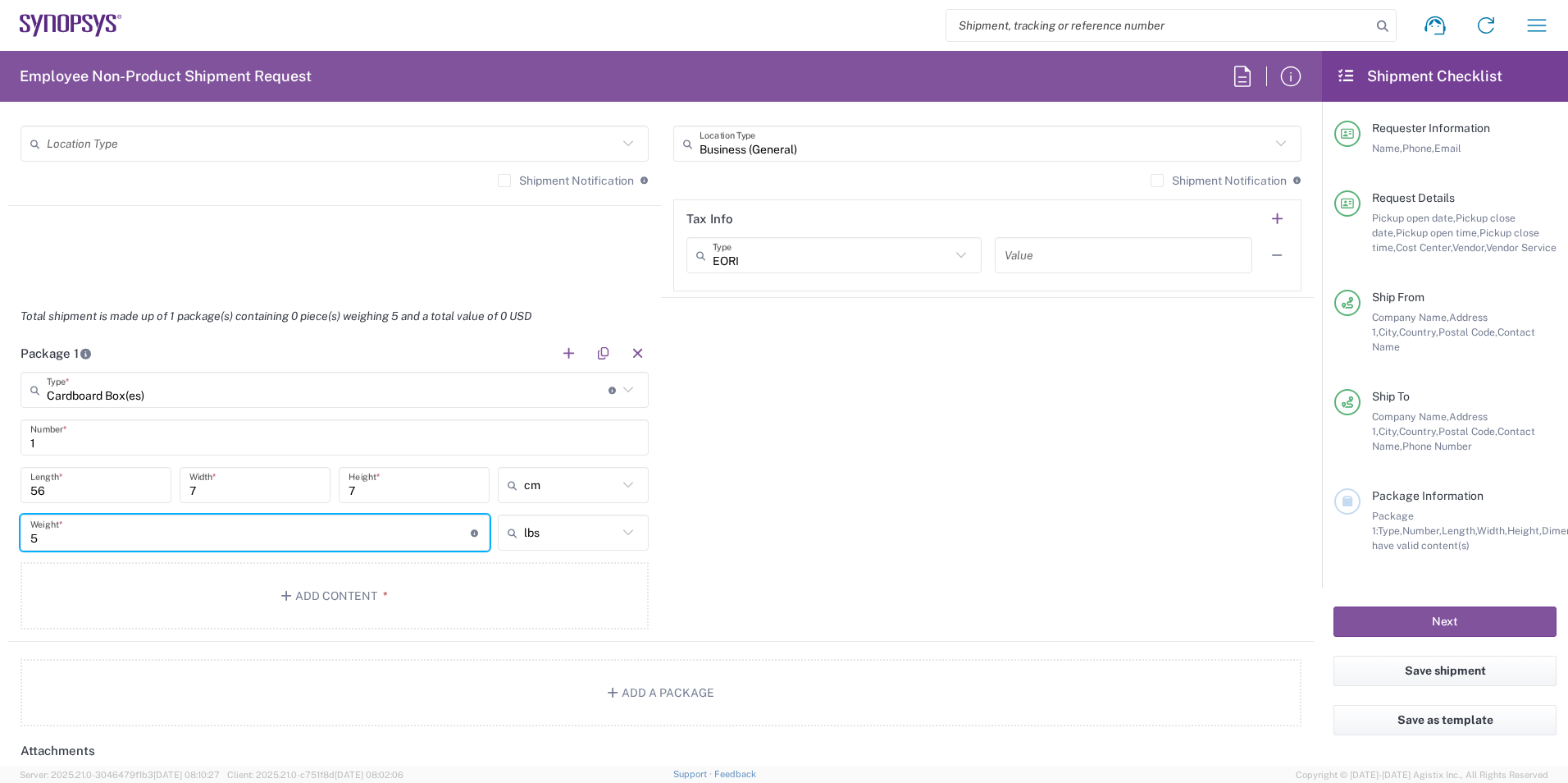
type input "5"
click at [562, 525] on input "text" at bounding box center [570, 532] width 93 height 26
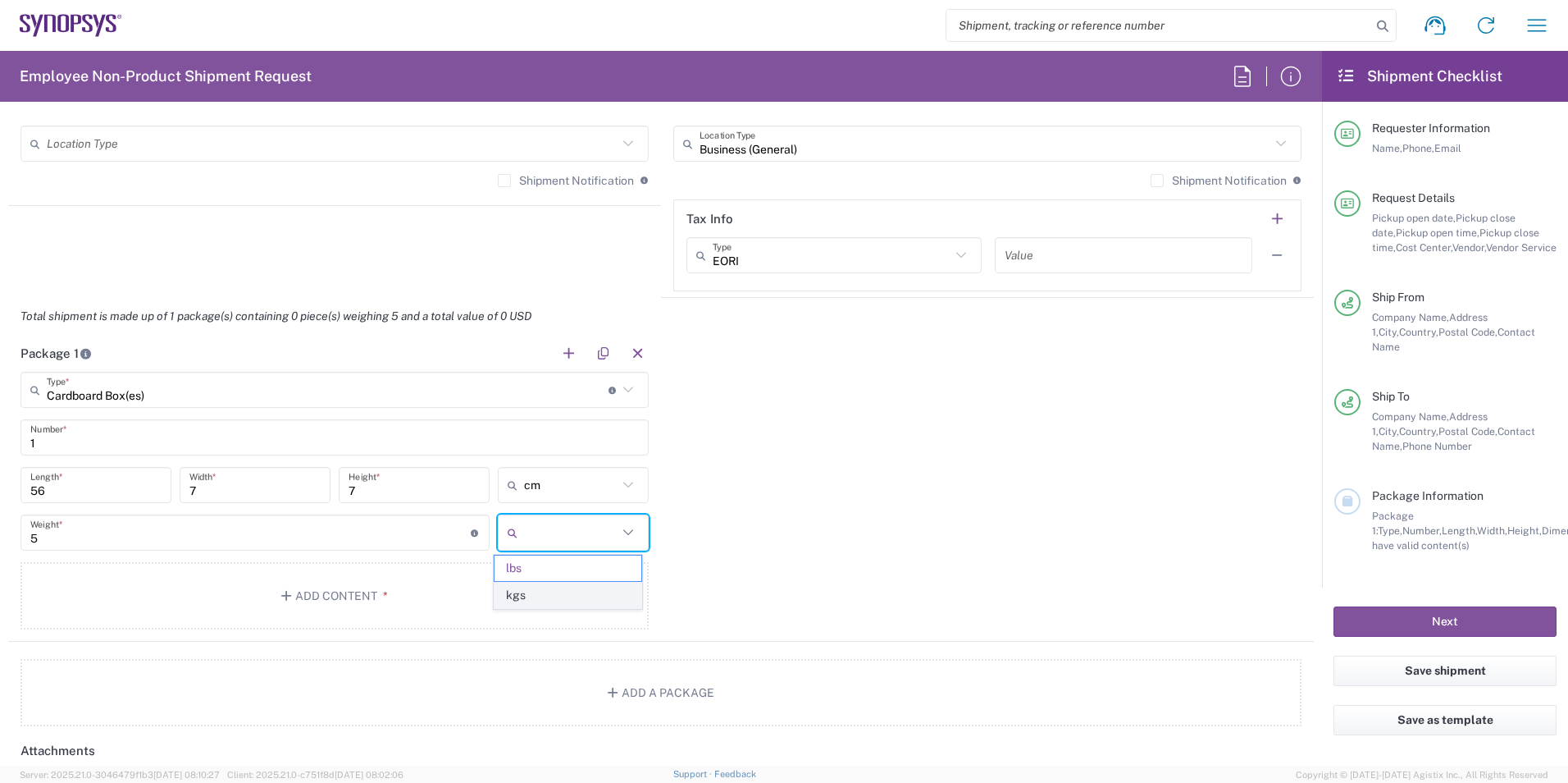
click at [530, 591] on span "kgs" at bounding box center [567, 596] width 146 height 25
type input "2.27"
type input "kgs"
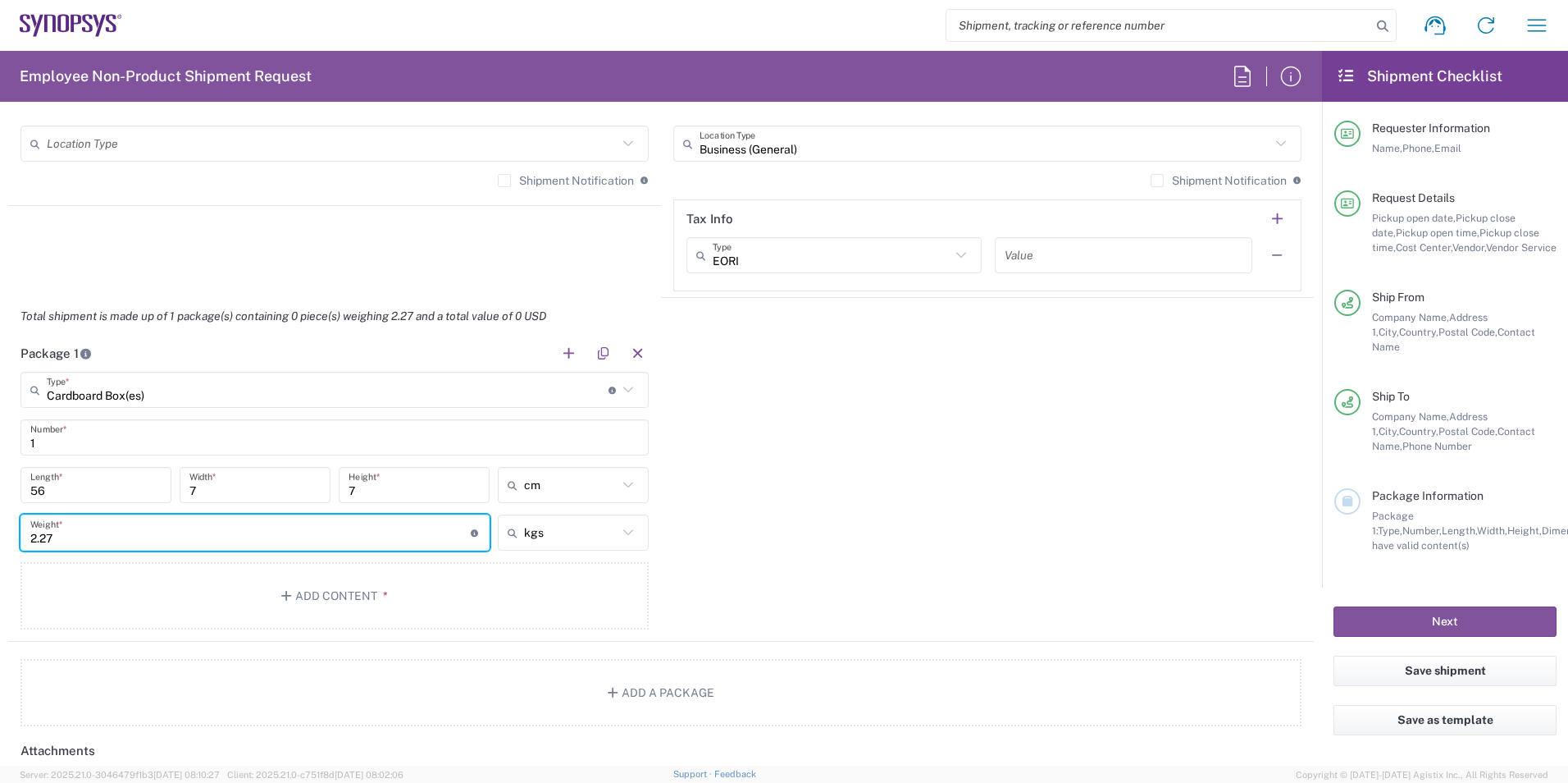
drag, startPoint x: 385, startPoint y: 530, endPoint x: 19, endPoint y: 495, distance: 367.7
click at [19, 495] on main "Cardboard Box(es) Type * Material used to package goods Bale(s) Basket(s) Bolt(…" at bounding box center [334, 503] width 652 height 263
type input "5"
click at [781, 538] on div "Package 1 Cardboard Box(es) Type * Material used to package goods Bale(s) Baske…" at bounding box center [660, 488] width 1306 height 307
click at [282, 600] on icon "button" at bounding box center [289, 596] width 14 height 12
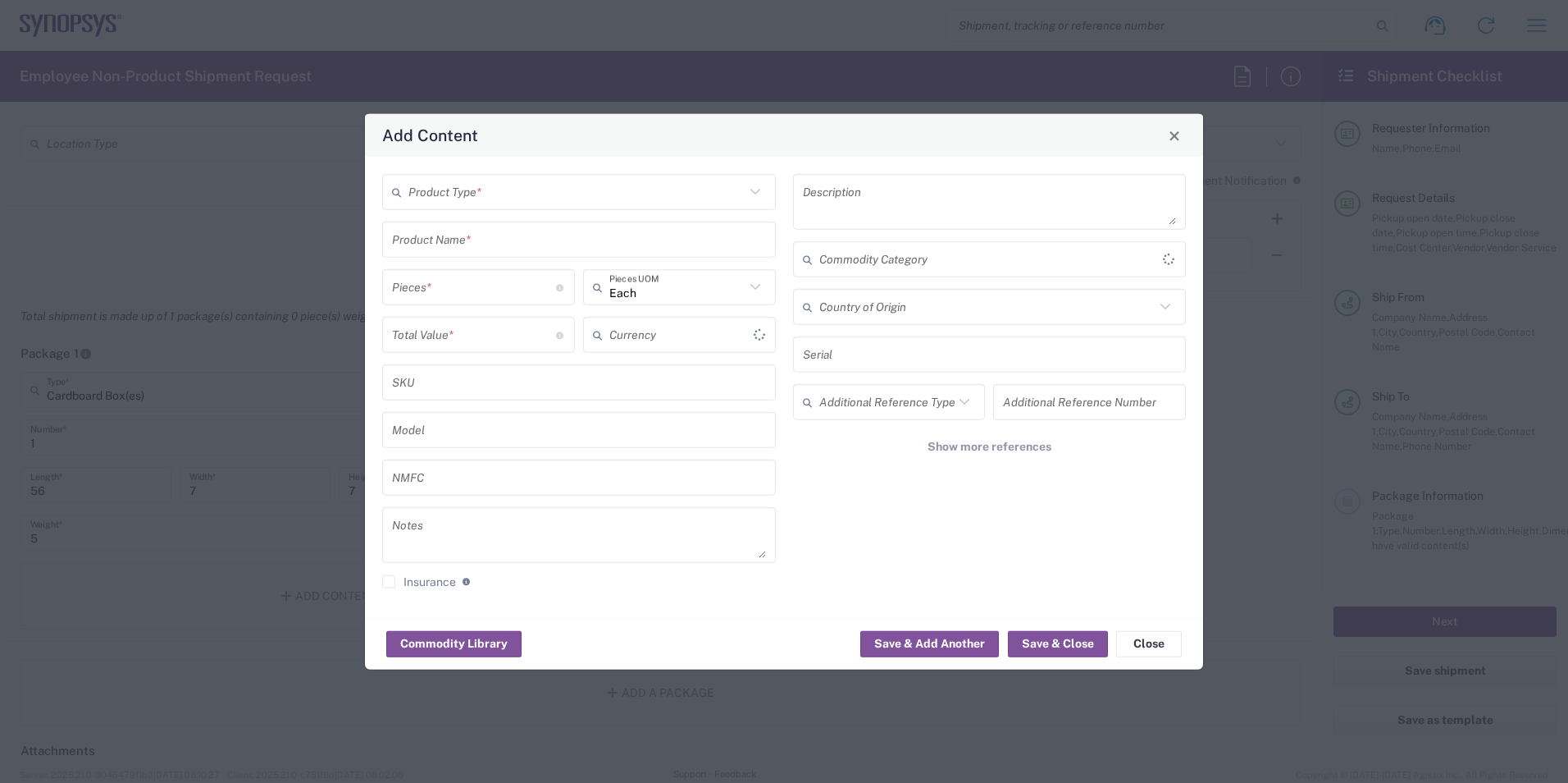
click at [499, 181] on input "text" at bounding box center [576, 192] width 337 height 29
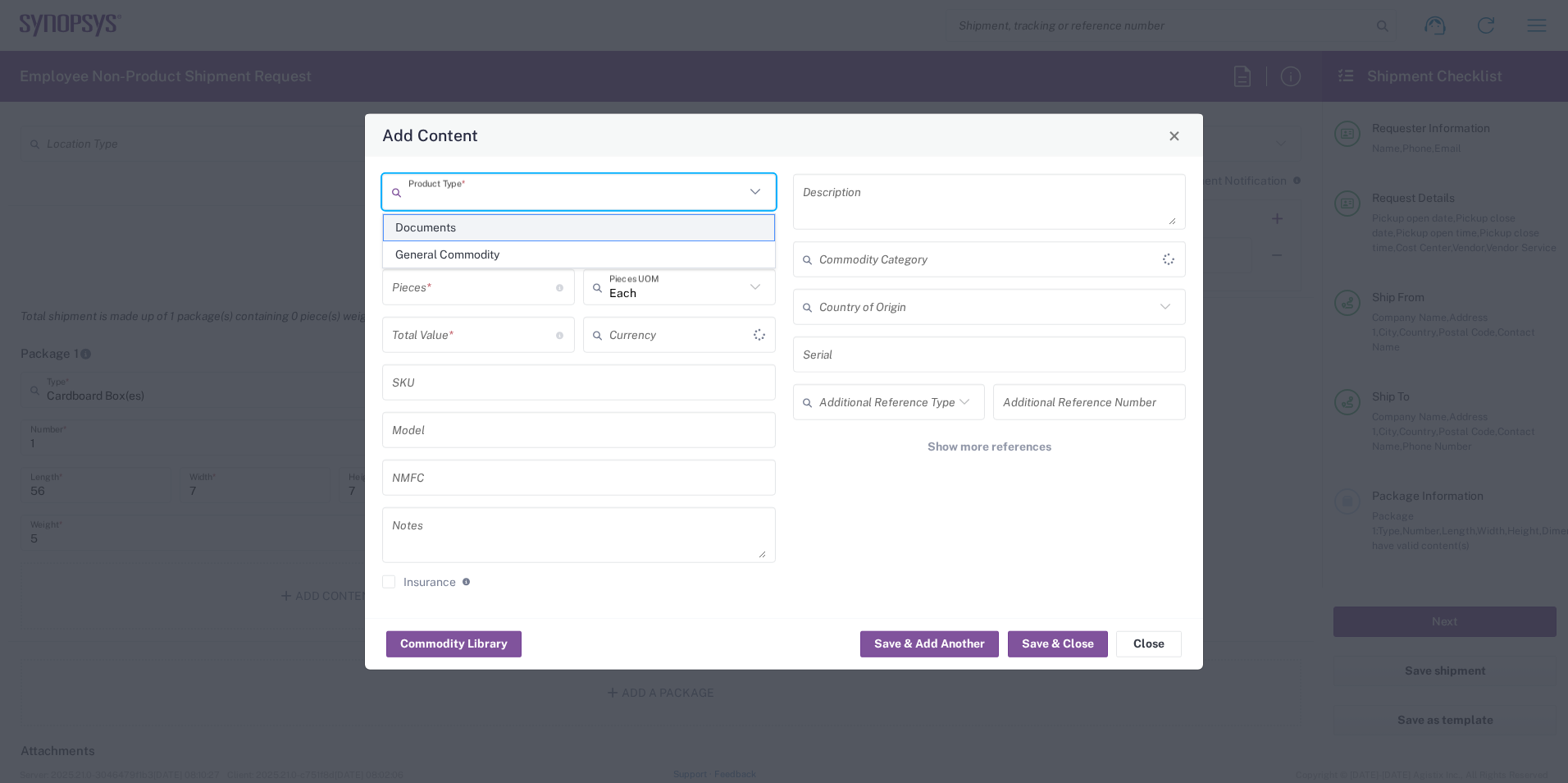
type input "US Dollar"
click at [478, 234] on span "Documents" at bounding box center [578, 227] width 390 height 25
type input "Documents"
type input "1"
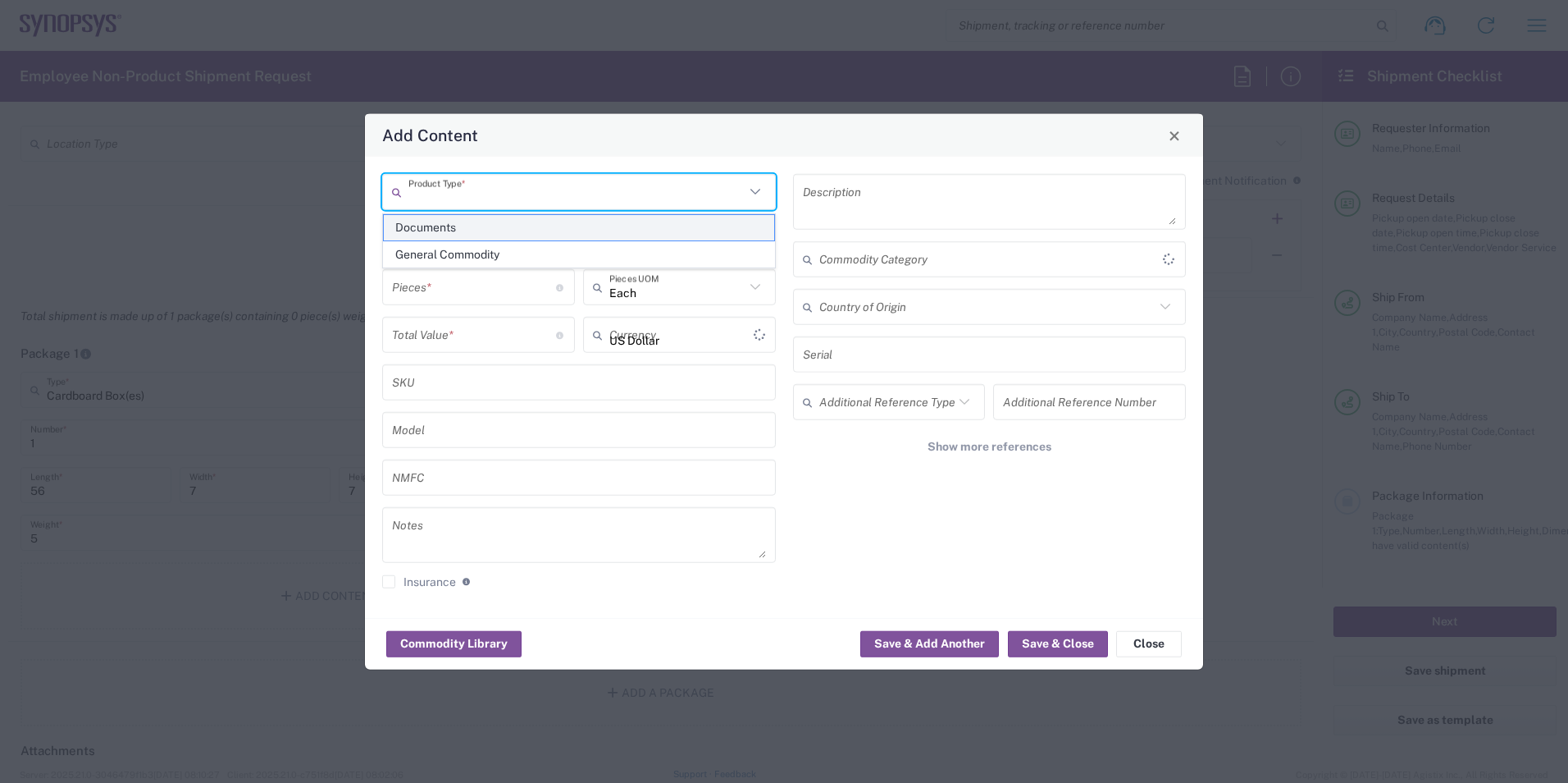
type input "1"
type textarea "Documents"
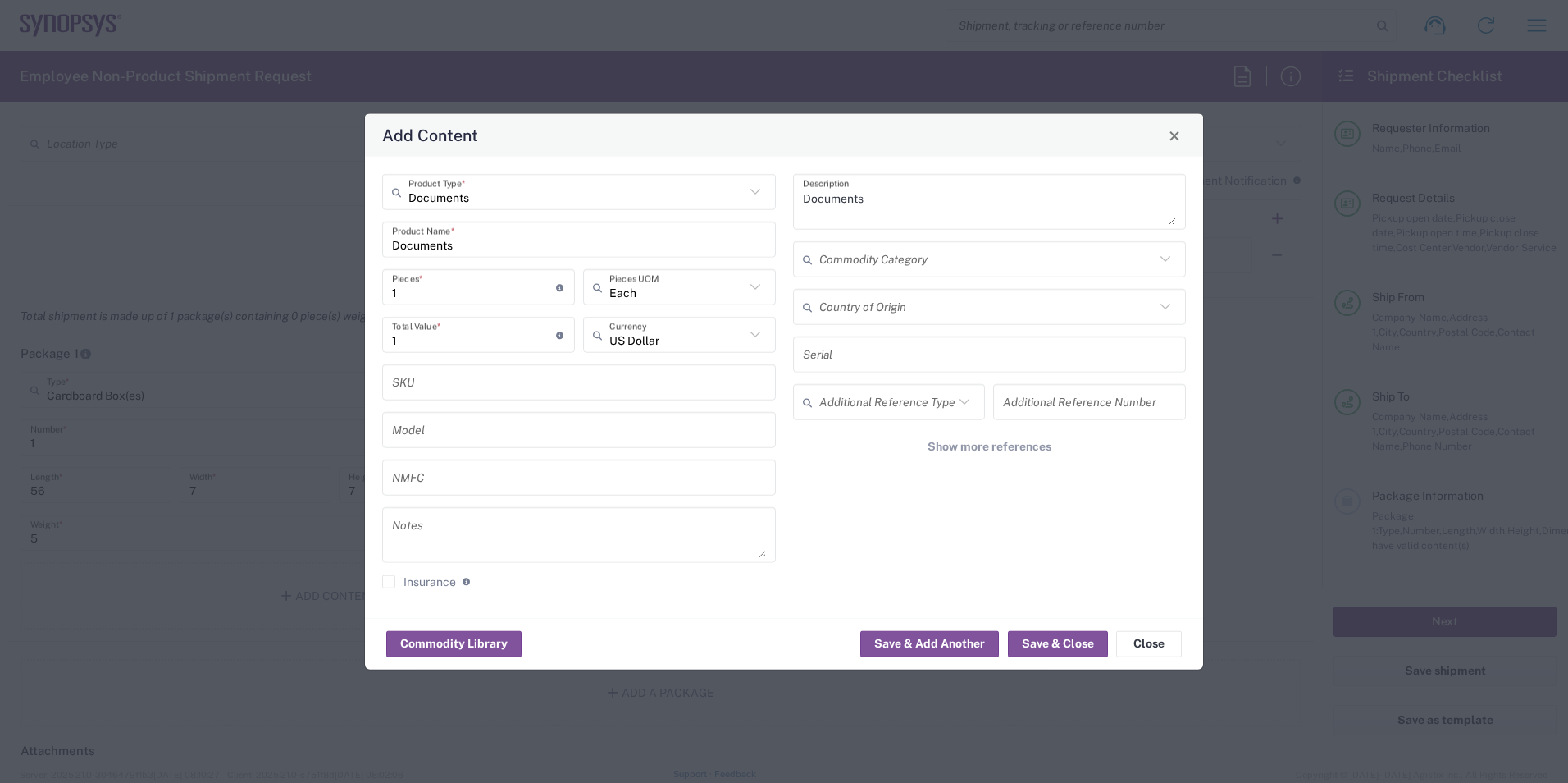
click at [473, 236] on input "Documents" at bounding box center [578, 239] width 374 height 29
drag, startPoint x: 473, startPoint y: 236, endPoint x: 265, endPoint y: 218, distance: 208.8
click at [266, 221] on div "Add Content Documents Product Type * Documents Product Name * 1 Pieces * Number…" at bounding box center [784, 391] width 1568 height 783
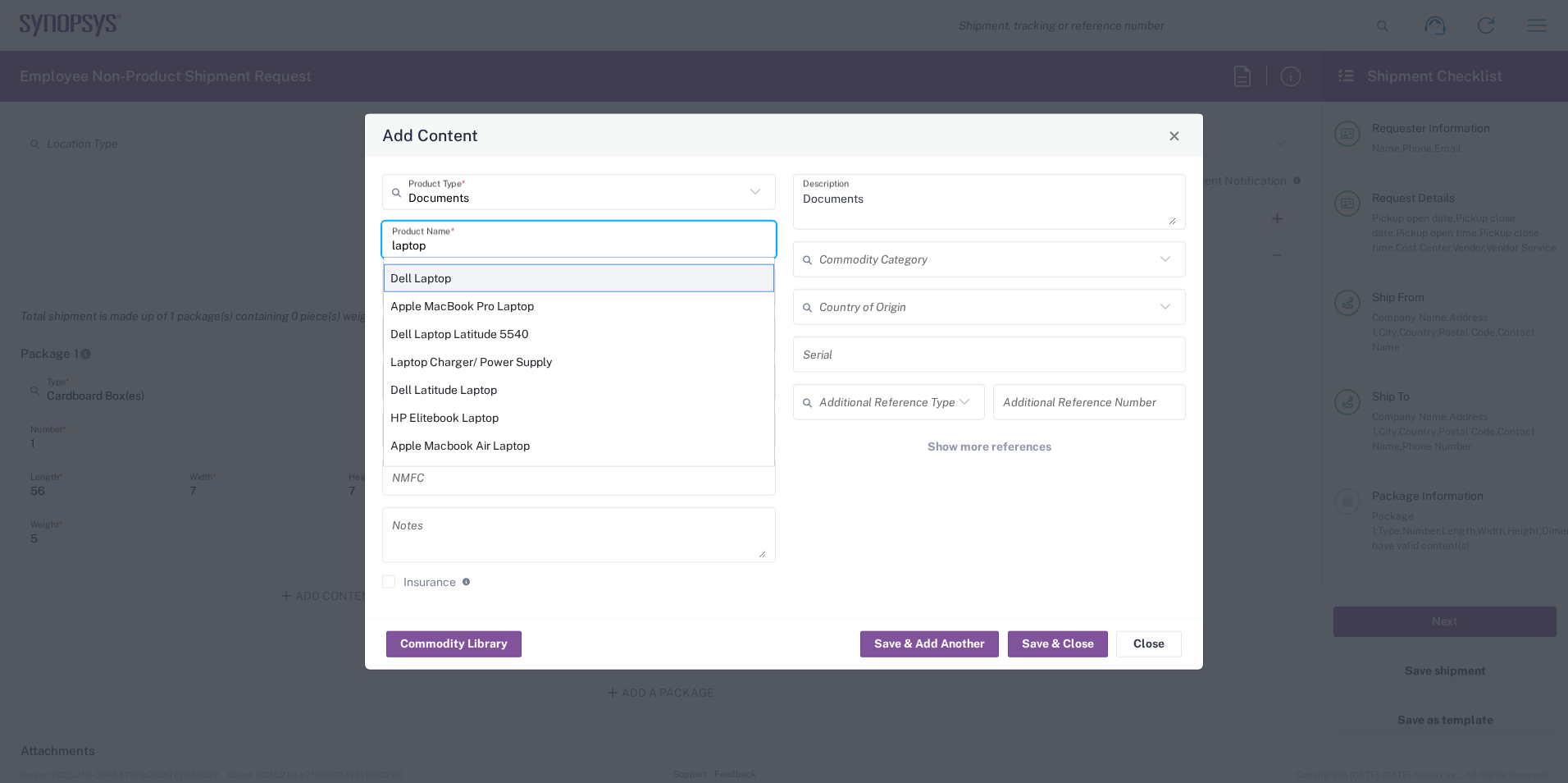
click at [448, 282] on div "Dell Laptop" at bounding box center [578, 278] width 390 height 28
type input "Dell Laptop"
type textarea "Dell Laptop"
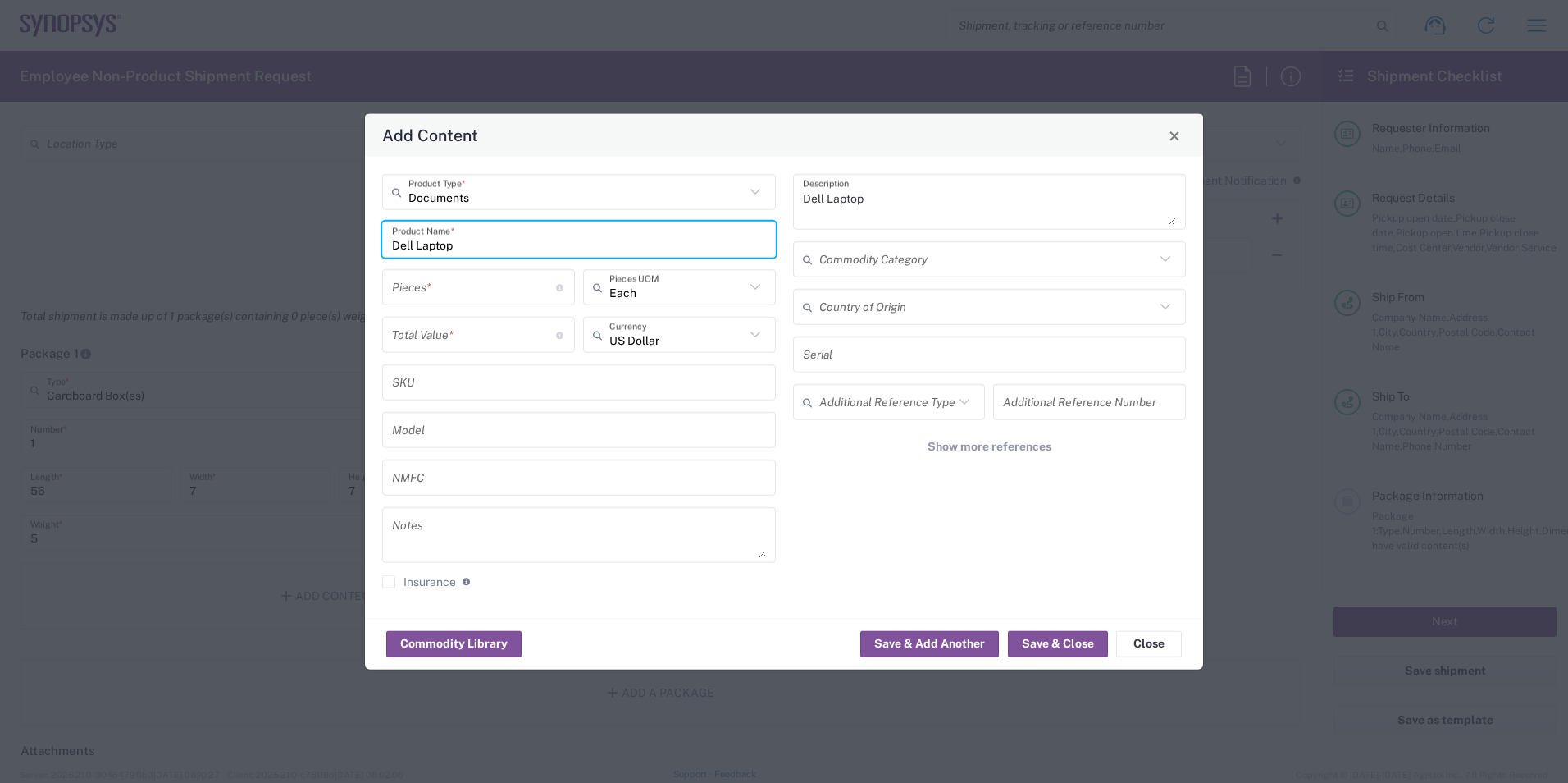
click at [515, 285] on input "number" at bounding box center [473, 287] width 164 height 29
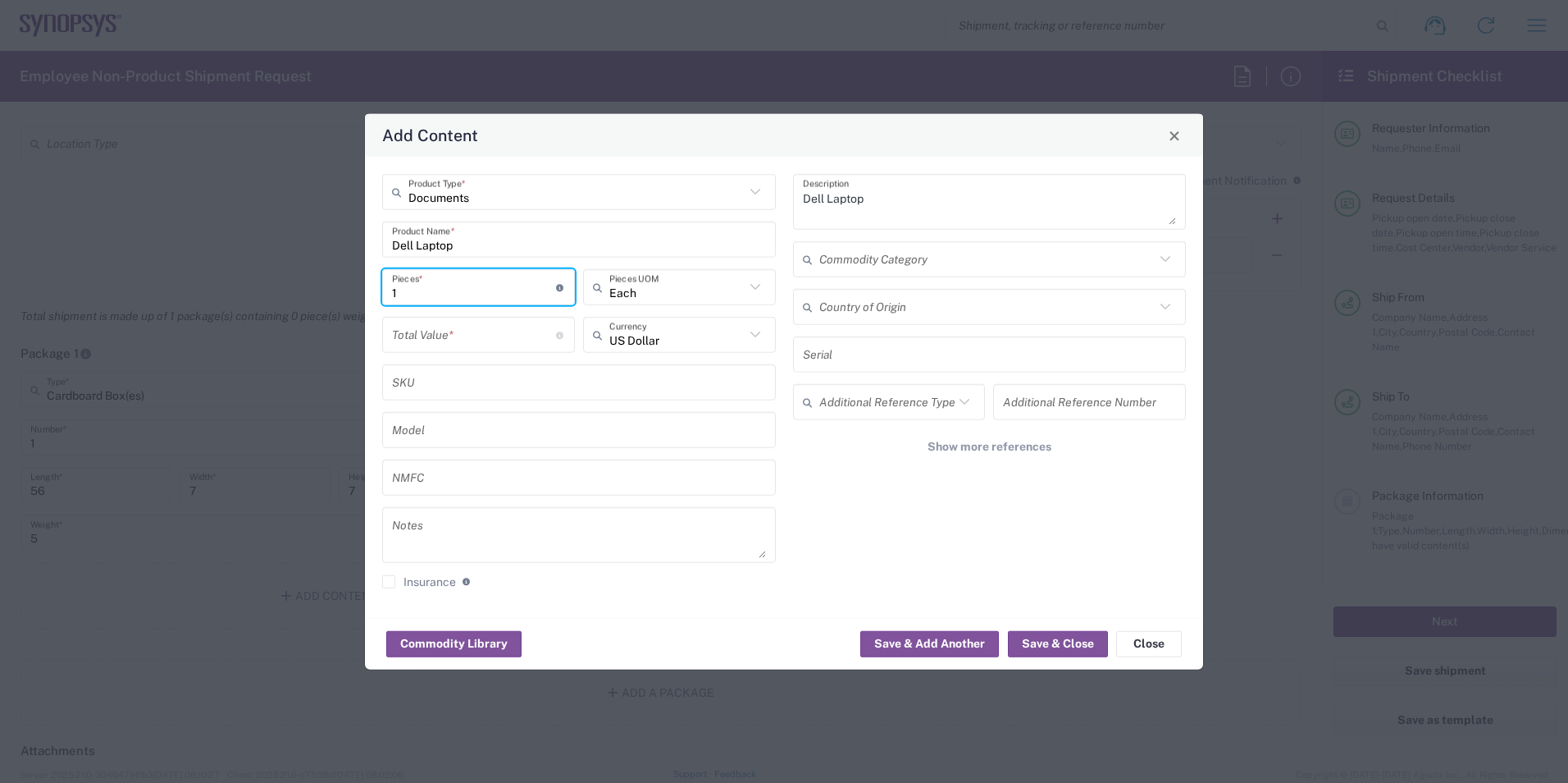
type input "1"
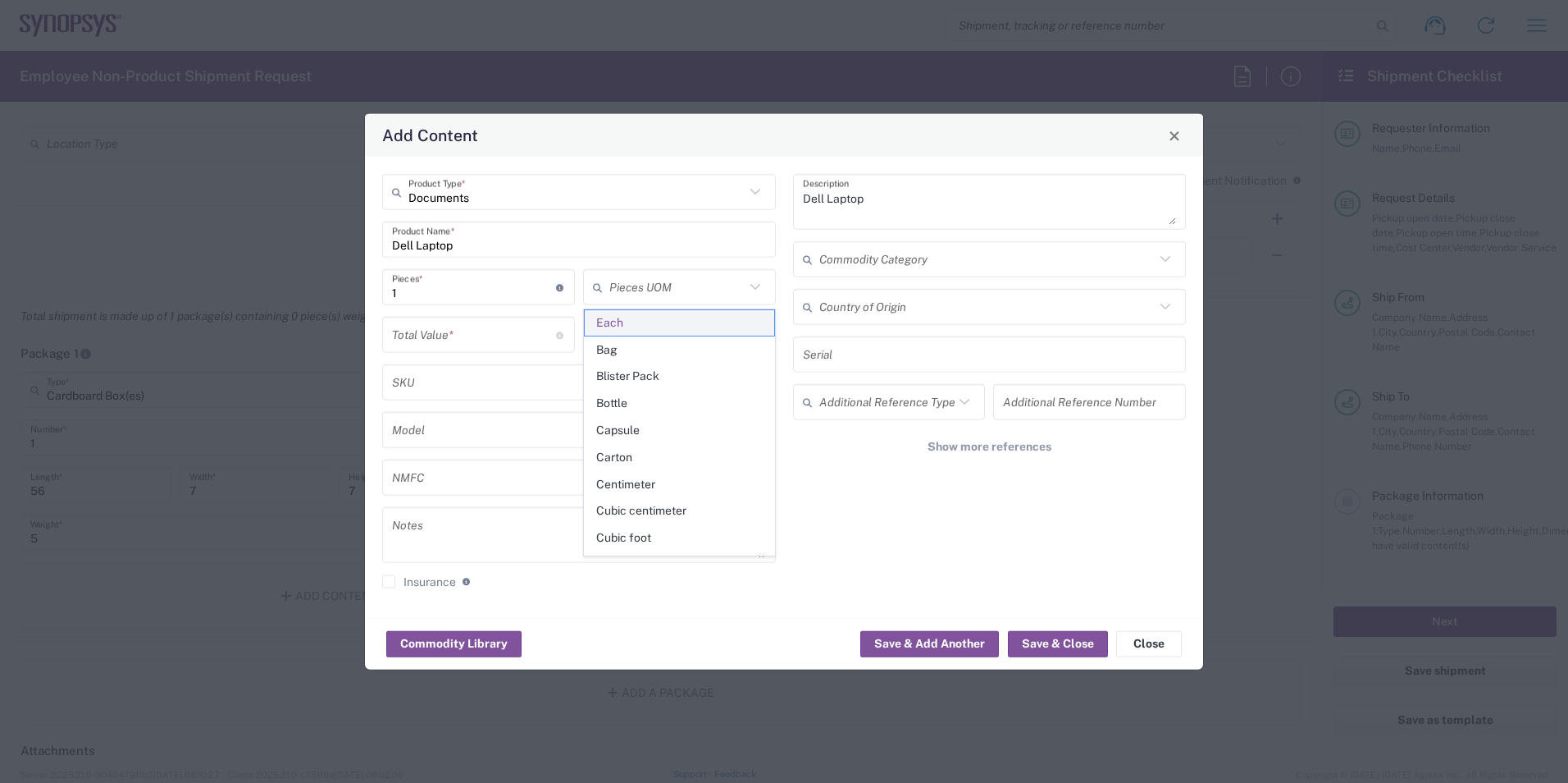
click at [617, 320] on span "Each" at bounding box center [679, 323] width 189 height 25
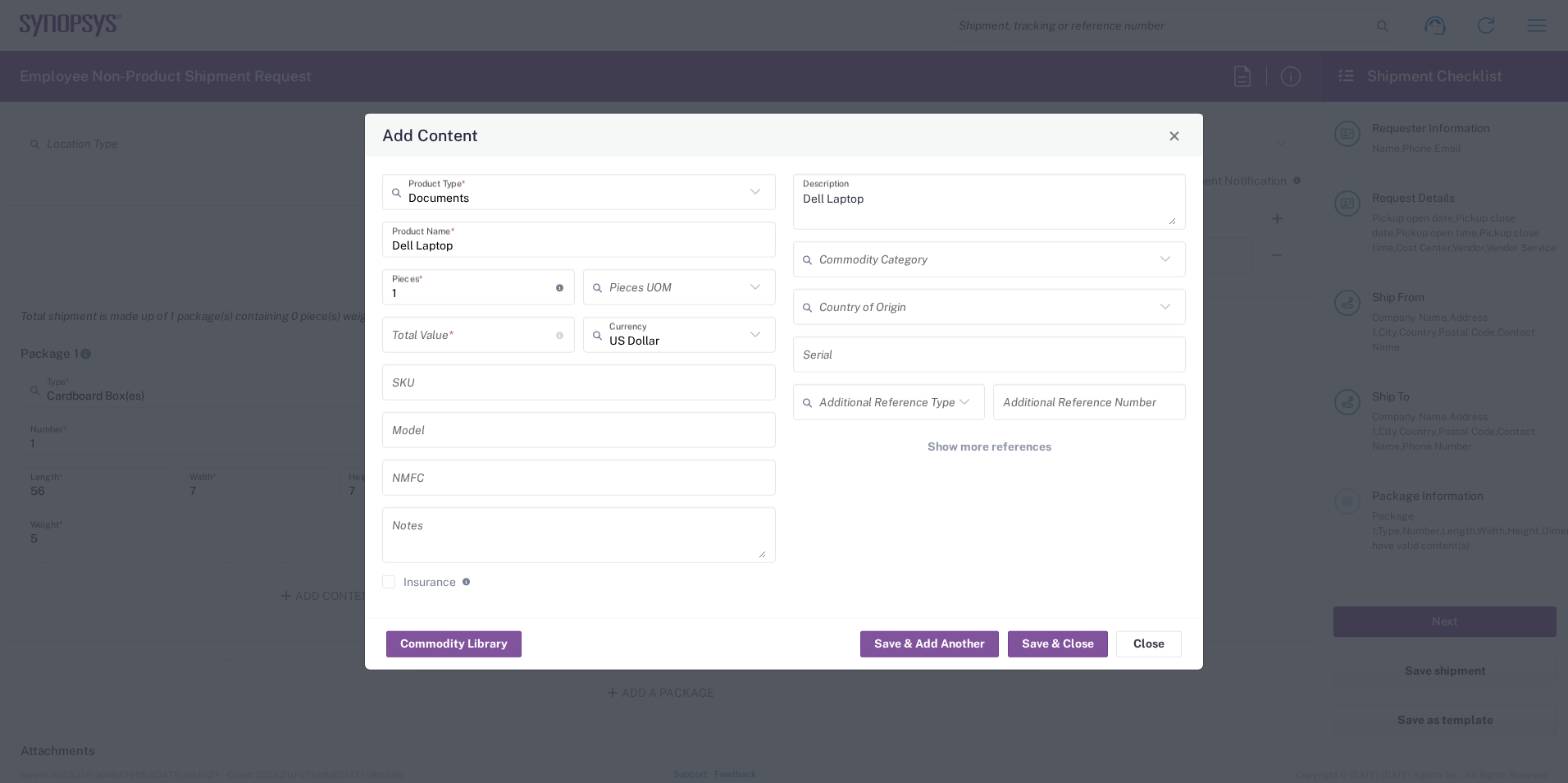
click at [442, 329] on input "number" at bounding box center [473, 334] width 164 height 29
type input "2500"
click at [756, 331] on icon at bounding box center [755, 335] width 22 height 22
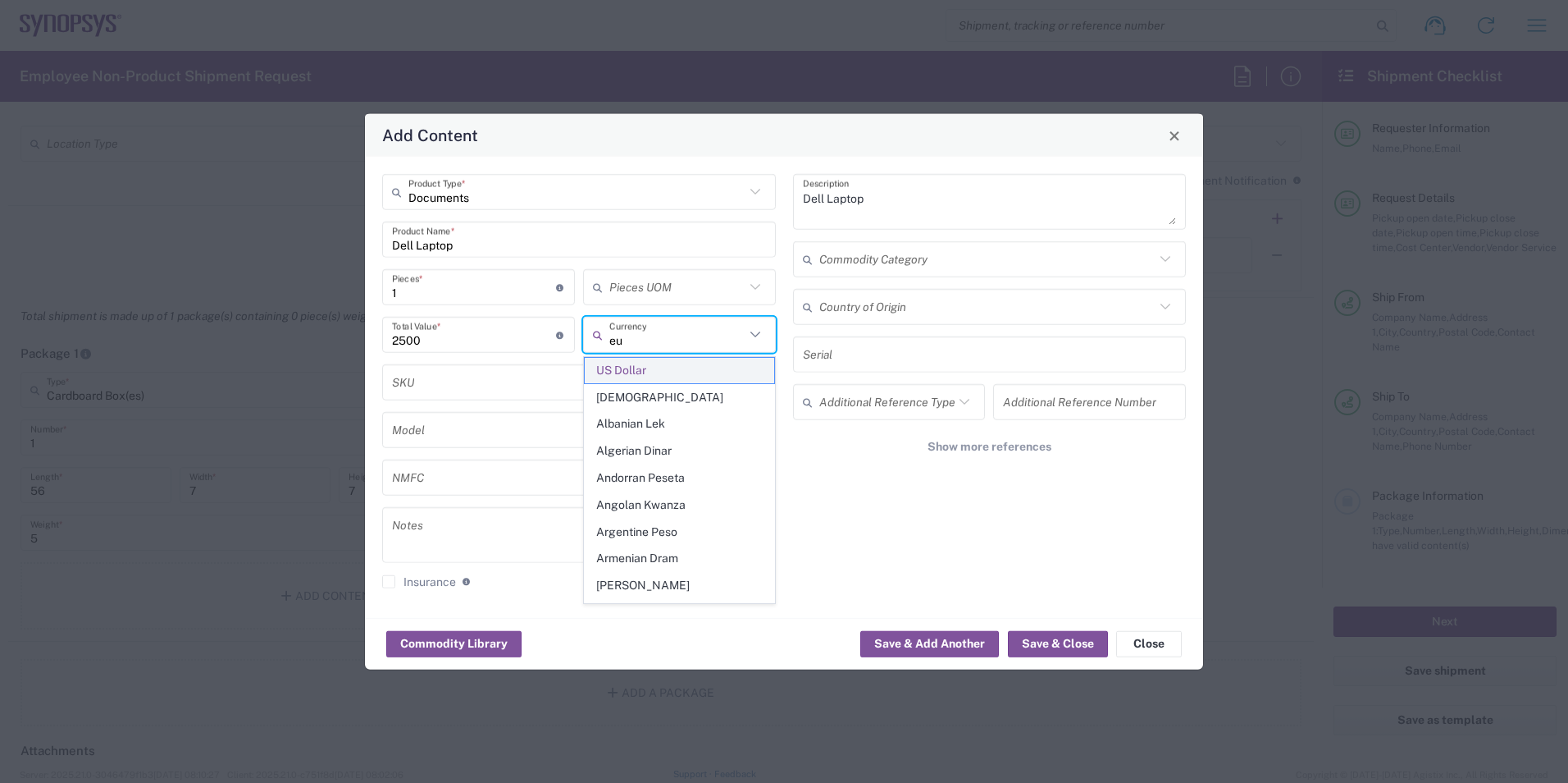
type input "eur"
click at [670, 321] on input "US Dollar" at bounding box center [677, 334] width 136 height 29
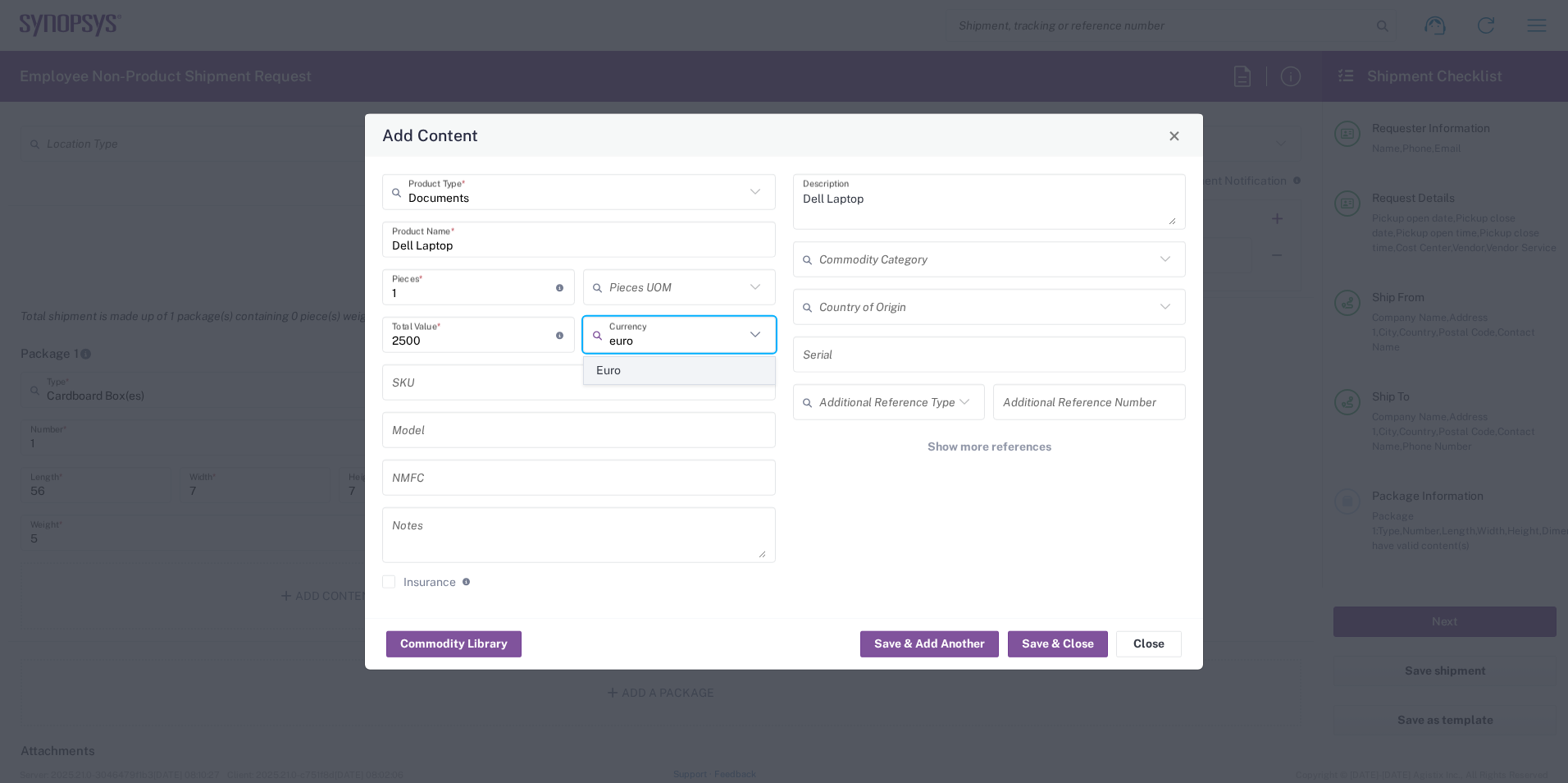
click at [636, 371] on span "Euro" at bounding box center [679, 370] width 189 height 25
type input "Euro"
click at [537, 377] on input "text" at bounding box center [578, 382] width 374 height 29
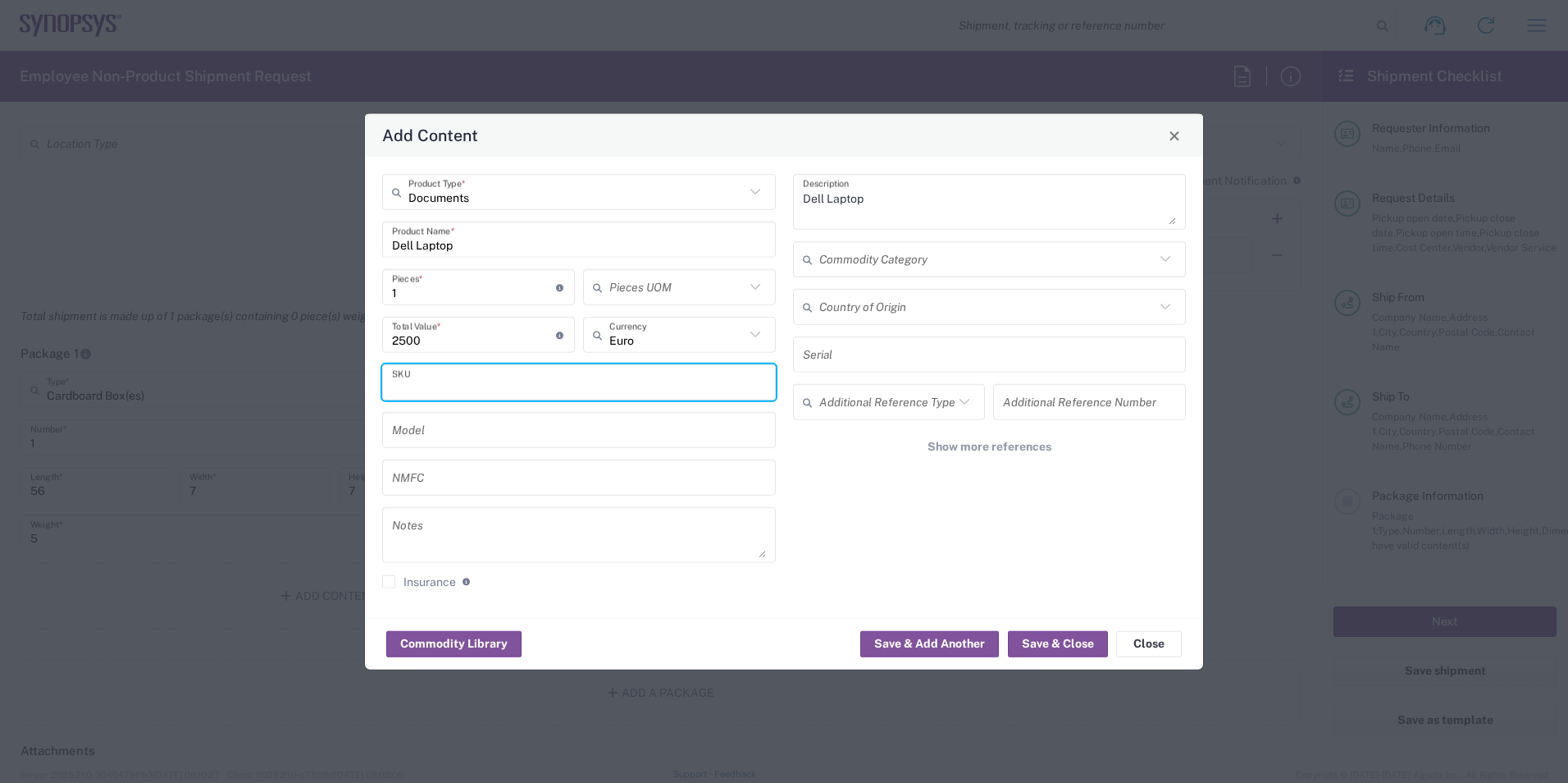
click at [857, 516] on div "Dell Laptop Description Commodity Category Country of Origin Serial Additional …" at bounding box center [989, 387] width 411 height 426
click at [947, 255] on input "text" at bounding box center [987, 259] width 337 height 29
click at [819, 495] on div "Dell Laptop Description Commodity Category Country of Origin Serial Additional …" at bounding box center [989, 387] width 411 height 426
click at [536, 377] on input "text" at bounding box center [578, 382] width 374 height 29
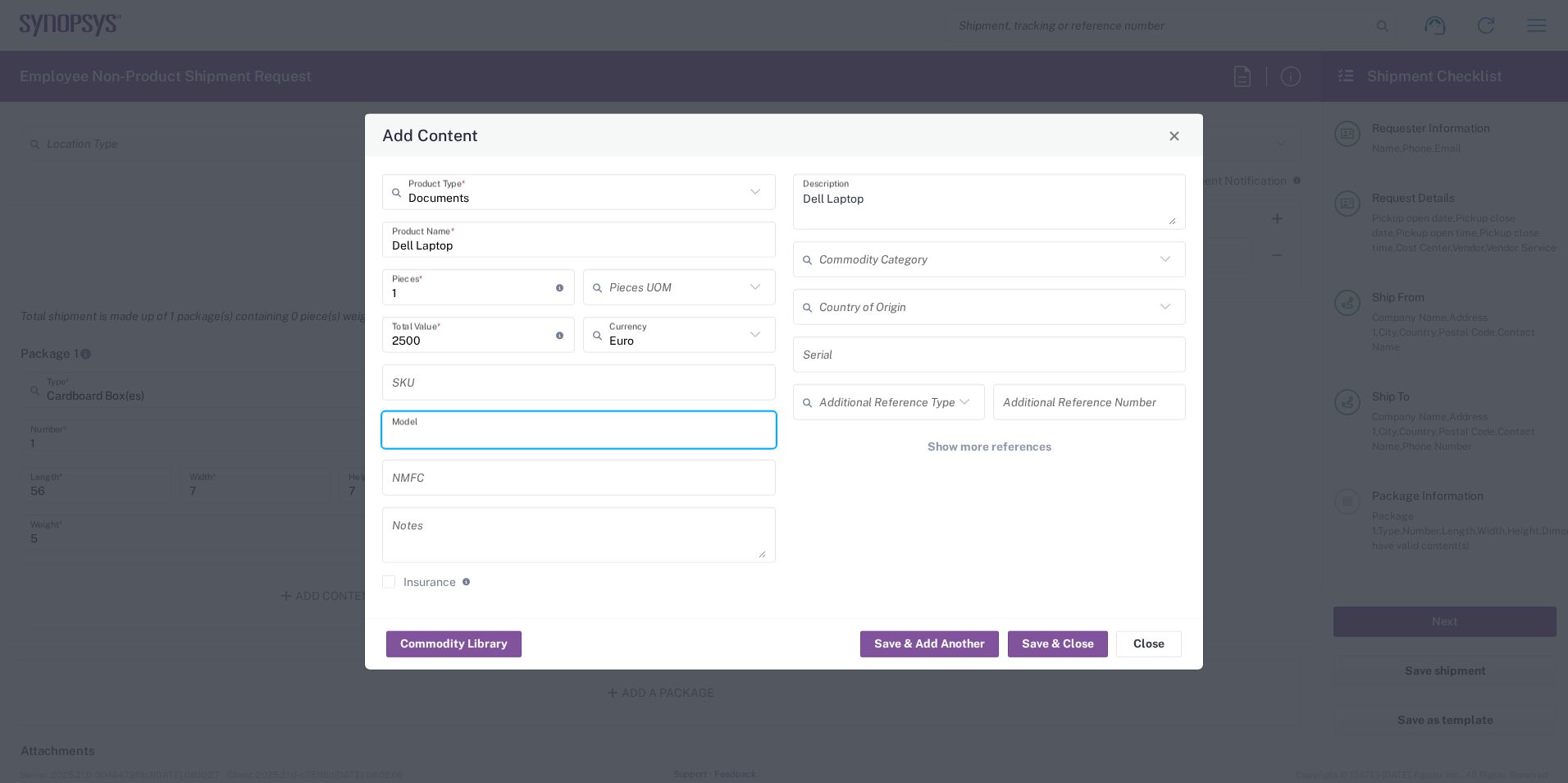
click at [502, 436] on input "text" at bounding box center [578, 430] width 374 height 29
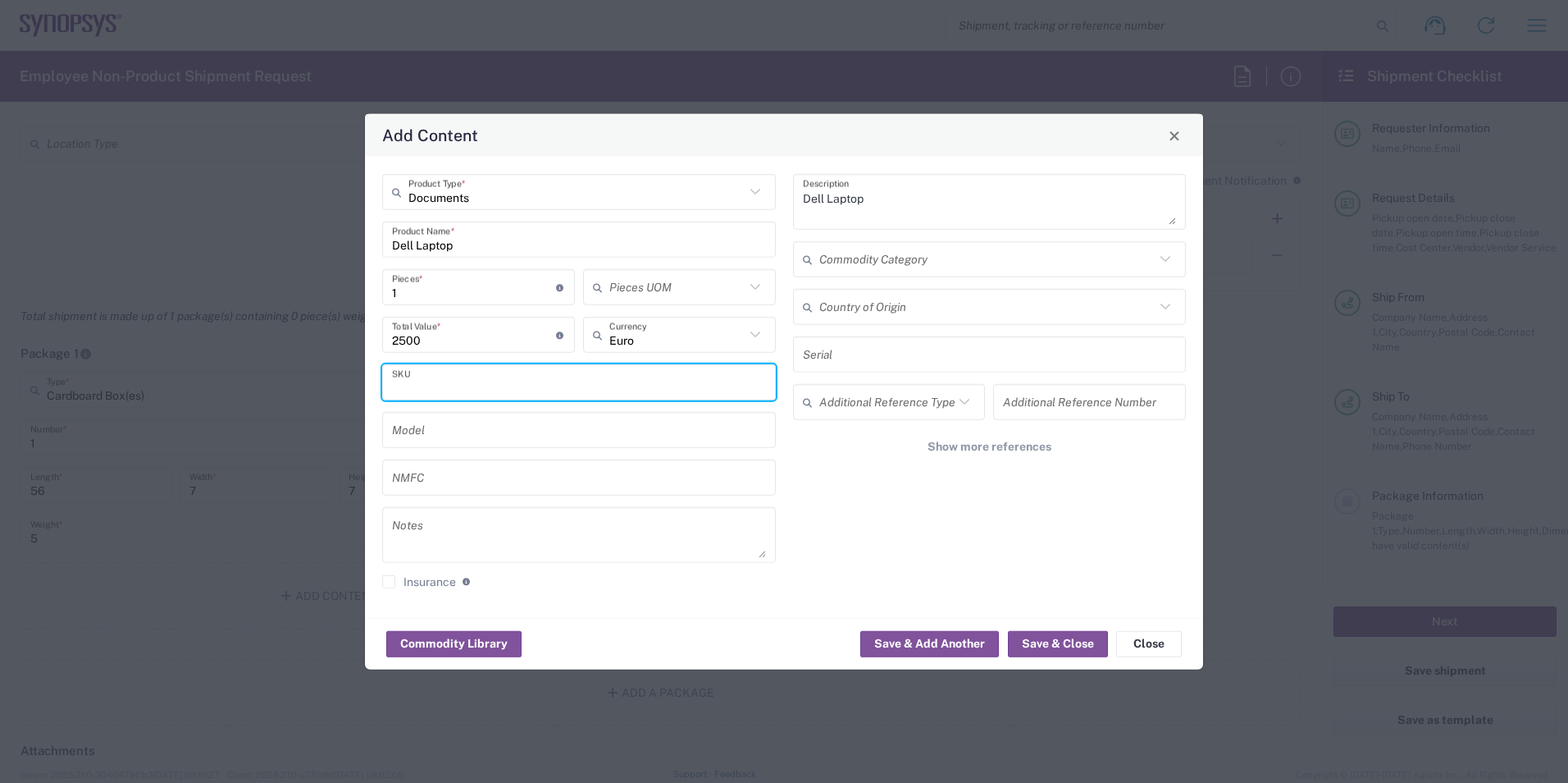
click at [609, 385] on input "text" at bounding box center [578, 382] width 374 height 29
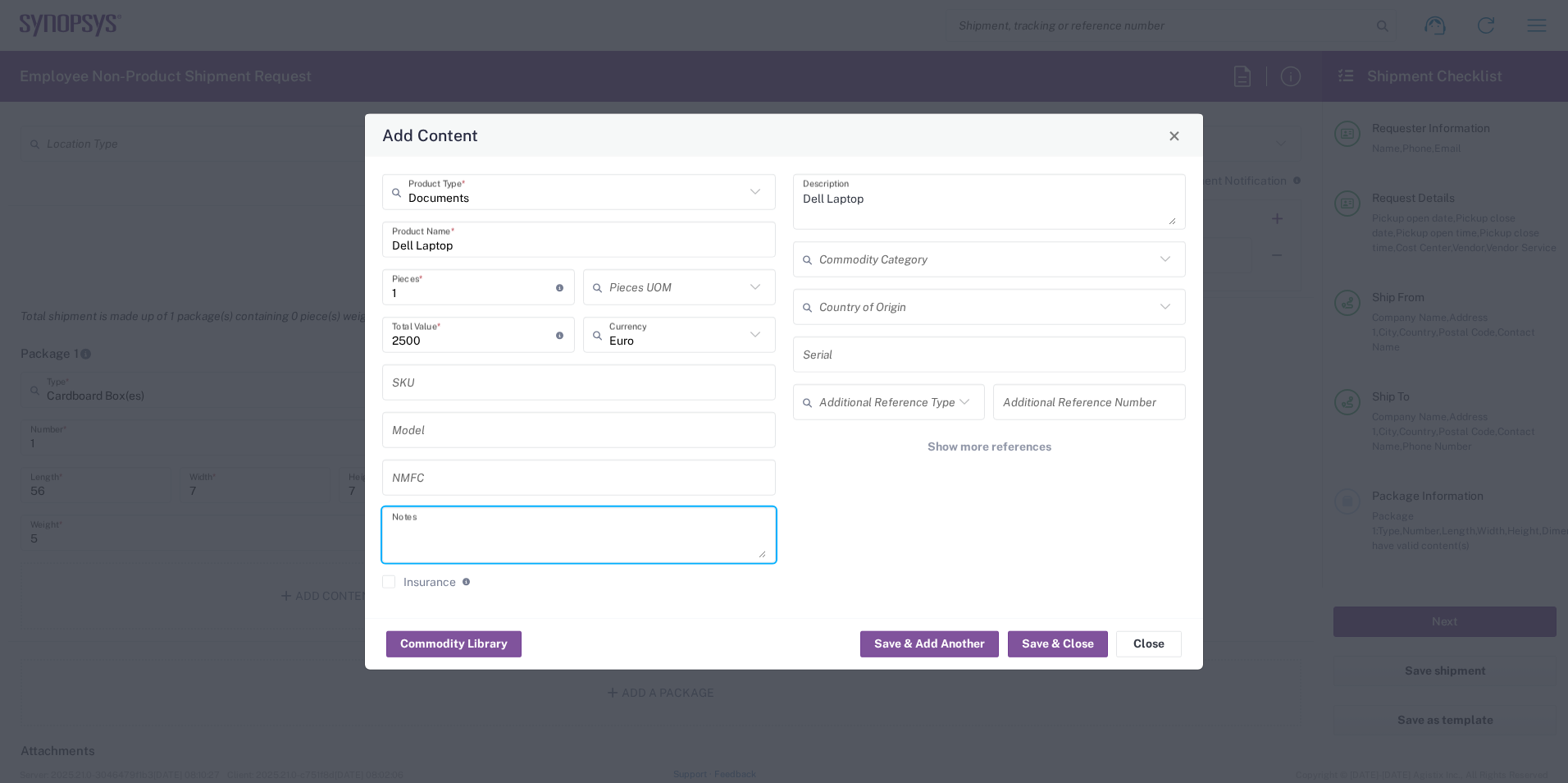
click at [556, 512] on textarea at bounding box center [578, 535] width 374 height 46
paste textarea "3V19KD4"
type textarea "3V19KD4"
click at [1056, 643] on button "Save & Close" at bounding box center [1058, 643] width 100 height 26
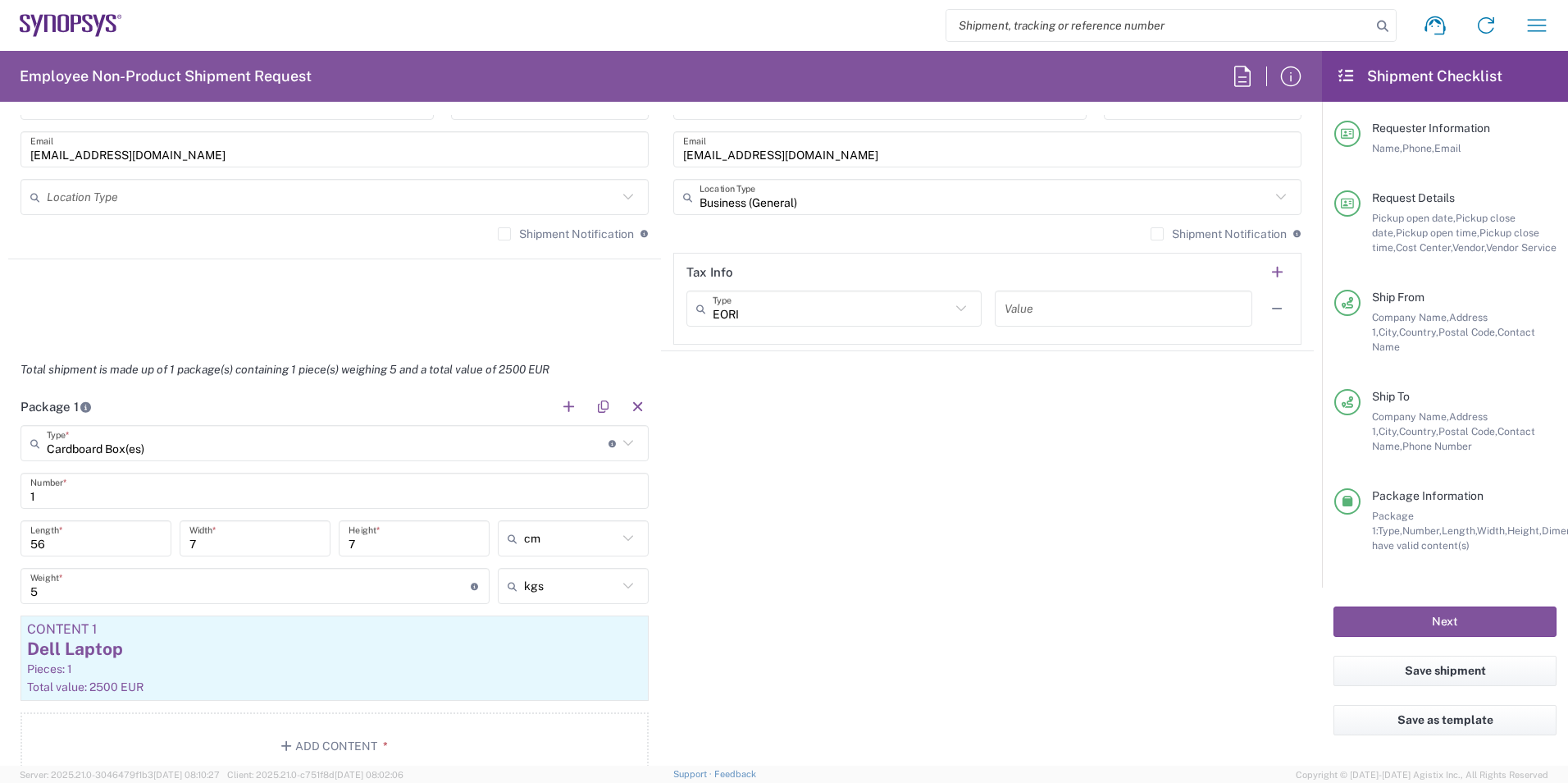
scroll to position [685, 0]
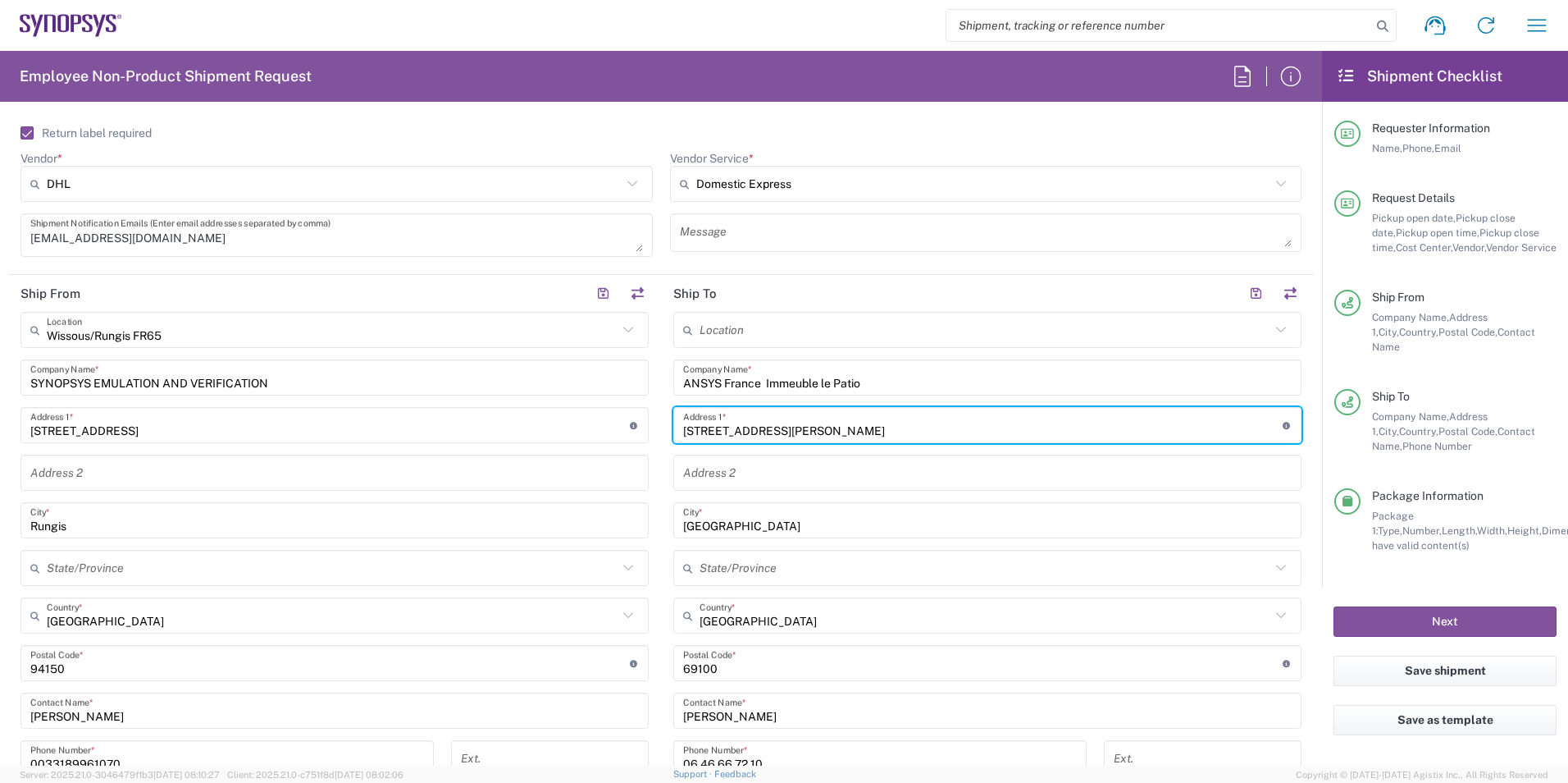
click at [961, 432] on input "[STREET_ADDRESS][PERSON_NAME]" at bounding box center [983, 425] width 600 height 29
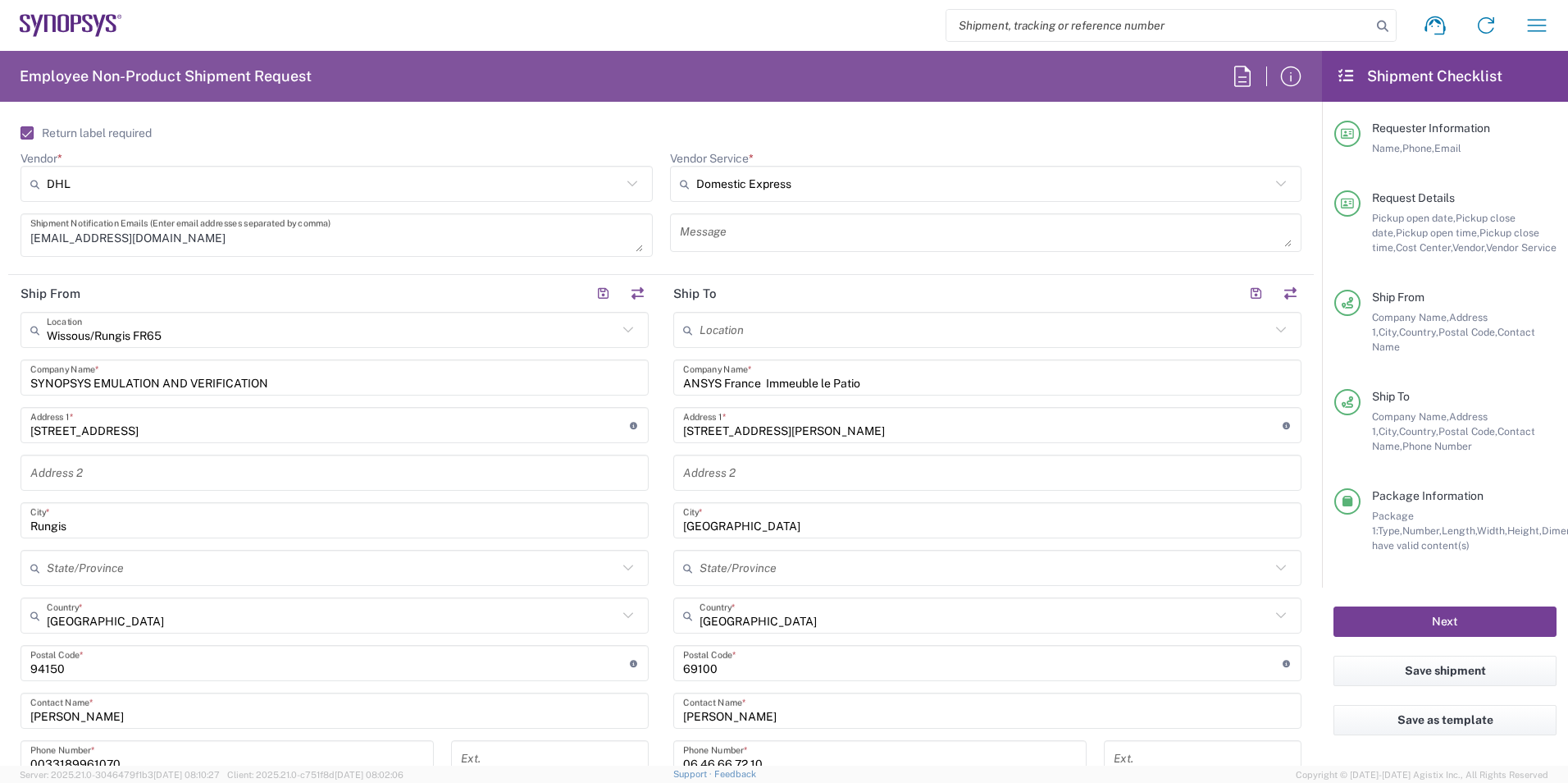
click at [1467, 606] on button "Next" at bounding box center [1445, 622] width 223 height 31
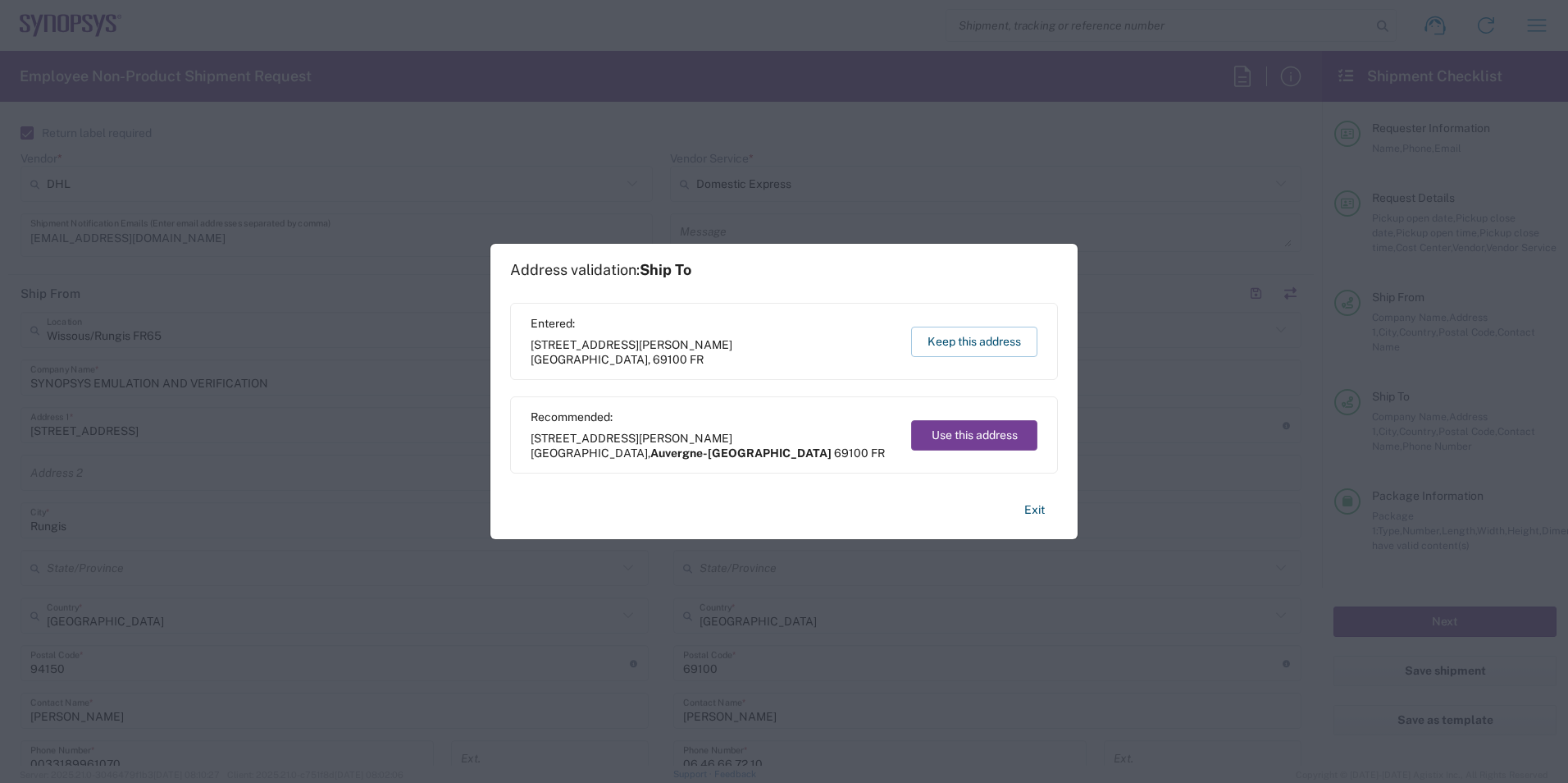
click at [981, 436] on button "Use this address" at bounding box center [974, 435] width 127 height 31
type input "Auvergne-[GEOGRAPHIC_DATA]"
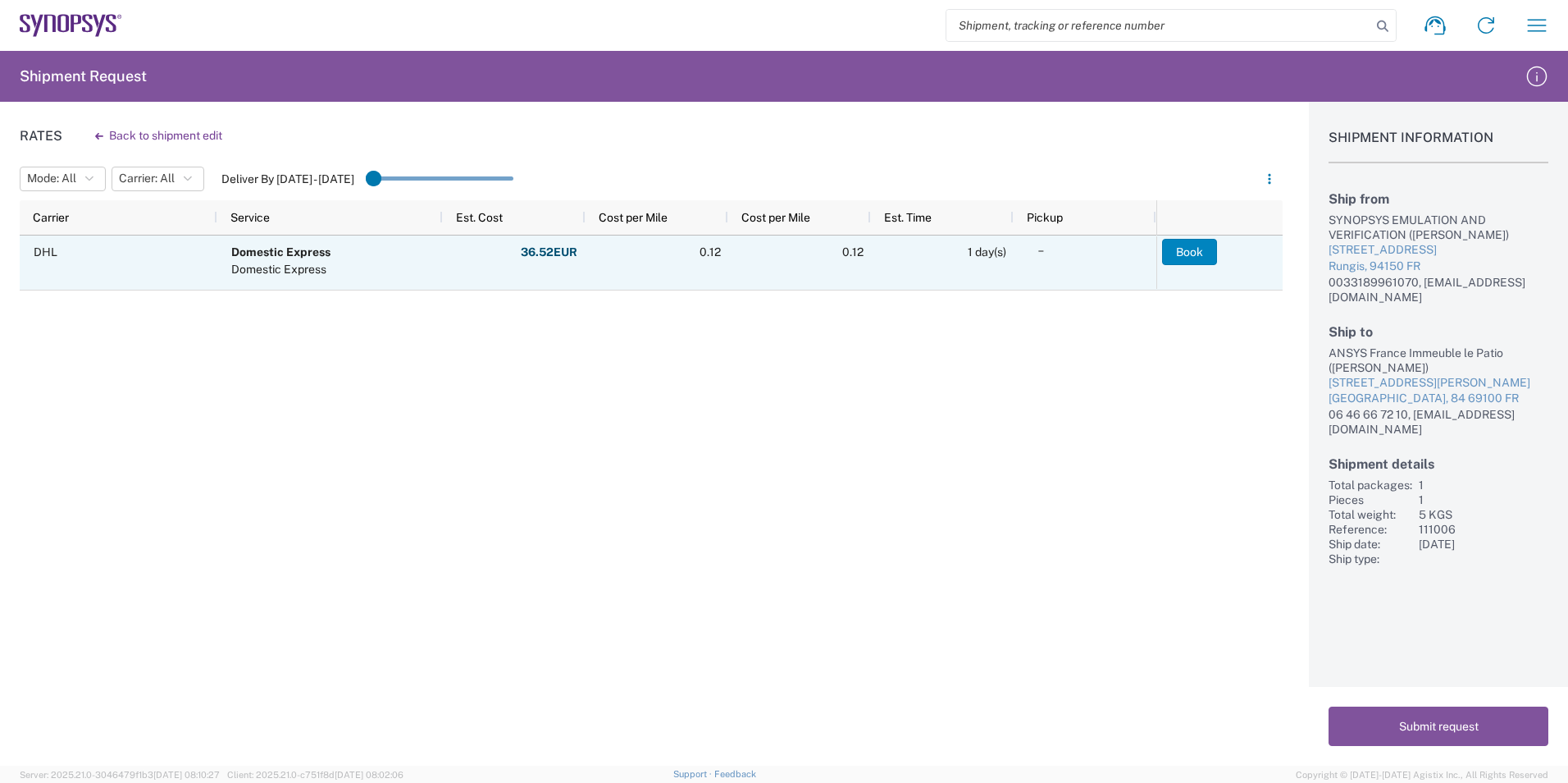
click at [1187, 255] on button "Book" at bounding box center [1189, 252] width 55 height 26
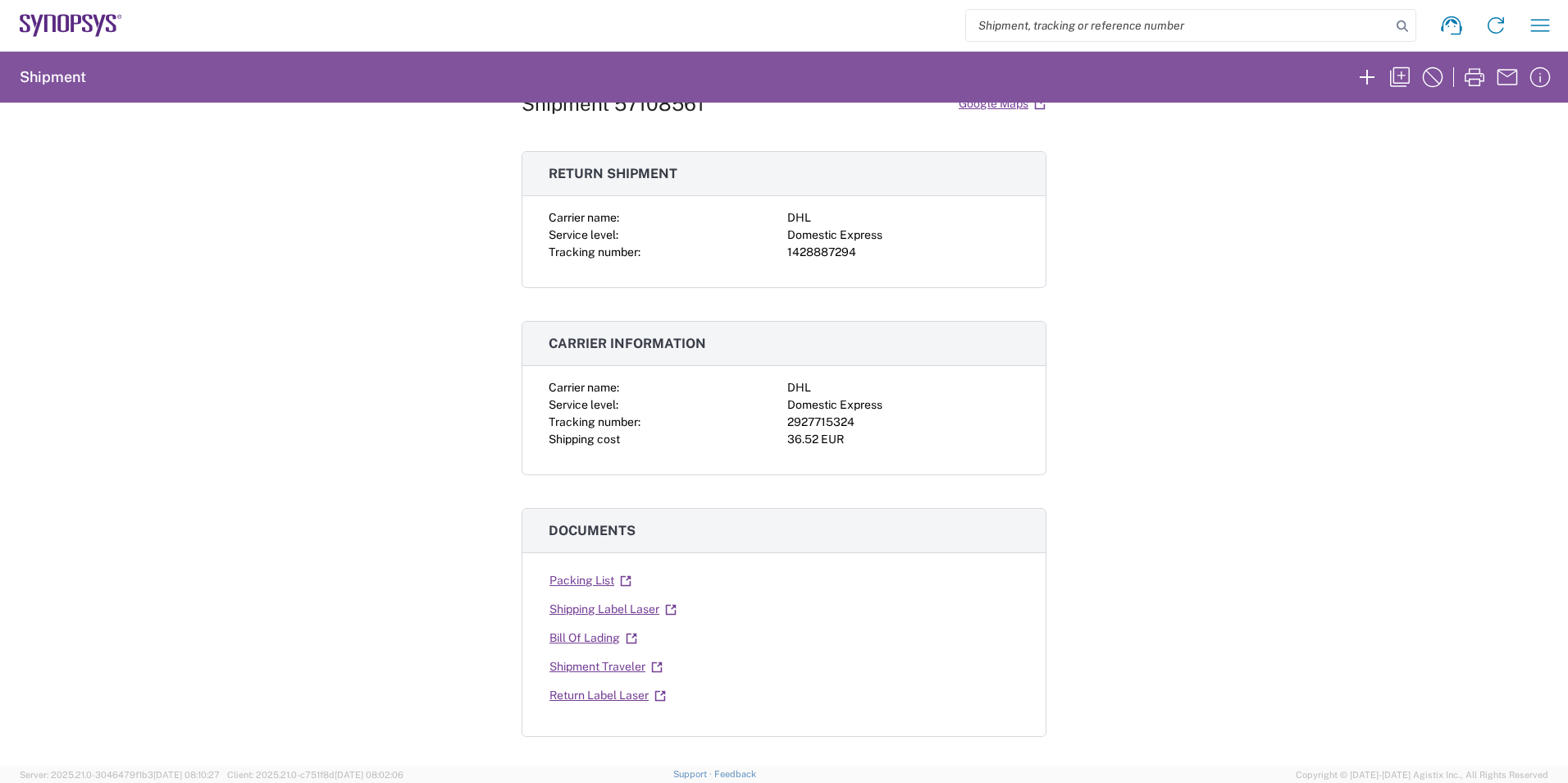
scroll to position [164, 0]
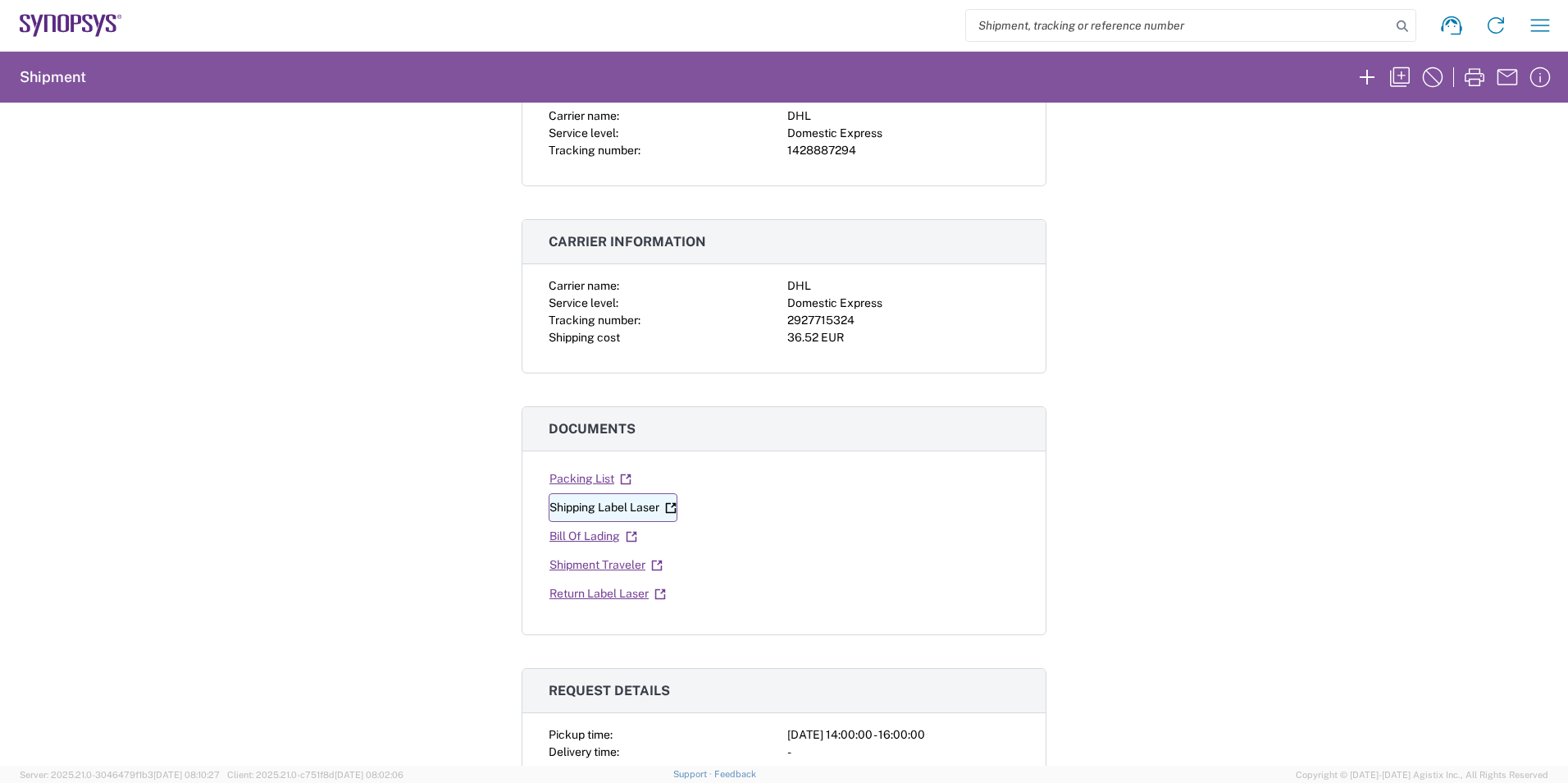
click at [594, 503] on link "Shipping Label Laser" at bounding box center [613, 508] width 128 height 29
click at [589, 598] on link "Return Label Laser" at bounding box center [607, 594] width 119 height 29
